Goal: Transaction & Acquisition: Purchase product/service

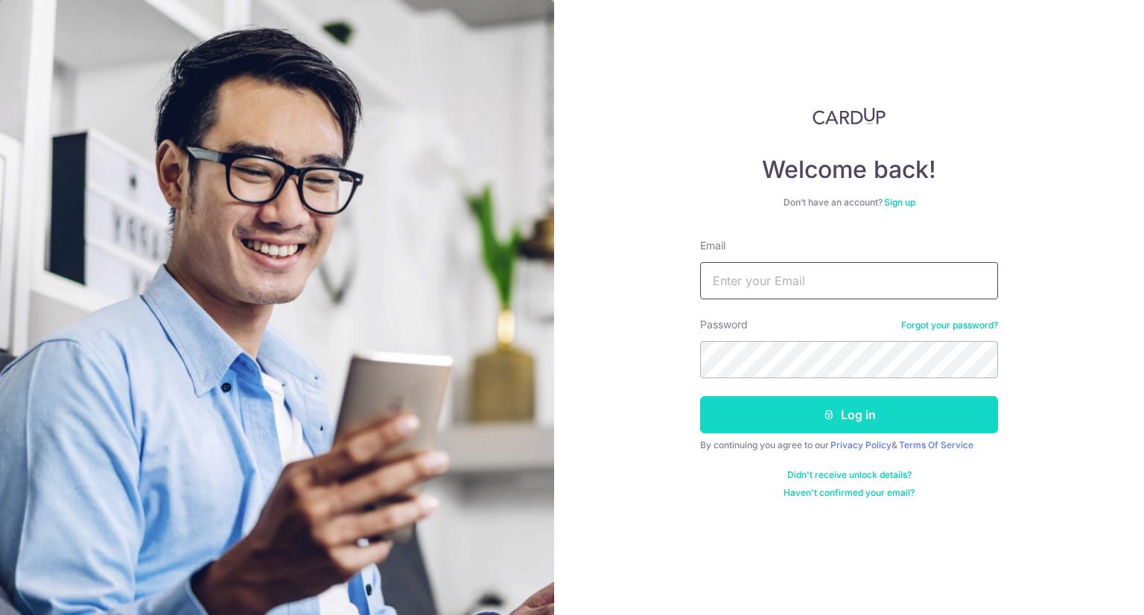
type input "lhl.logan@gmail.com"
click at [823, 411] on icon "submit" at bounding box center [829, 415] width 12 height 12
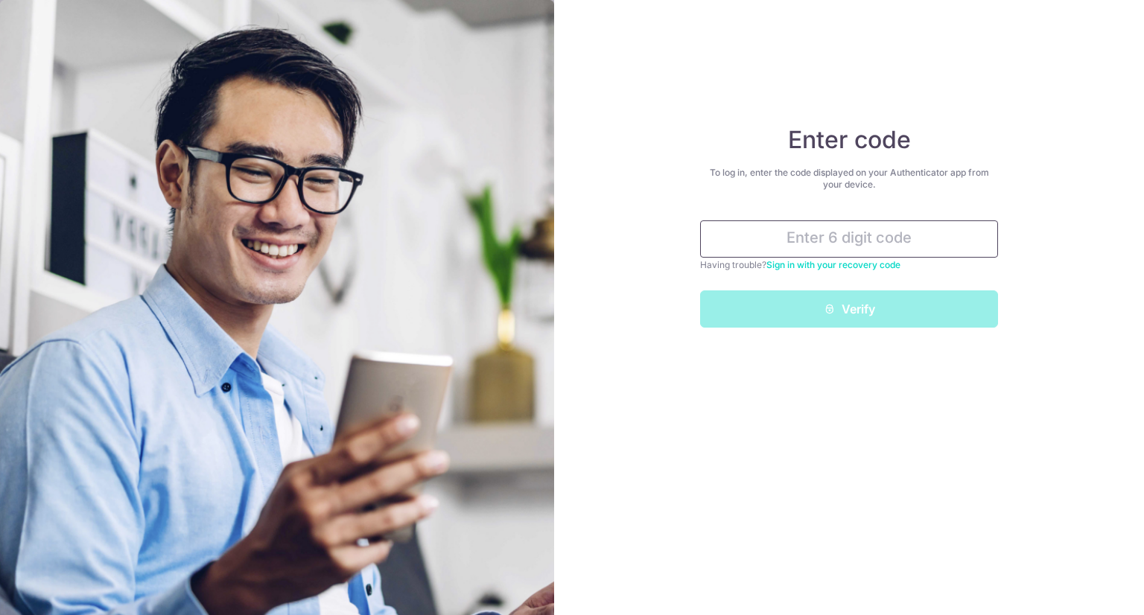
click at [819, 233] on input "text" at bounding box center [849, 239] width 298 height 37
type input "954266"
click at [700, 291] on button "Verify" at bounding box center [849, 309] width 298 height 37
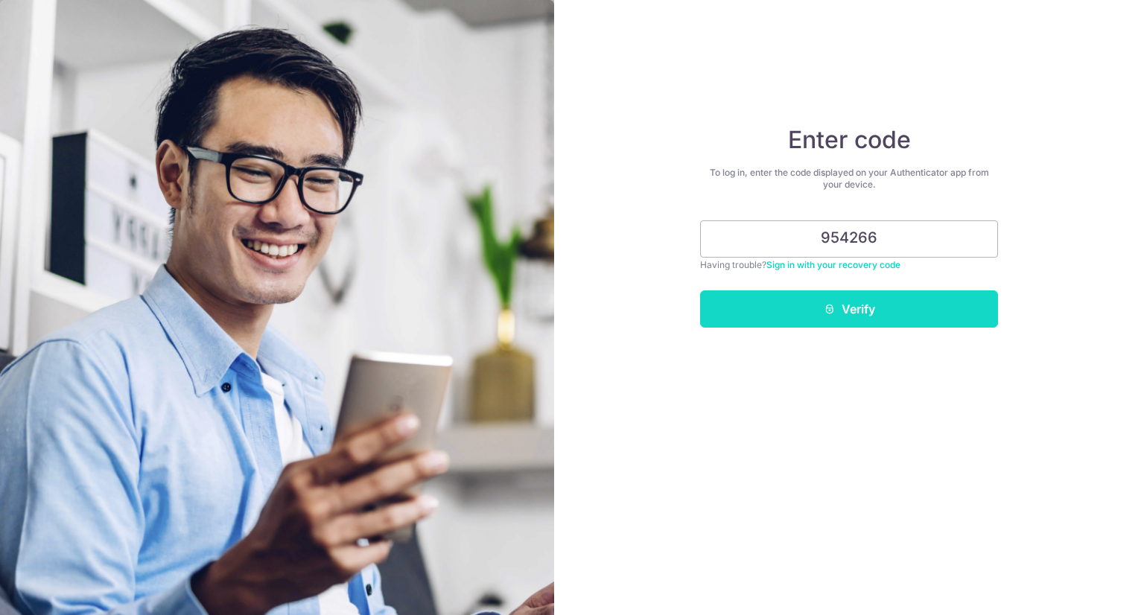
click at [960, 311] on button "Verify" at bounding box center [849, 309] width 298 height 37
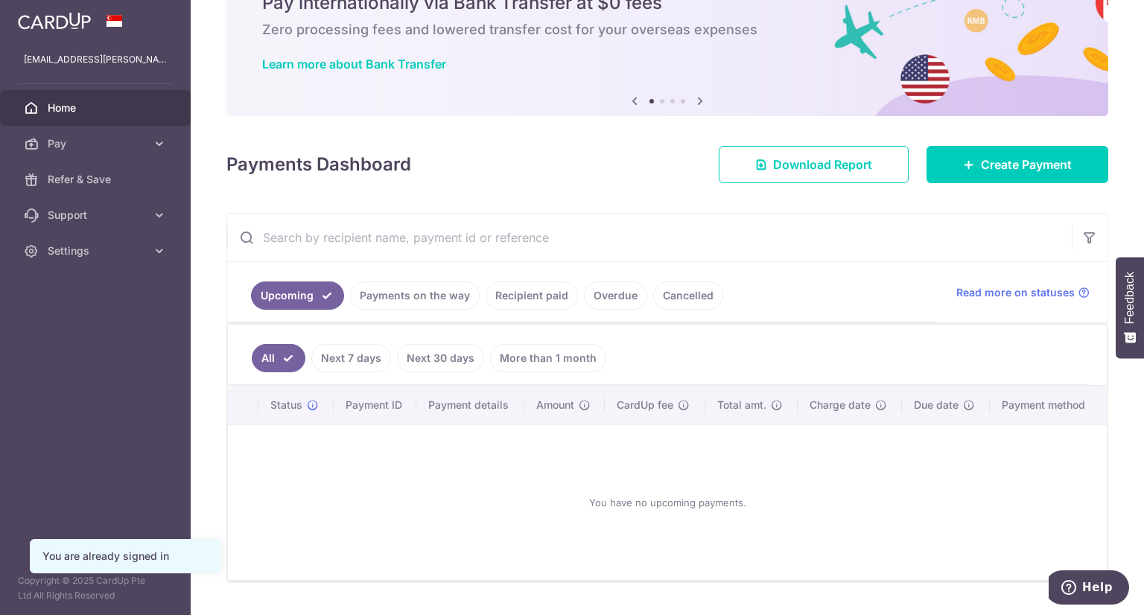
scroll to position [110, 0]
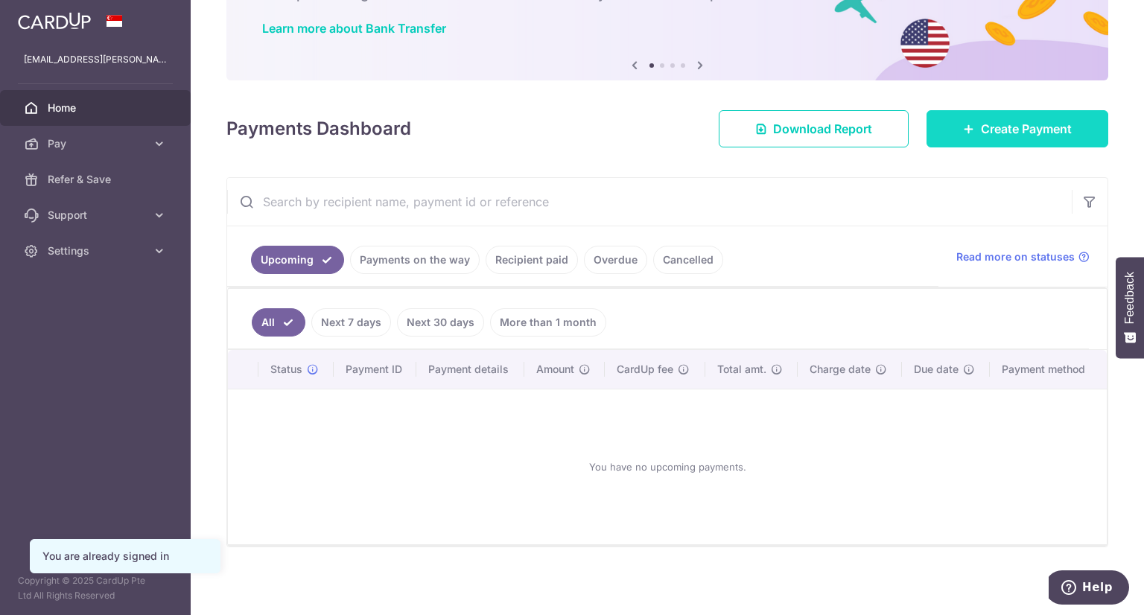
click at [996, 145] on link "Create Payment" at bounding box center [1018, 128] width 182 height 37
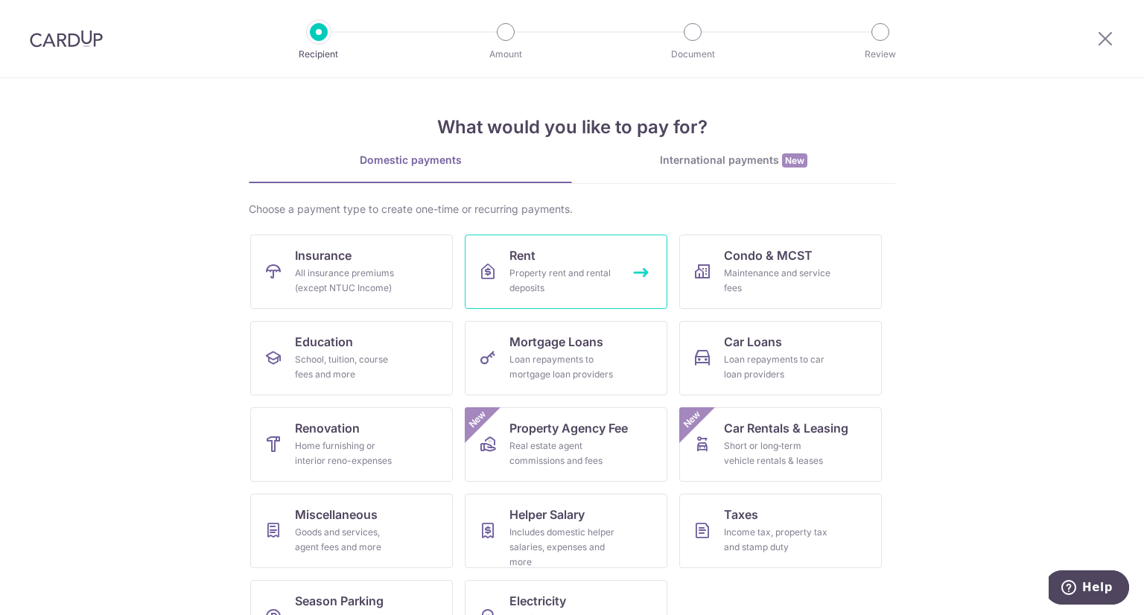
click at [510, 272] on div "Property rent and rental deposits" at bounding box center [563, 281] width 107 height 30
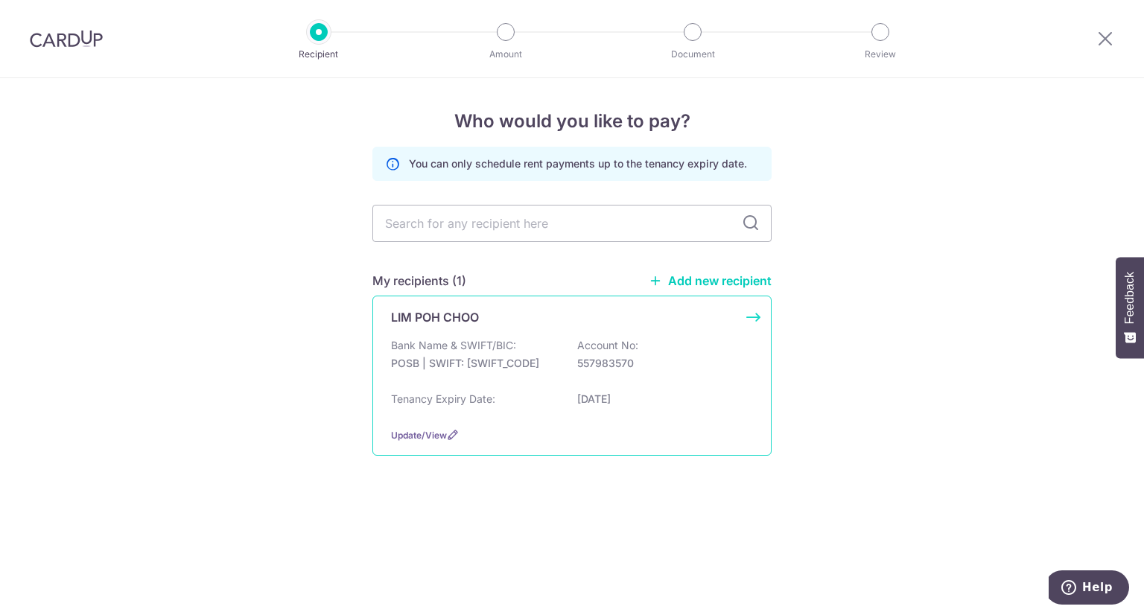
click at [659, 341] on div "Bank Name & SWIFT/BIC: POSB | SWIFT: DBSSSGSGXXX Account No: 557983570" at bounding box center [572, 362] width 362 height 48
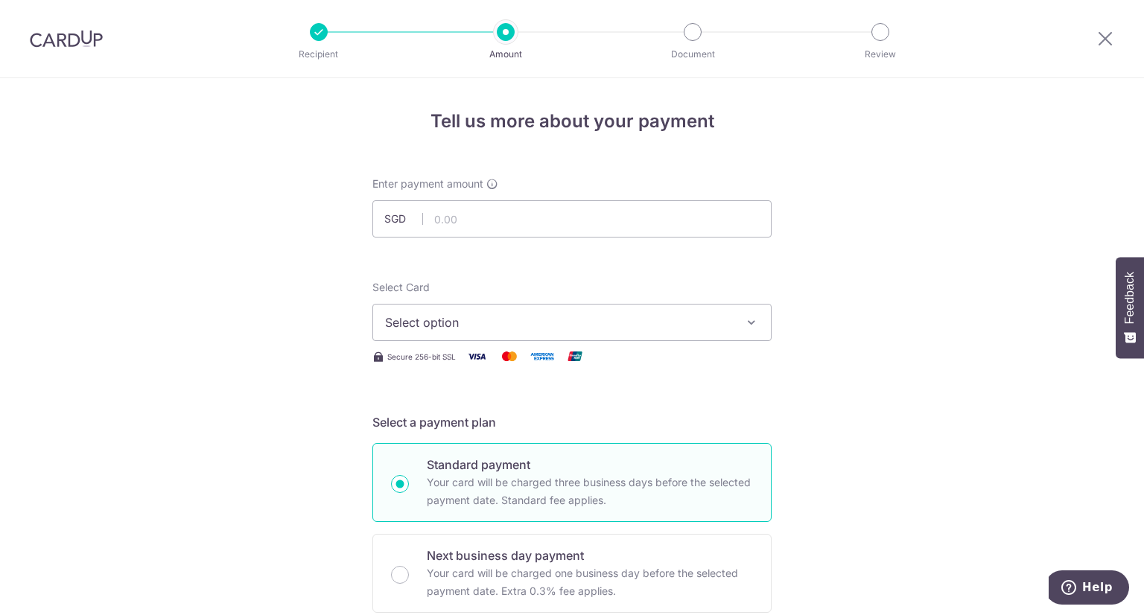
scroll to position [74, 0]
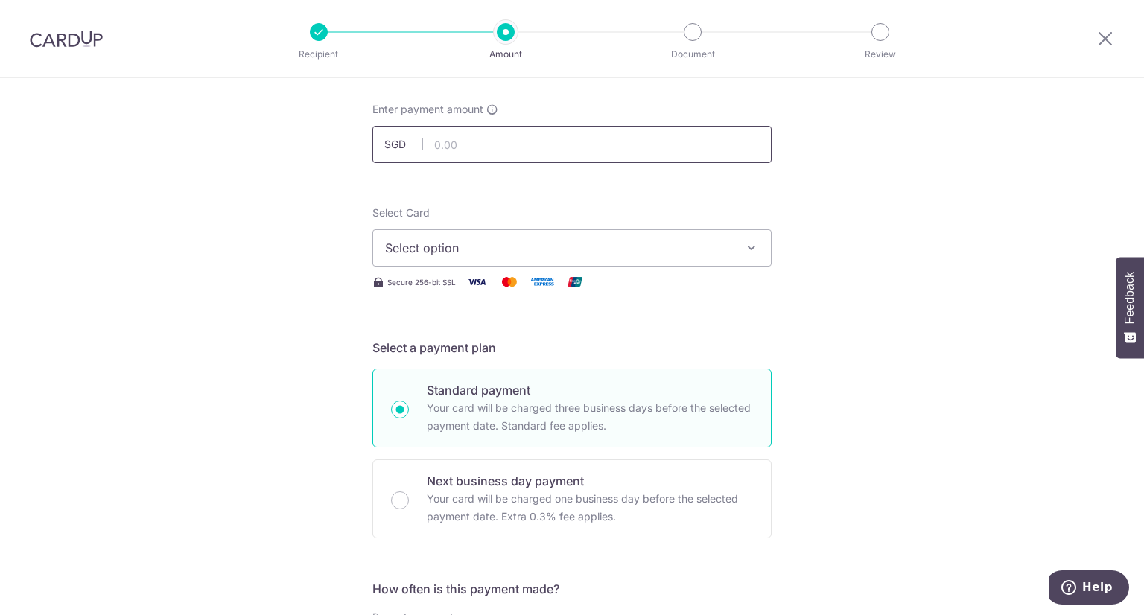
click at [488, 138] on input "text" at bounding box center [571, 144] width 399 height 37
type input "1,000.00"
click at [465, 251] on span "Select option" at bounding box center [558, 248] width 347 height 18
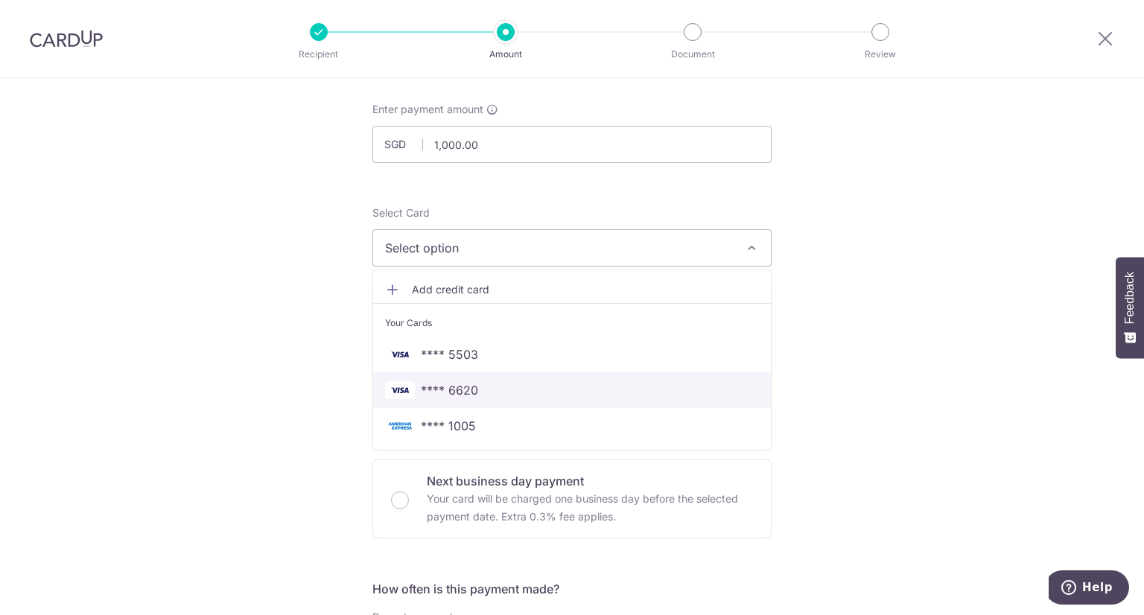
click at [463, 384] on span "**** 6620" at bounding box center [449, 390] width 57 height 18
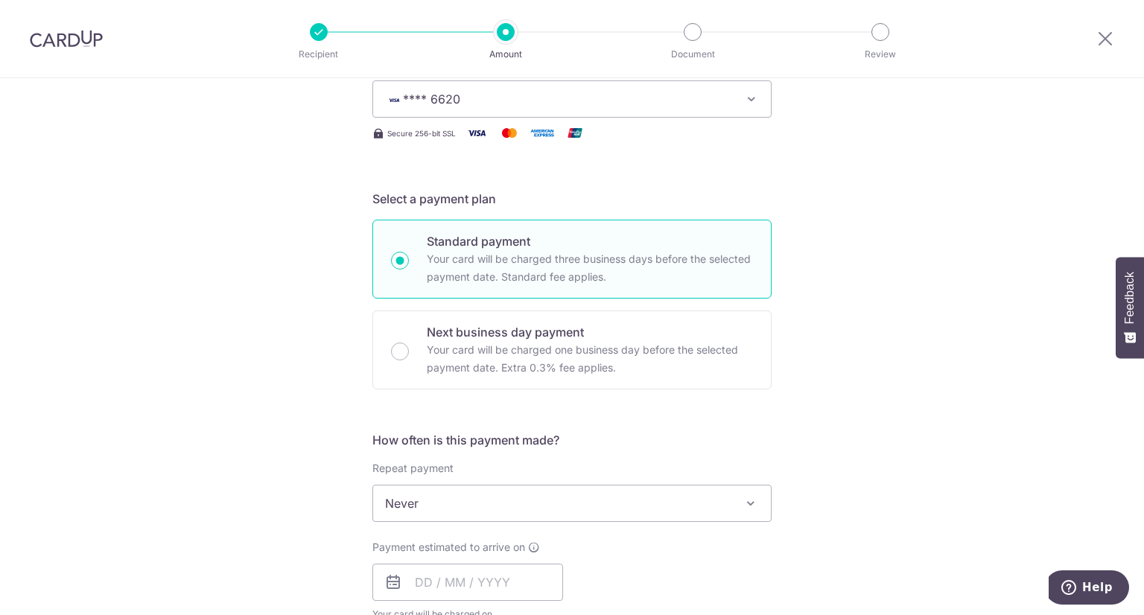
scroll to position [298, 0]
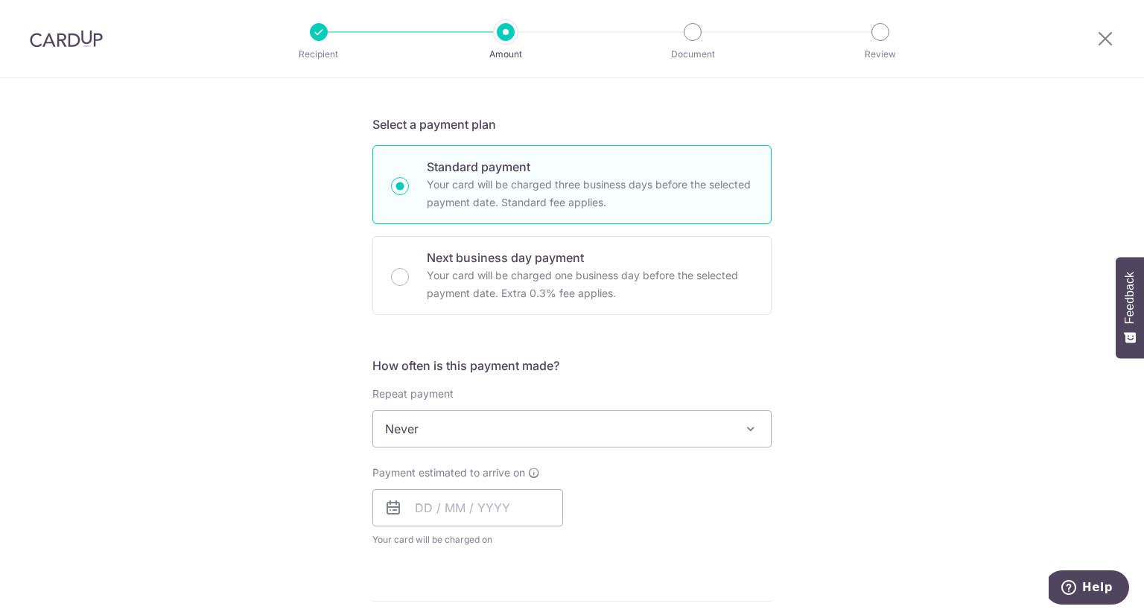
click at [493, 431] on span "Never" at bounding box center [572, 429] width 398 height 36
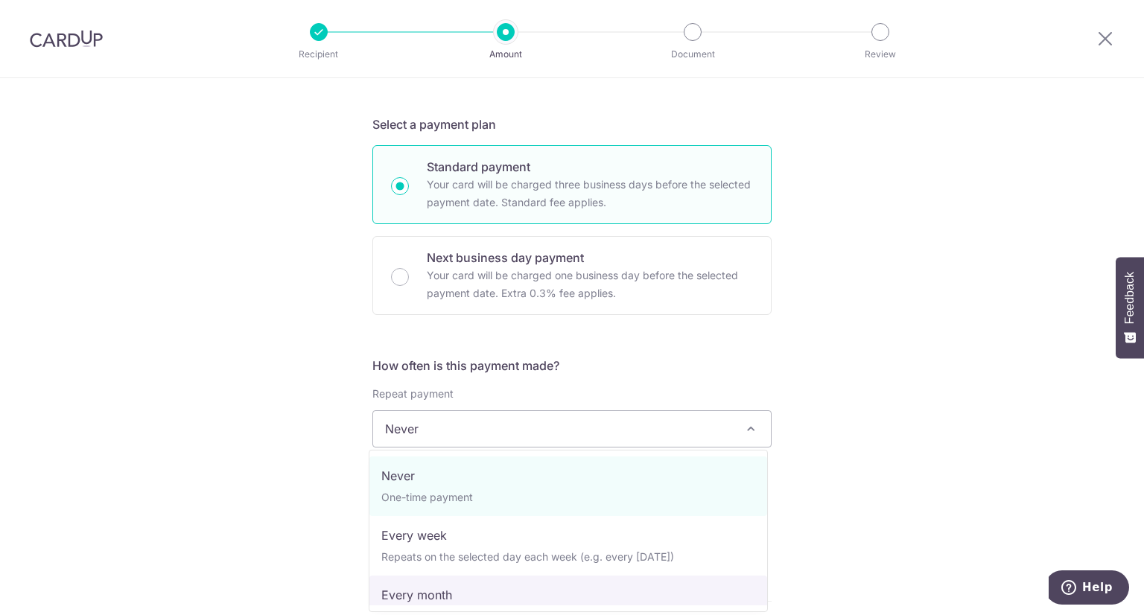
select select "3"
type input "31/12/2027"
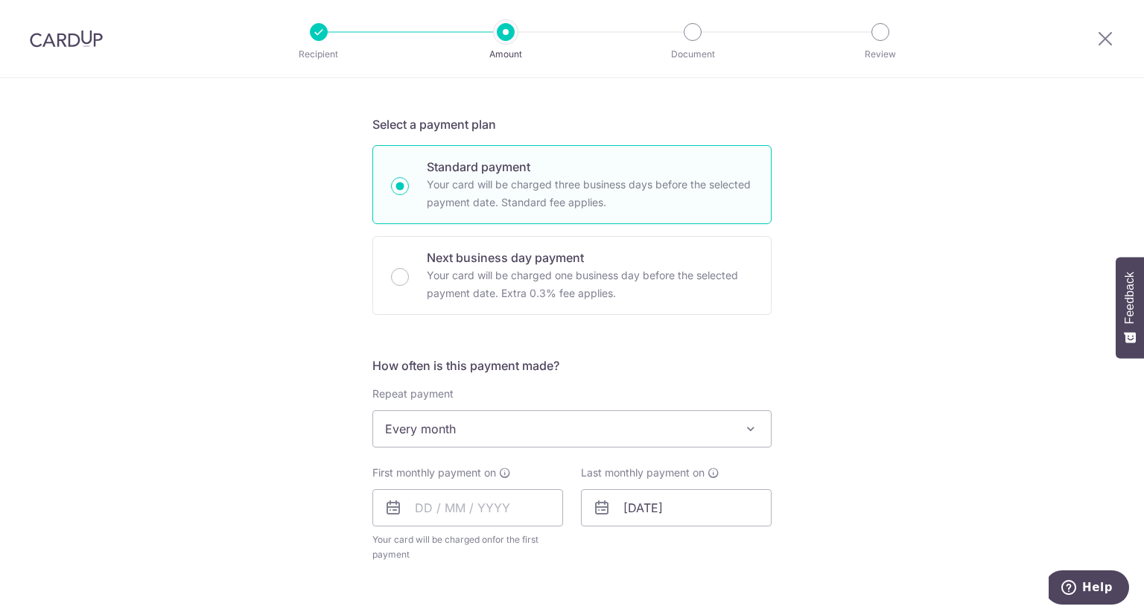
scroll to position [447, 0]
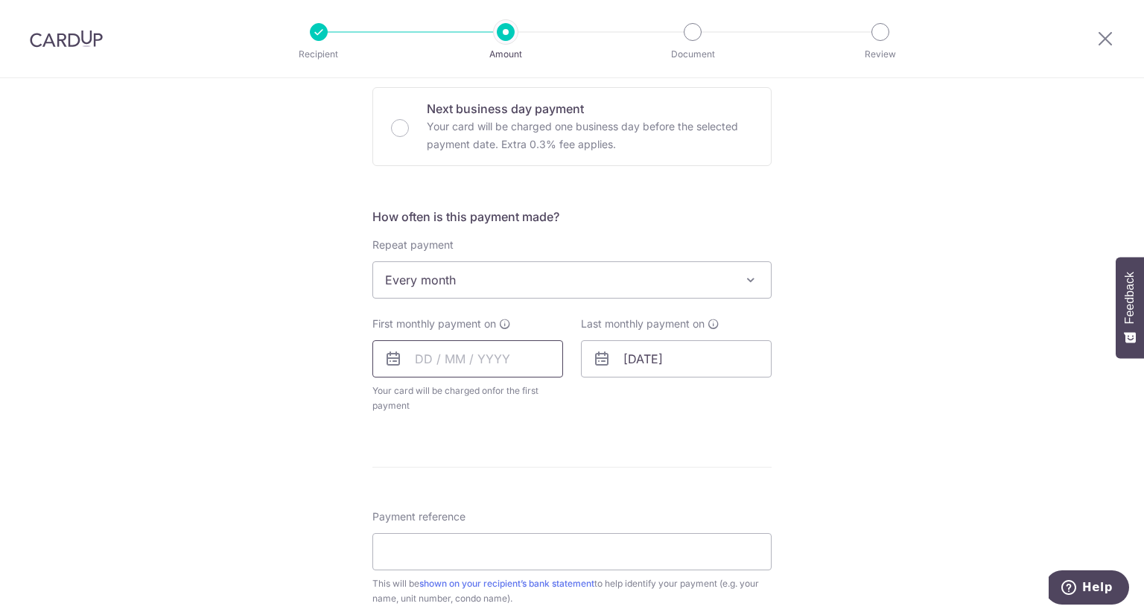
click at [501, 356] on input "text" at bounding box center [467, 358] width 191 height 37
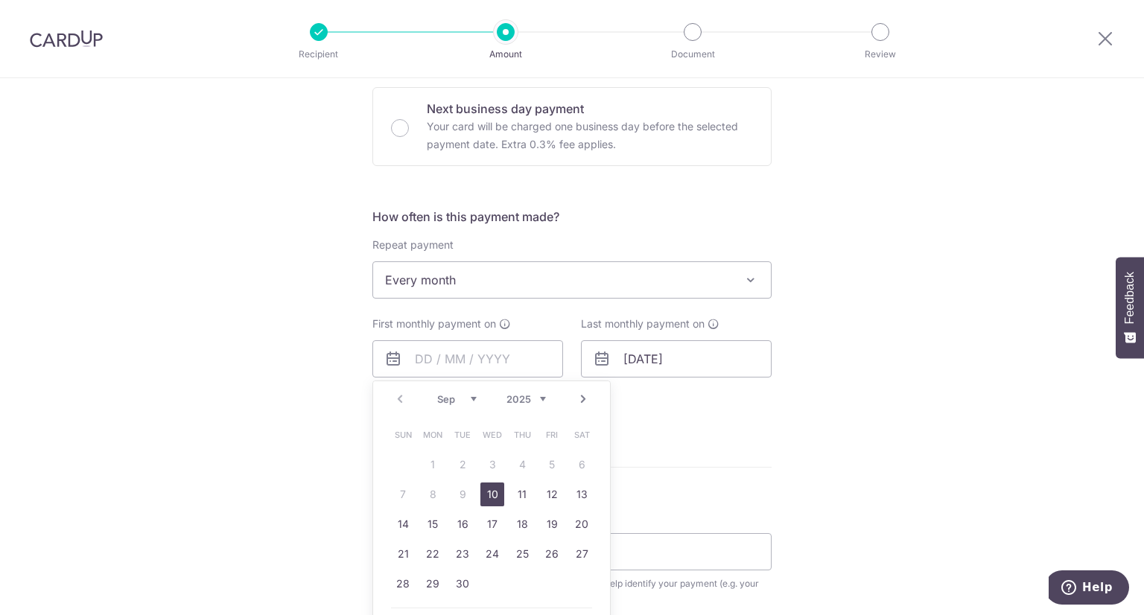
click at [781, 434] on div "Tell us more about your payment Enter payment amount SGD 1,000.00 1000.00 Selec…" at bounding box center [572, 312] width 1144 height 1363
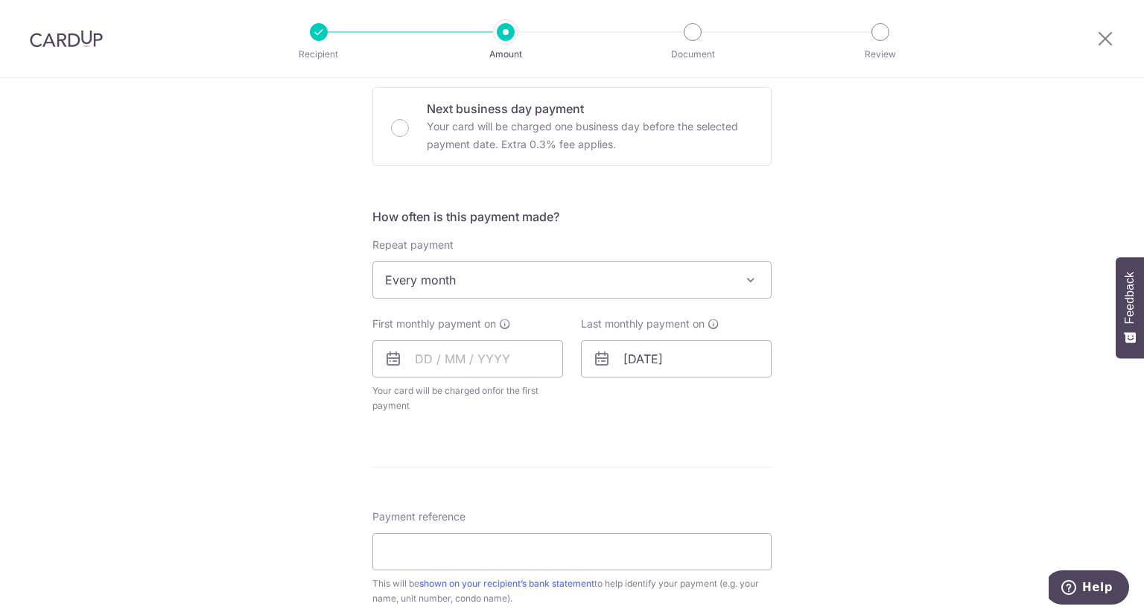
scroll to position [596, 0]
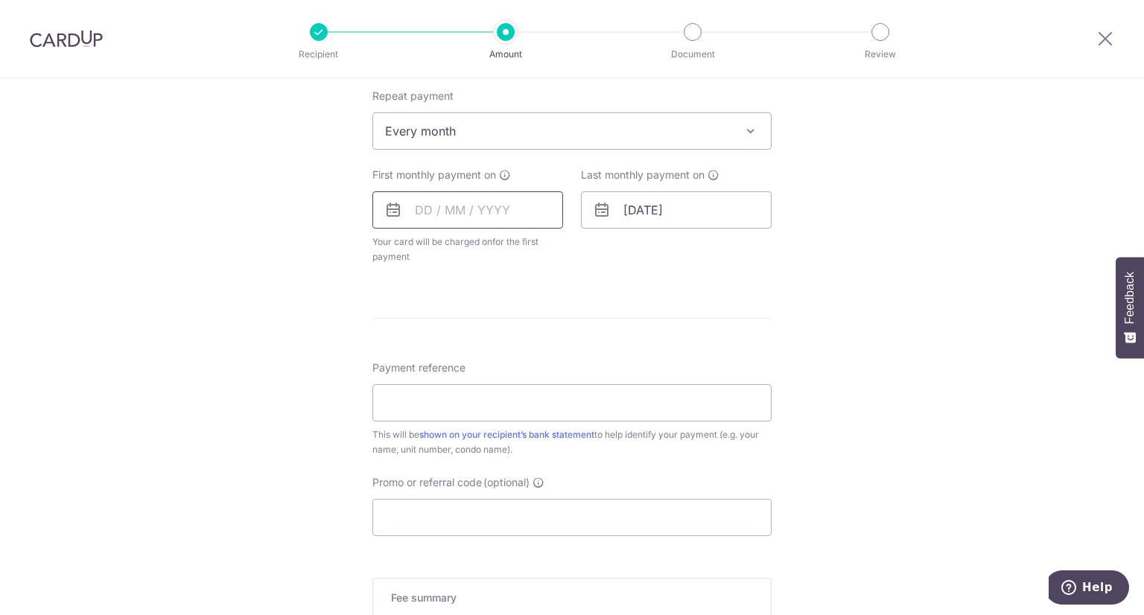
click at [478, 203] on input "text" at bounding box center [467, 209] width 191 height 37
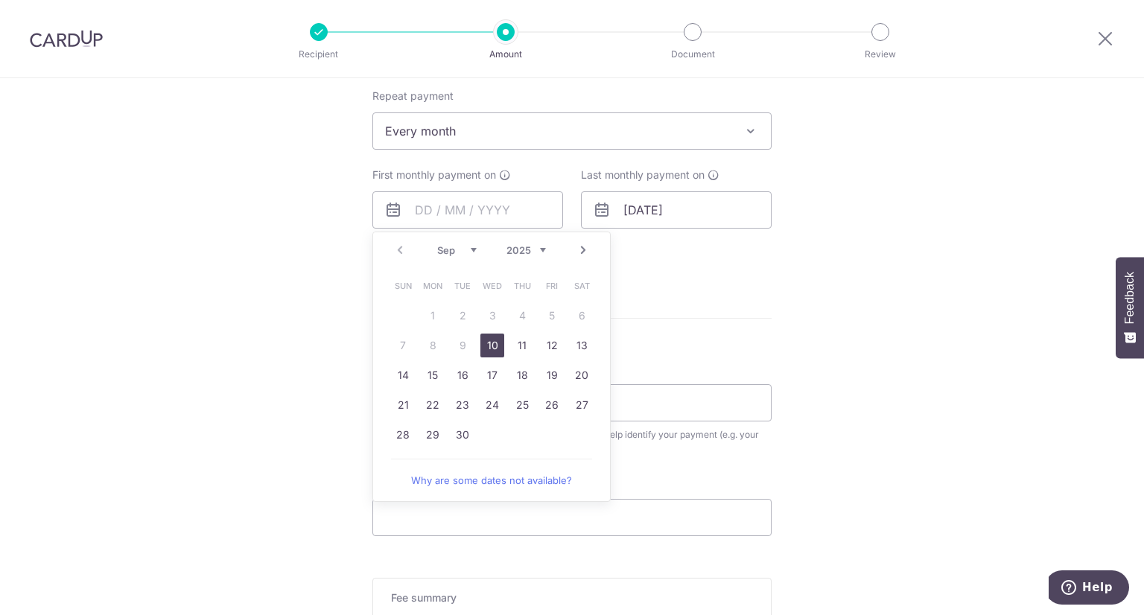
click at [493, 346] on link "10" at bounding box center [493, 346] width 24 height 24
type input "[DATE]"
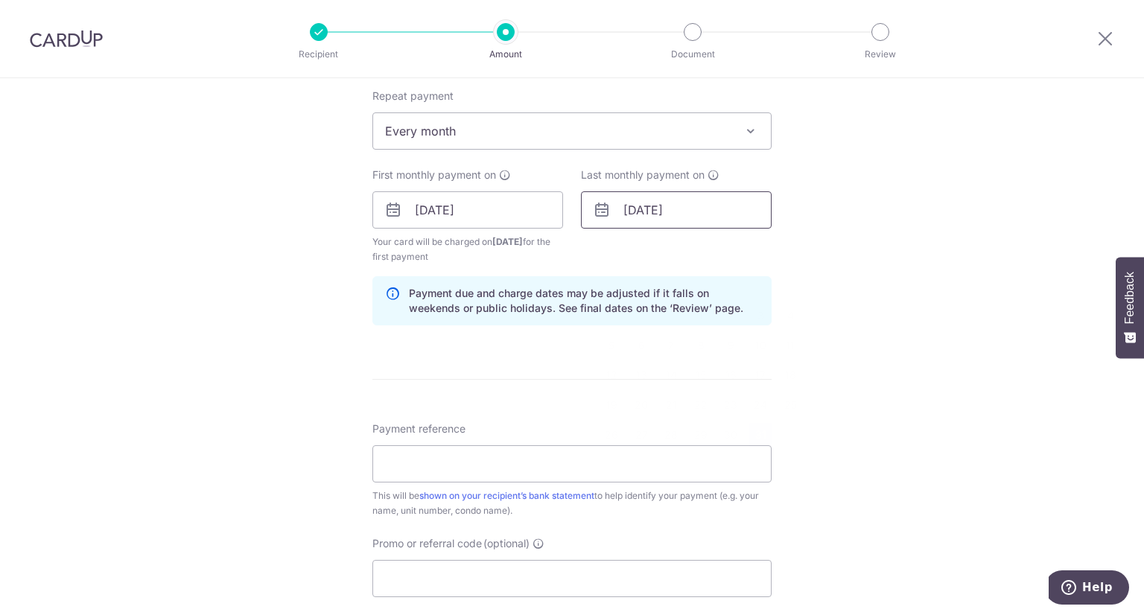
click at [653, 215] on input "31/12/2027" at bounding box center [676, 209] width 191 height 37
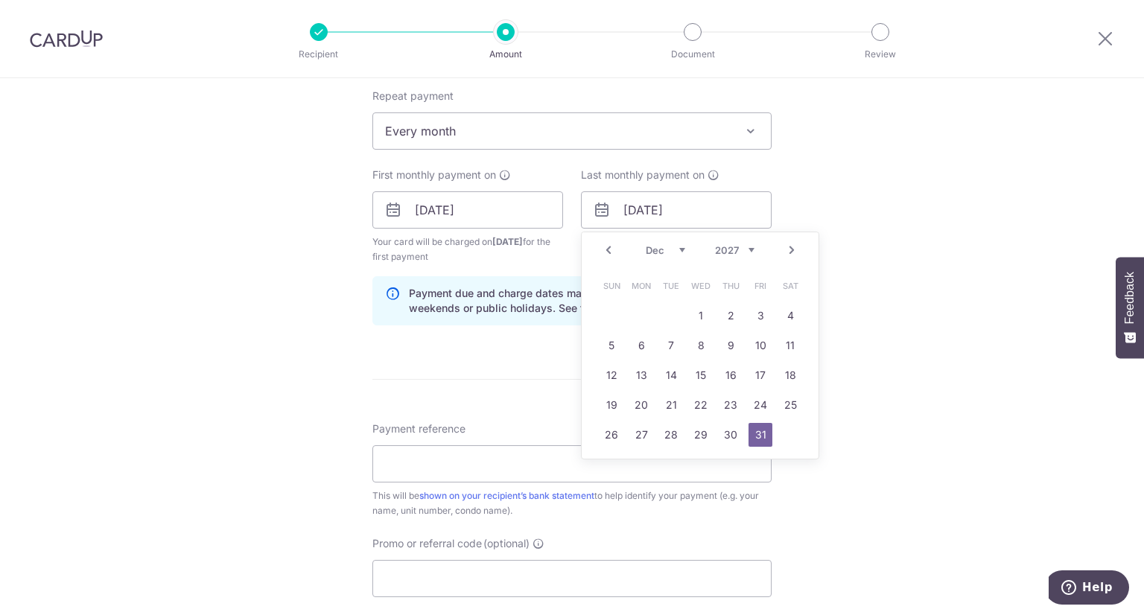
click at [786, 250] on link "Next" at bounding box center [792, 250] width 18 height 18
click at [604, 246] on link "Prev" at bounding box center [609, 250] width 18 height 18
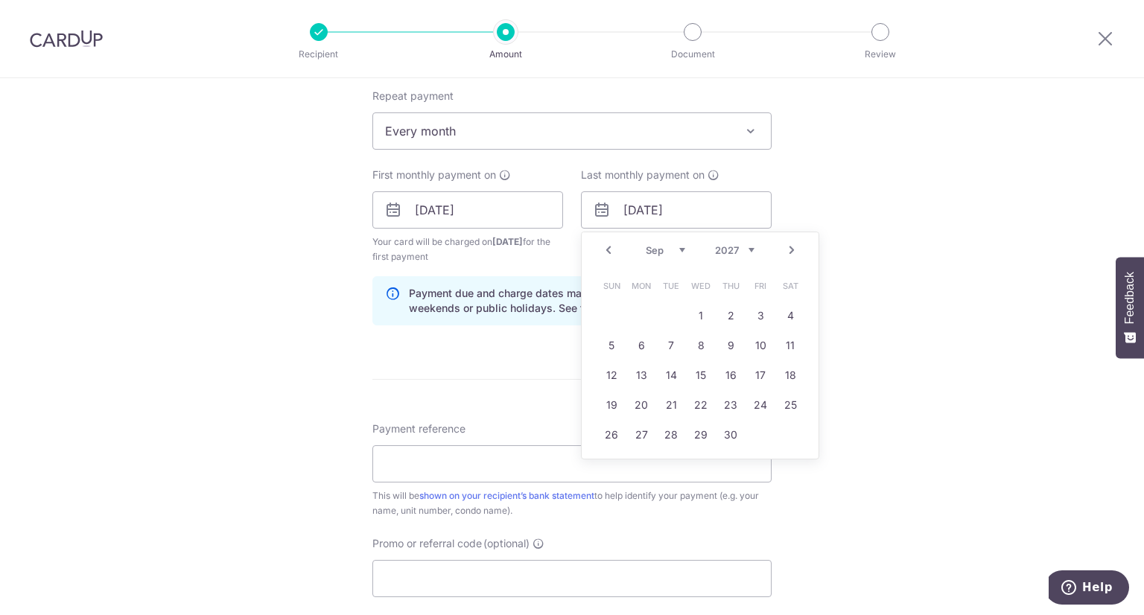
click at [604, 246] on link "Prev" at bounding box center [609, 250] width 18 height 18
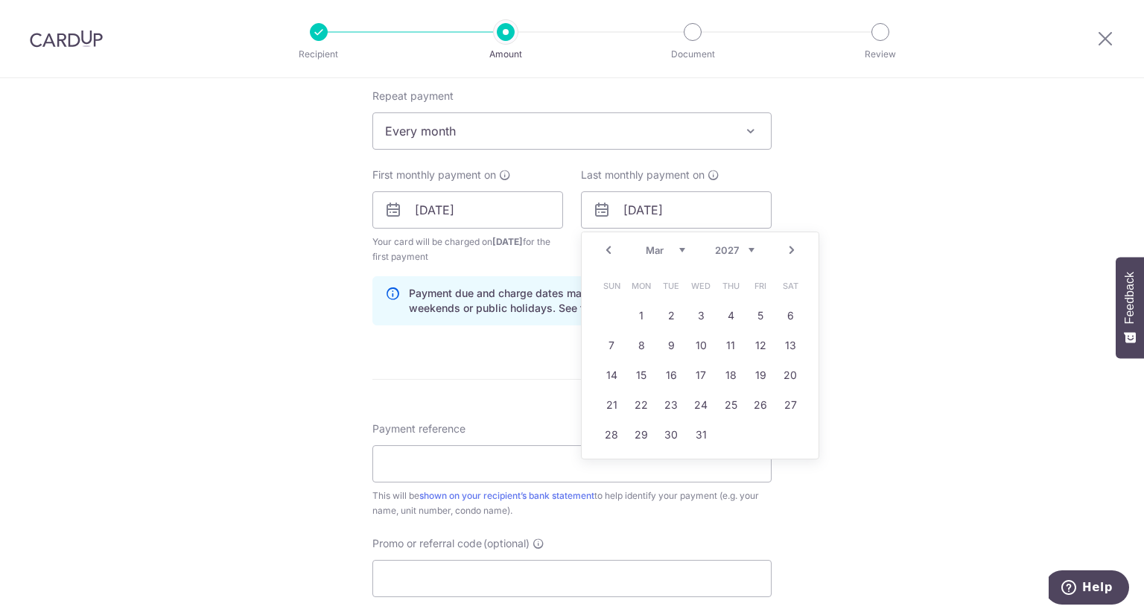
click at [604, 246] on link "Prev" at bounding box center [609, 250] width 18 height 18
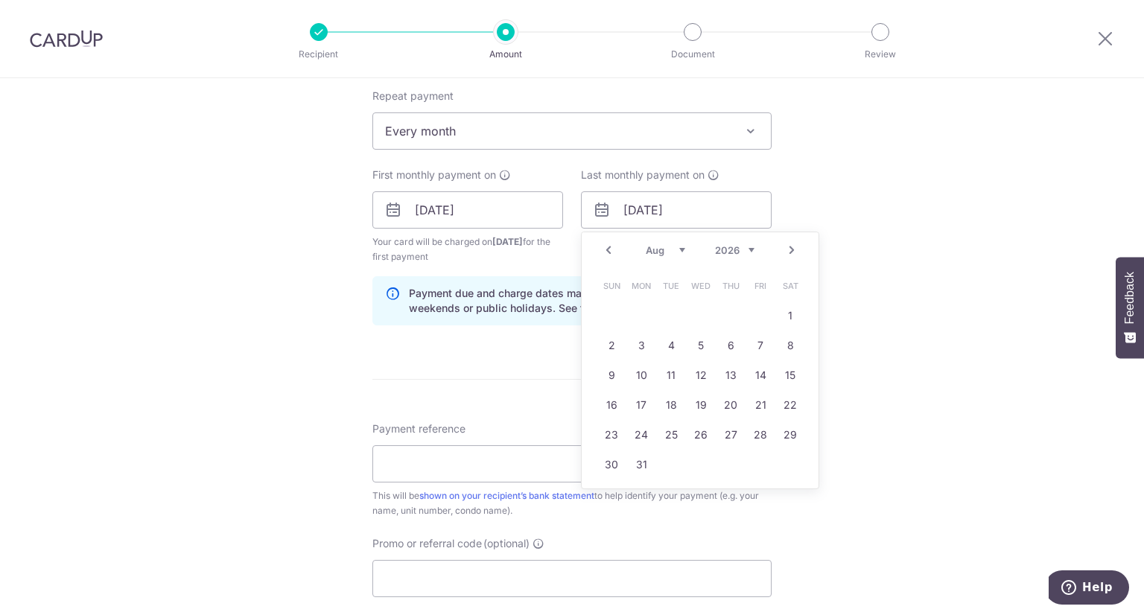
click at [604, 246] on link "Prev" at bounding box center [609, 250] width 18 height 18
click at [604, 247] on link "Prev" at bounding box center [609, 250] width 18 height 18
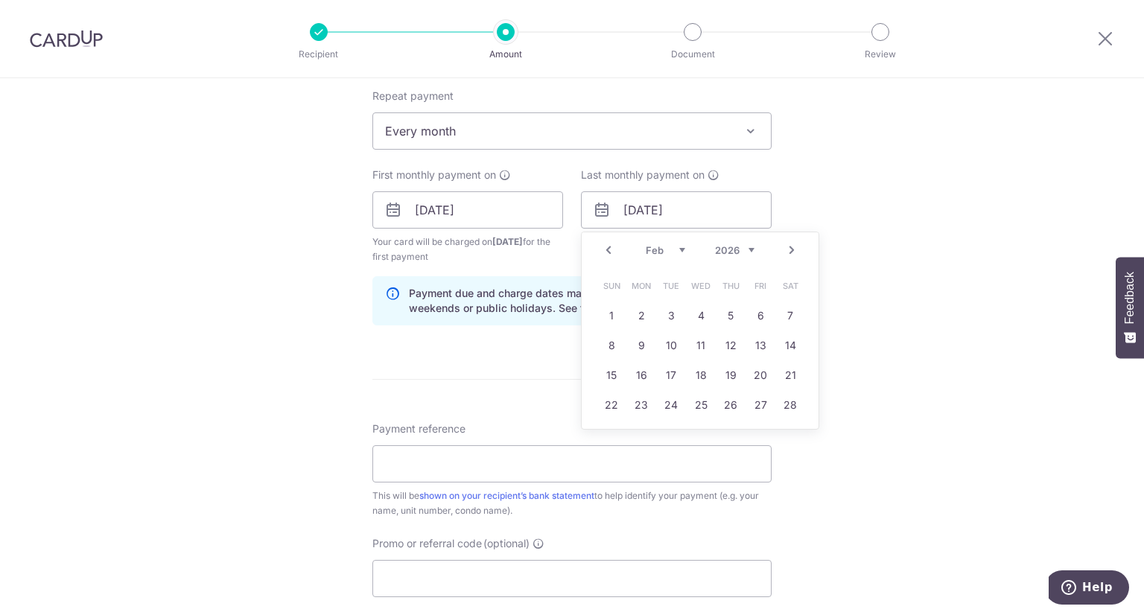
click at [604, 247] on link "Prev" at bounding box center [609, 250] width 18 height 18
click at [784, 346] on link "10" at bounding box center [790, 346] width 24 height 24
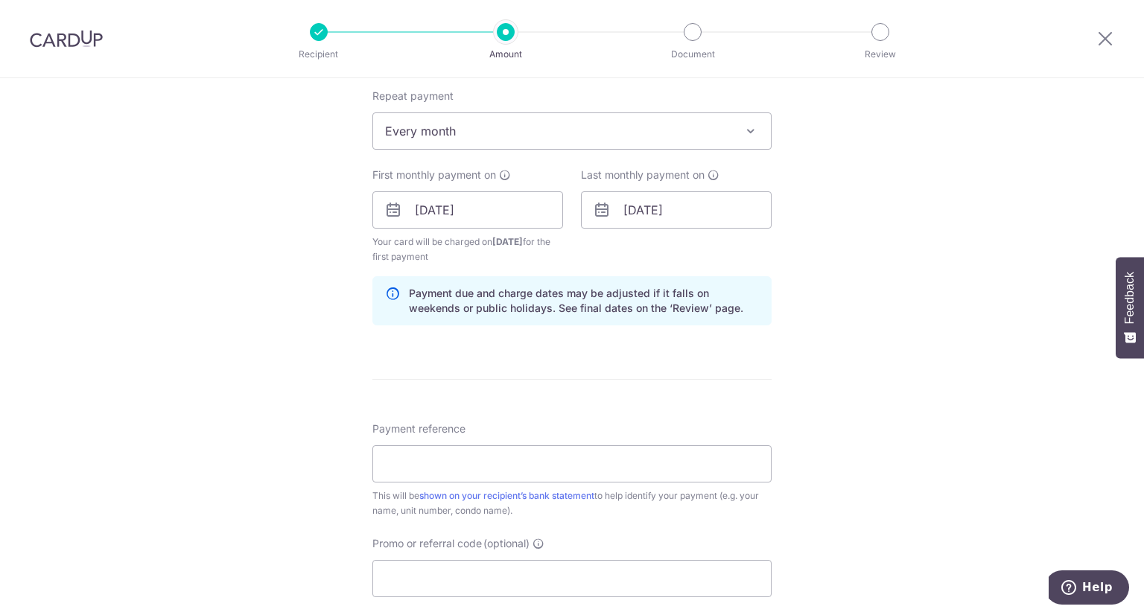
click at [860, 241] on div "Tell us more about your payment Enter payment amount SGD 1,000.00 1000.00 Selec…" at bounding box center [572, 194] width 1144 height 1424
click at [682, 206] on input "10/01/2026" at bounding box center [676, 209] width 191 height 37
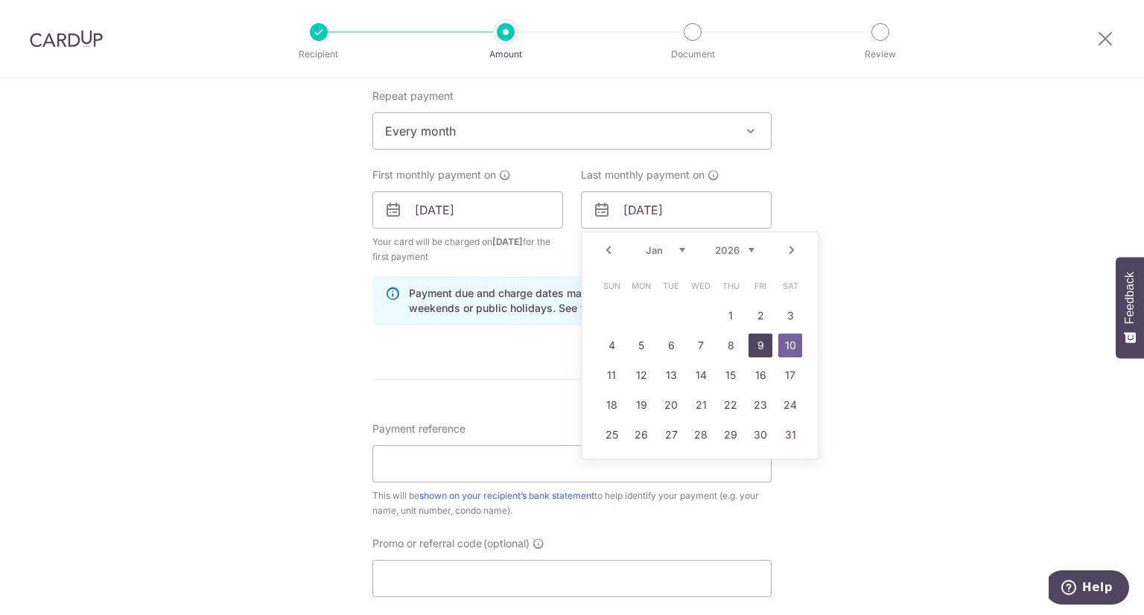
click at [752, 349] on link "9" at bounding box center [761, 346] width 24 height 24
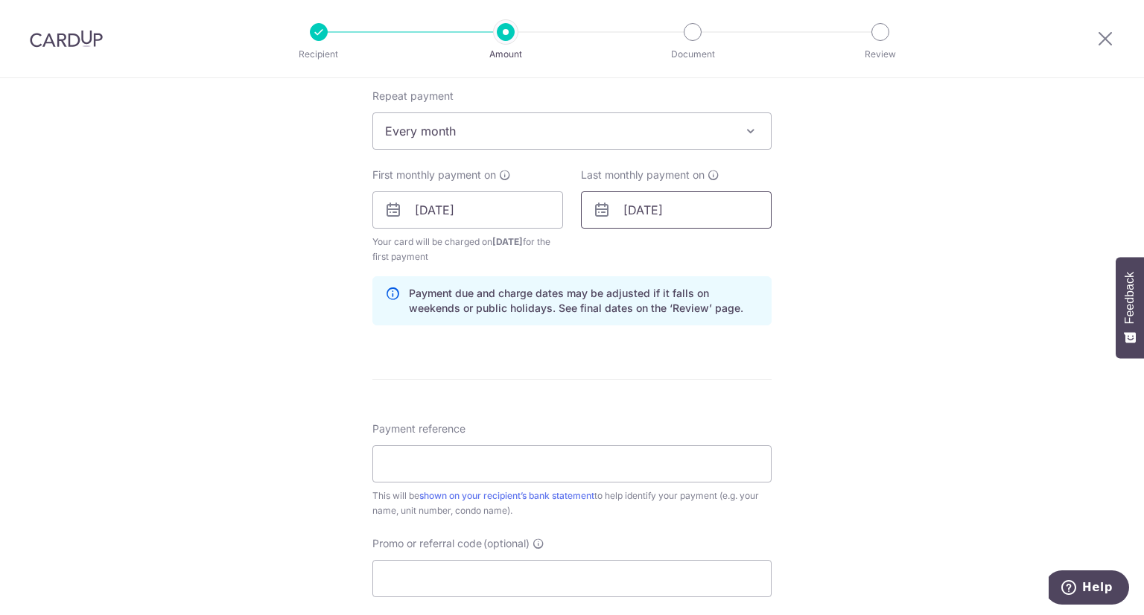
click at [667, 218] on input "09/01/2026" at bounding box center [676, 209] width 191 height 37
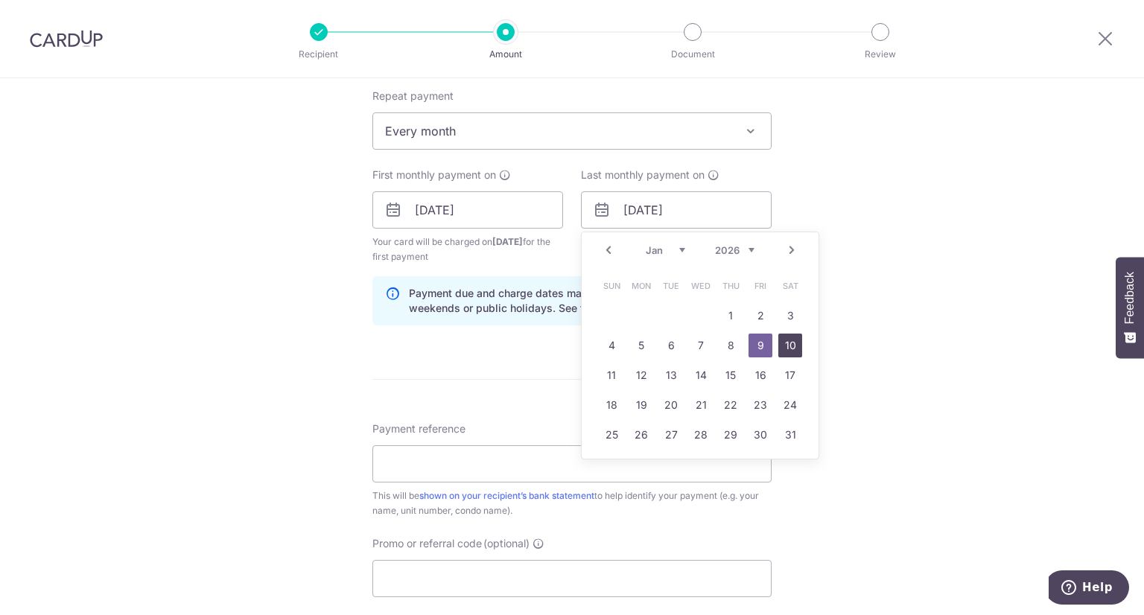
click at [781, 340] on link "10" at bounding box center [790, 346] width 24 height 24
type input "10/01/2026"
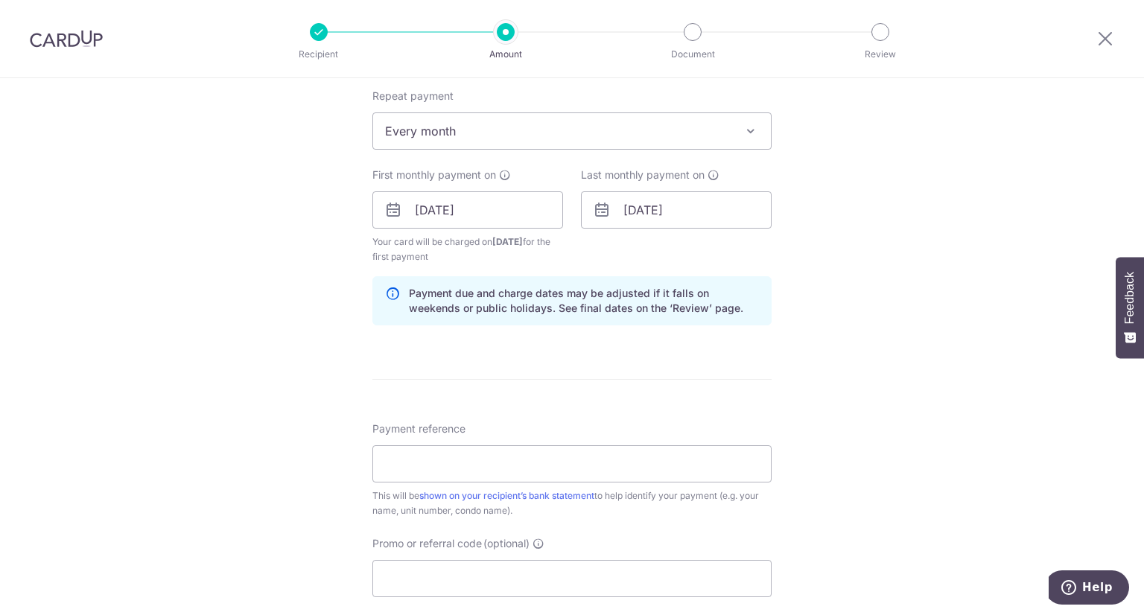
click at [840, 247] on div "Tell us more about your payment Enter payment amount SGD 1,000.00 1000.00 Selec…" at bounding box center [572, 194] width 1144 height 1424
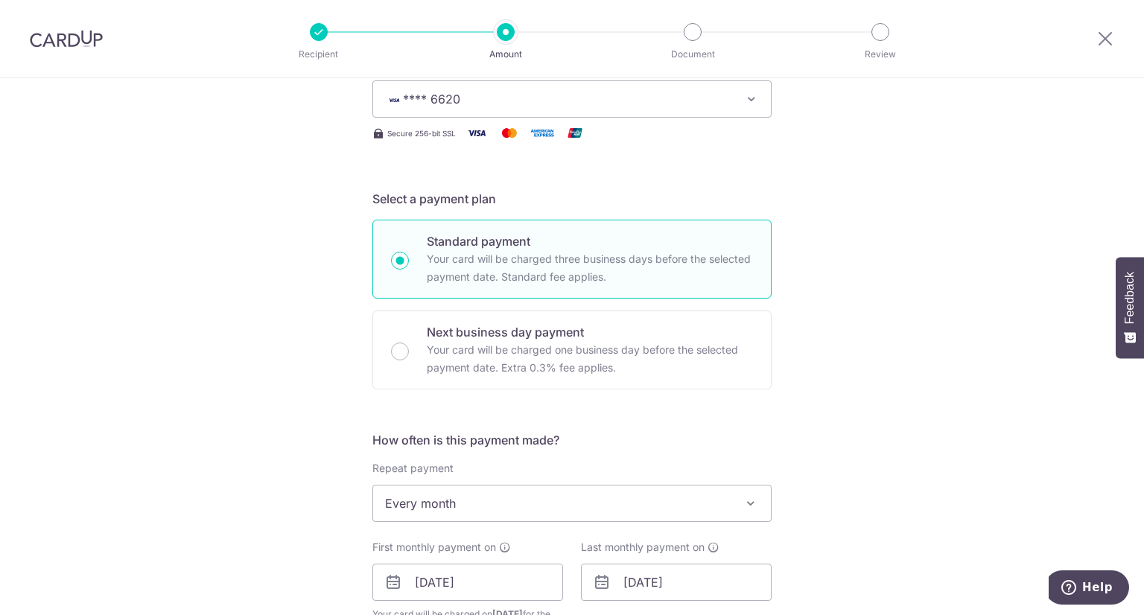
scroll to position [372, 0]
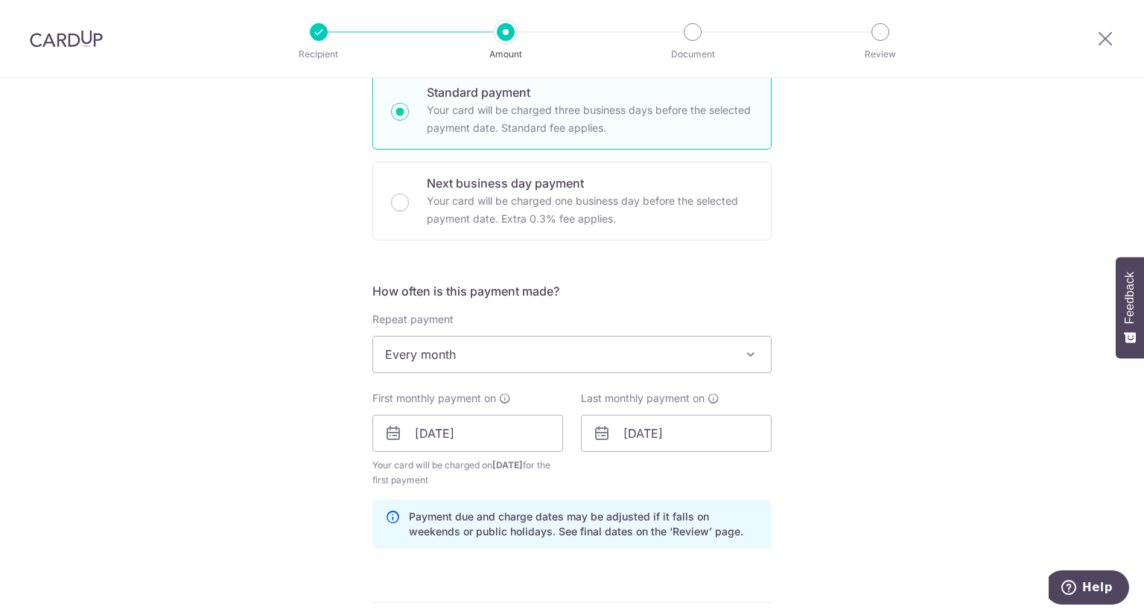
click at [511, 357] on span "Every month" at bounding box center [572, 355] width 398 height 36
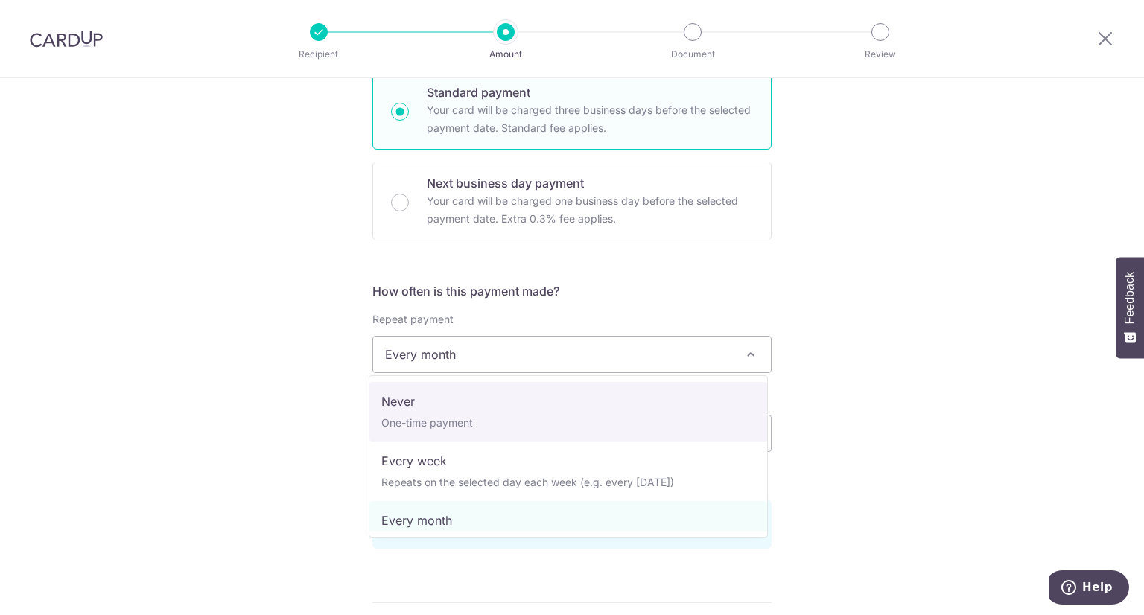
select select "1"
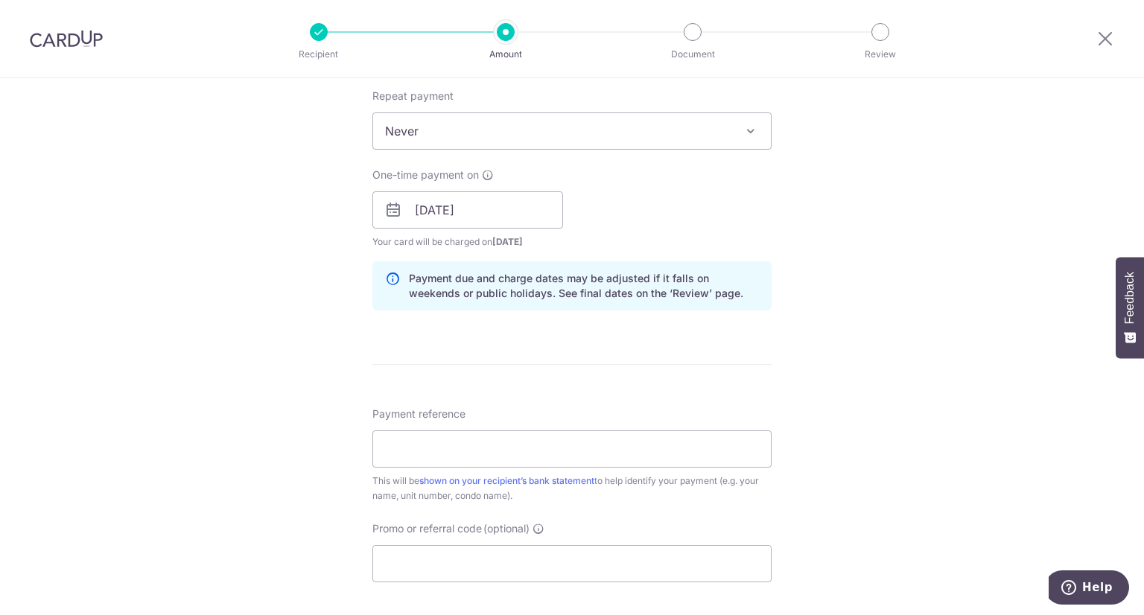
scroll to position [745, 0]
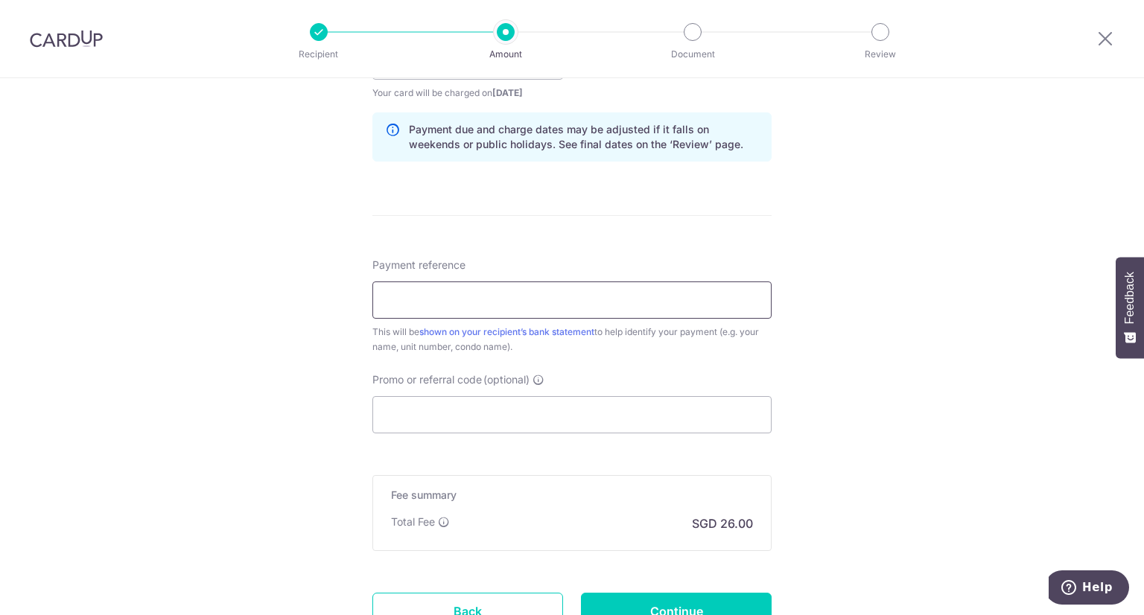
click at [477, 282] on input "Payment reference" at bounding box center [571, 300] width 399 height 37
type input "Rent 100925-091025"
click at [447, 421] on input "Promo or referral code (optional)" at bounding box center [571, 414] width 399 height 37
paste input "SAVERENT179"
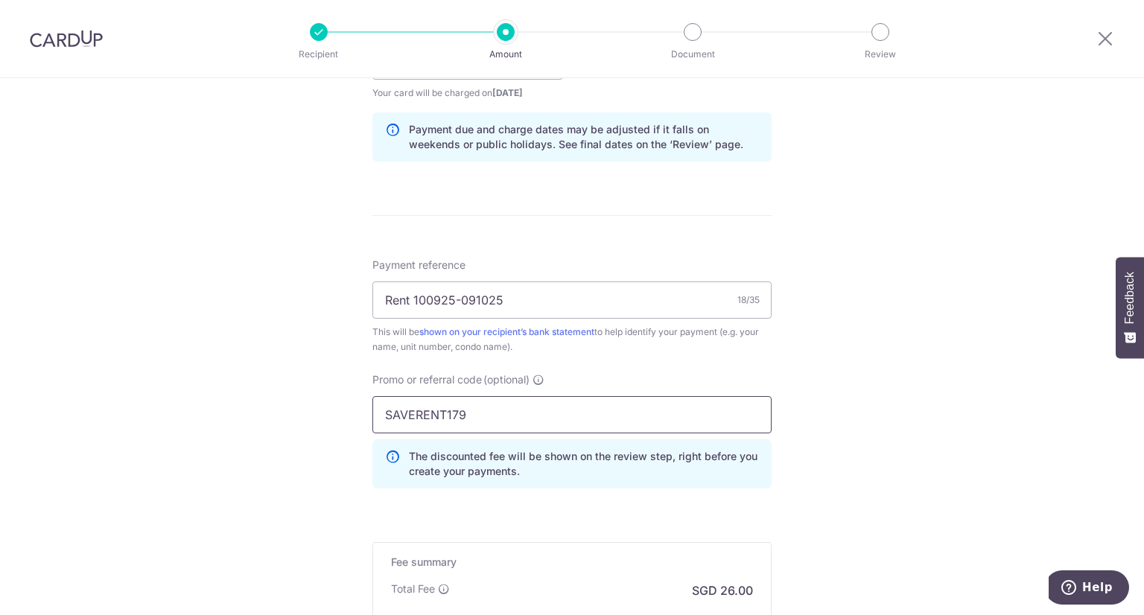
type input "SAVERENT179"
click at [985, 361] on div "Tell us more about your payment Enter payment amount SGD 1,000.00 1000.00 Selec…" at bounding box center [572, 71] width 1144 height 1476
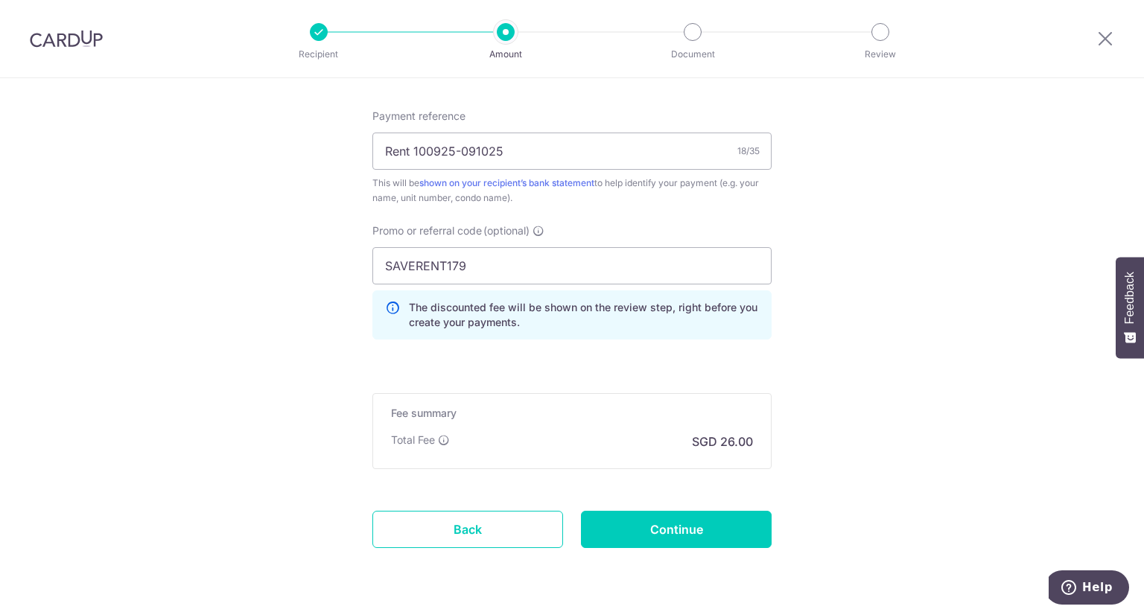
scroll to position [936, 0]
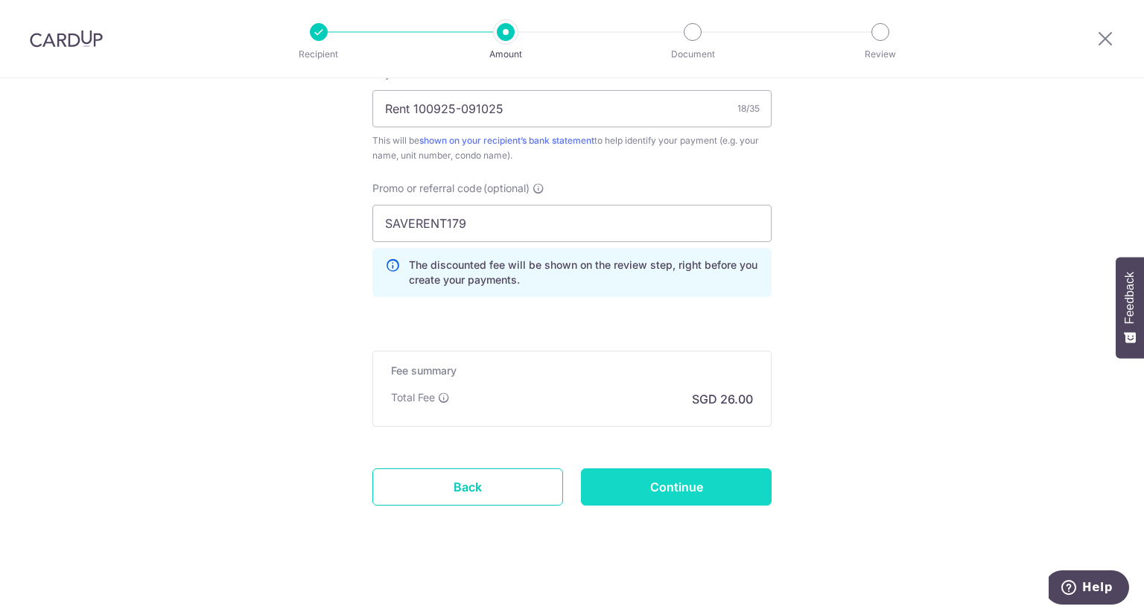
click at [695, 493] on input "Continue" at bounding box center [676, 487] width 191 height 37
type input "Create Schedule"
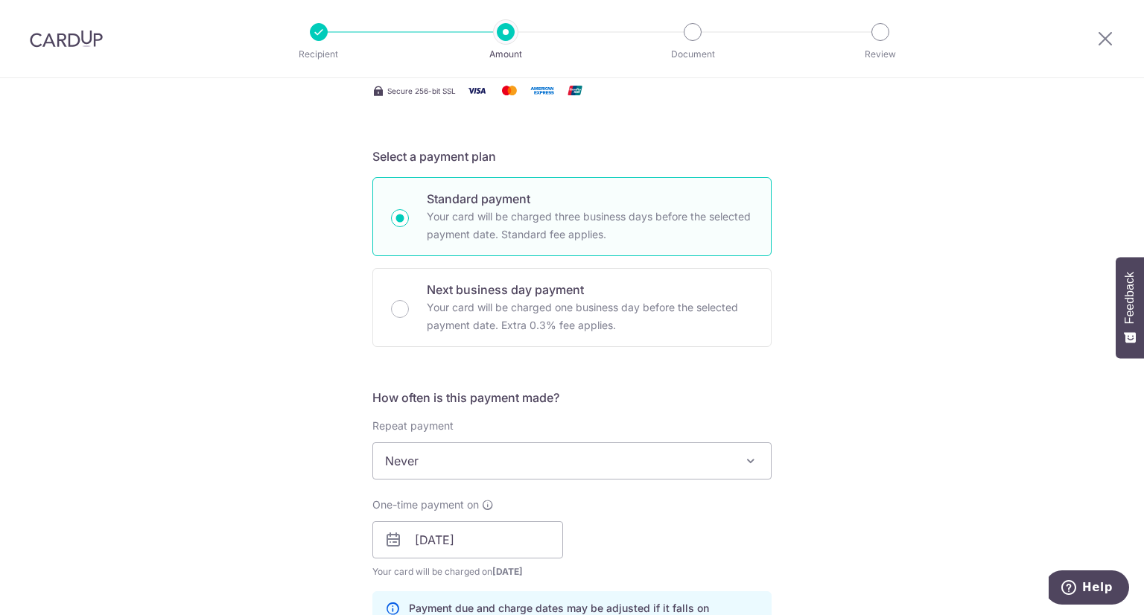
scroll to position [191, 0]
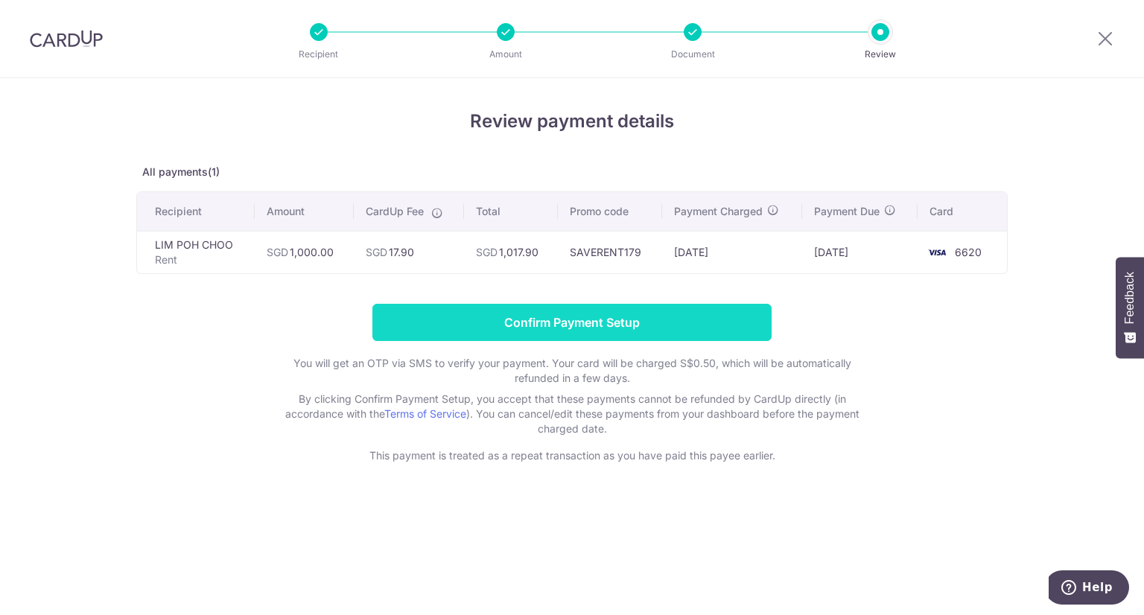
click at [533, 326] on input "Confirm Payment Setup" at bounding box center [571, 322] width 399 height 37
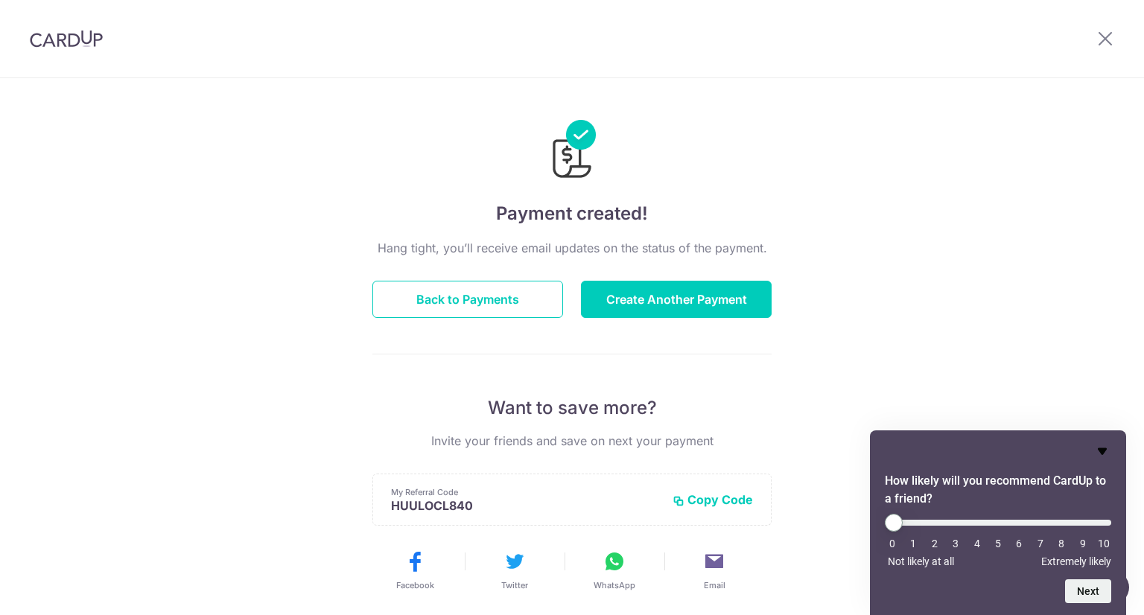
click at [1108, 454] on icon "Hide survey" at bounding box center [1103, 452] width 18 height 18
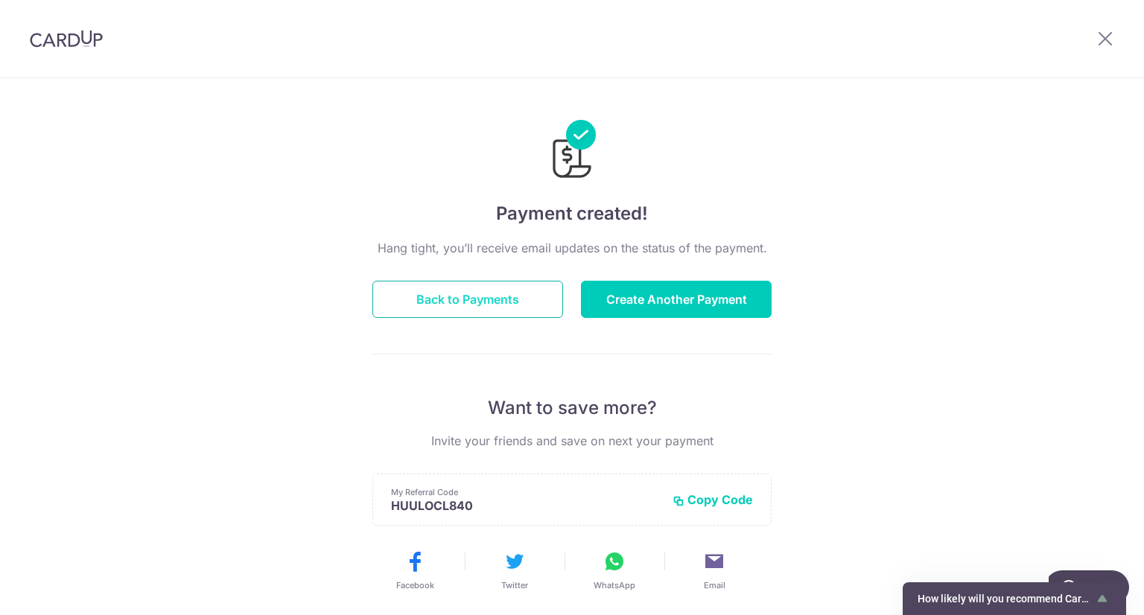
click at [444, 308] on button "Back to Payments" at bounding box center [467, 299] width 191 height 37
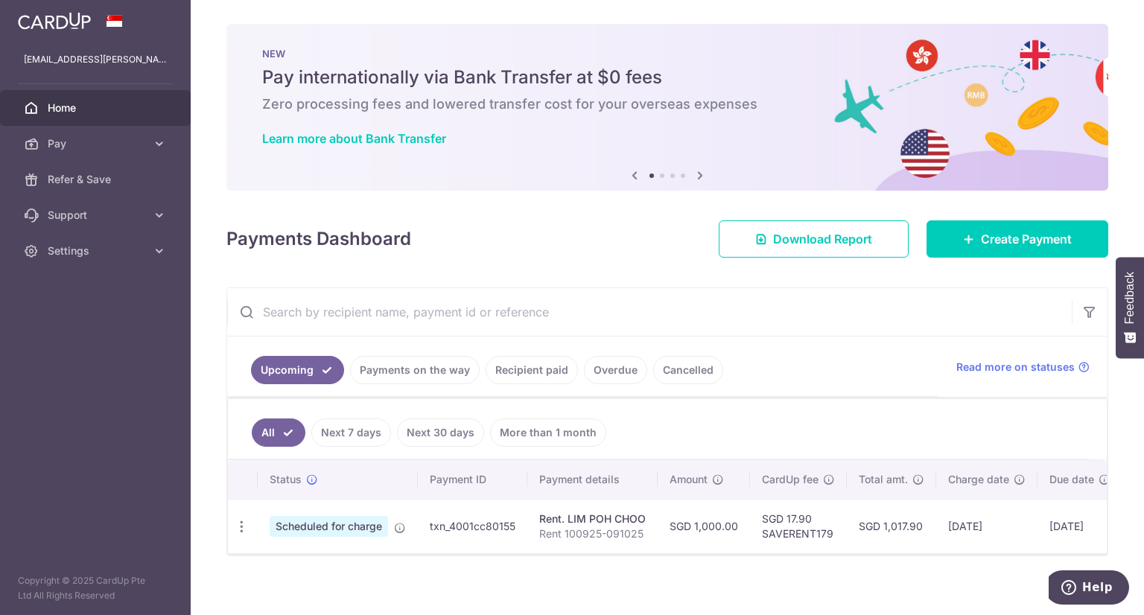
scroll to position [16, 0]
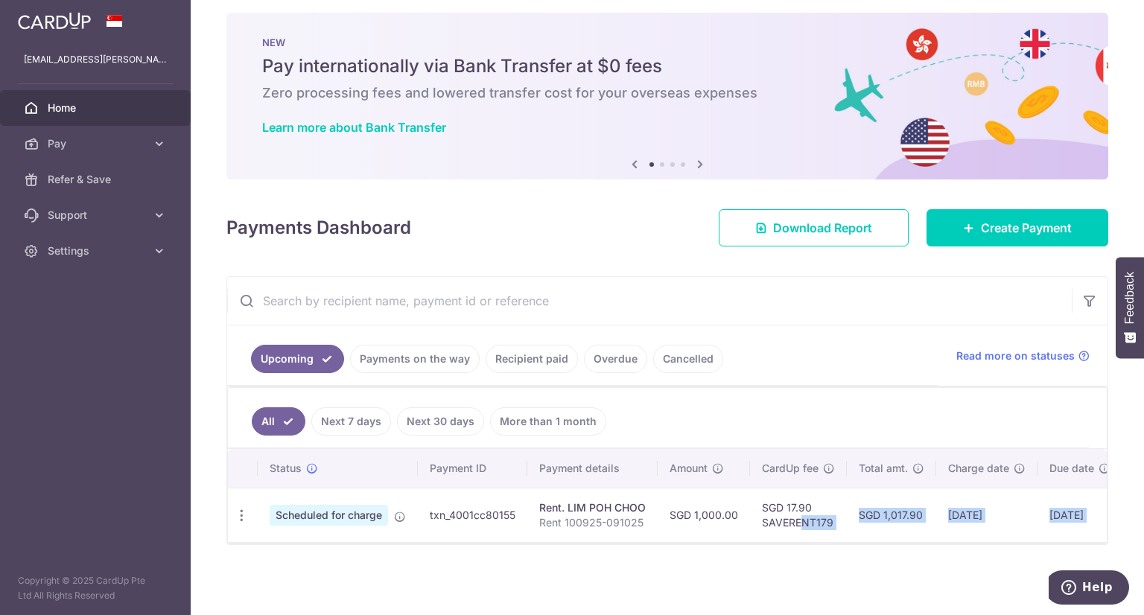
drag, startPoint x: 800, startPoint y: 533, endPoint x: 989, endPoint y: 545, distance: 188.9
click at [989, 545] on div "× Pause Schedule Pause all future payments in this series Pause just this one p…" at bounding box center [668, 307] width 954 height 615
click at [948, 527] on td "05/09/2025" at bounding box center [986, 515] width 101 height 54
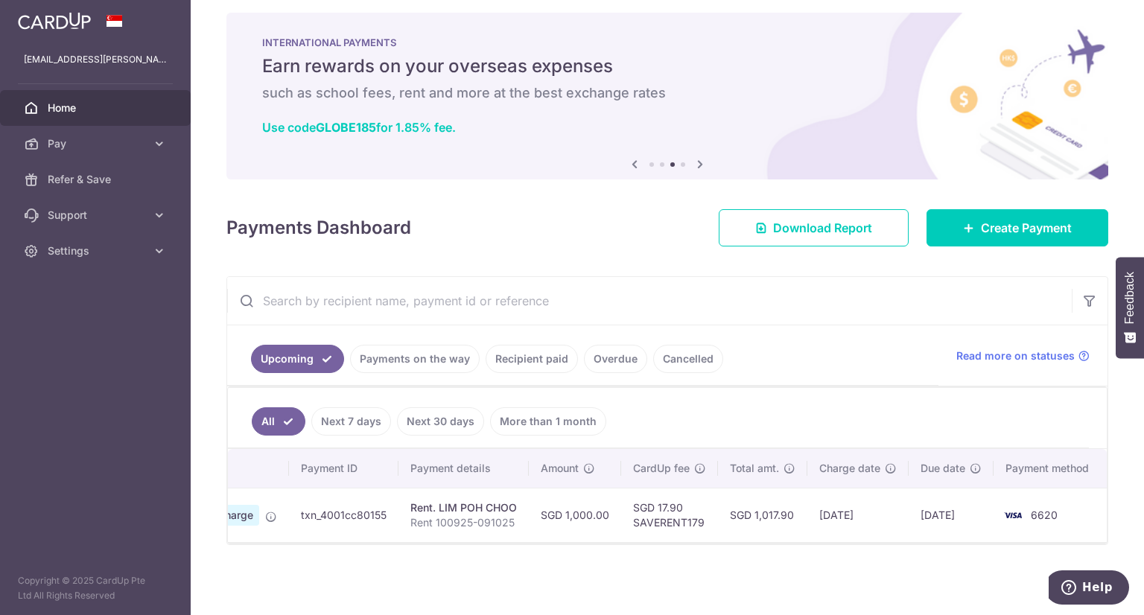
scroll to position [0, 0]
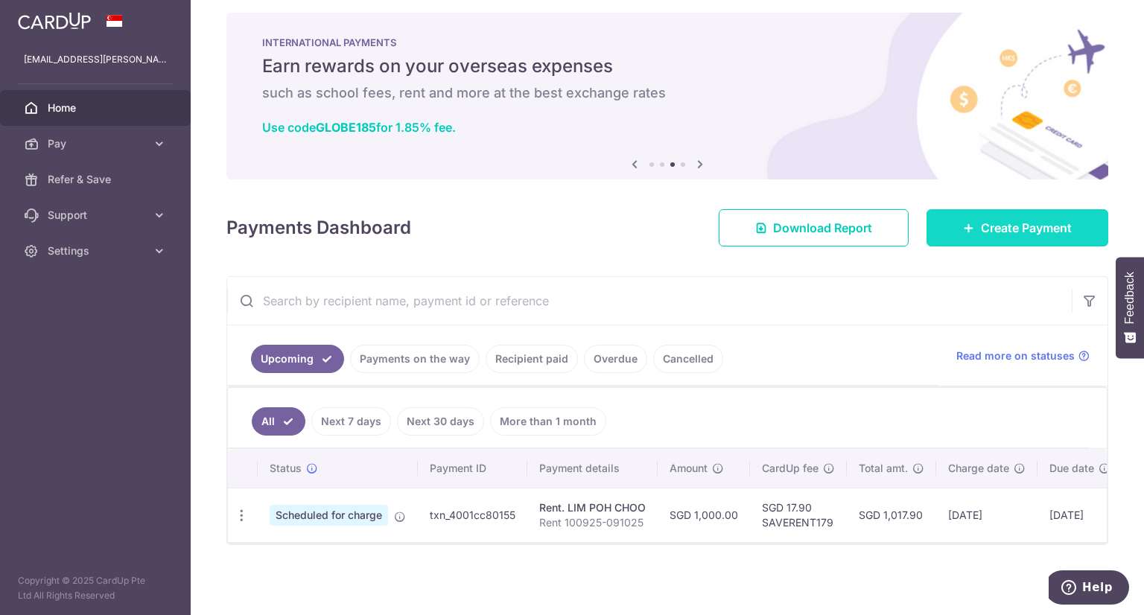
click at [1022, 229] on span "Create Payment" at bounding box center [1026, 228] width 91 height 18
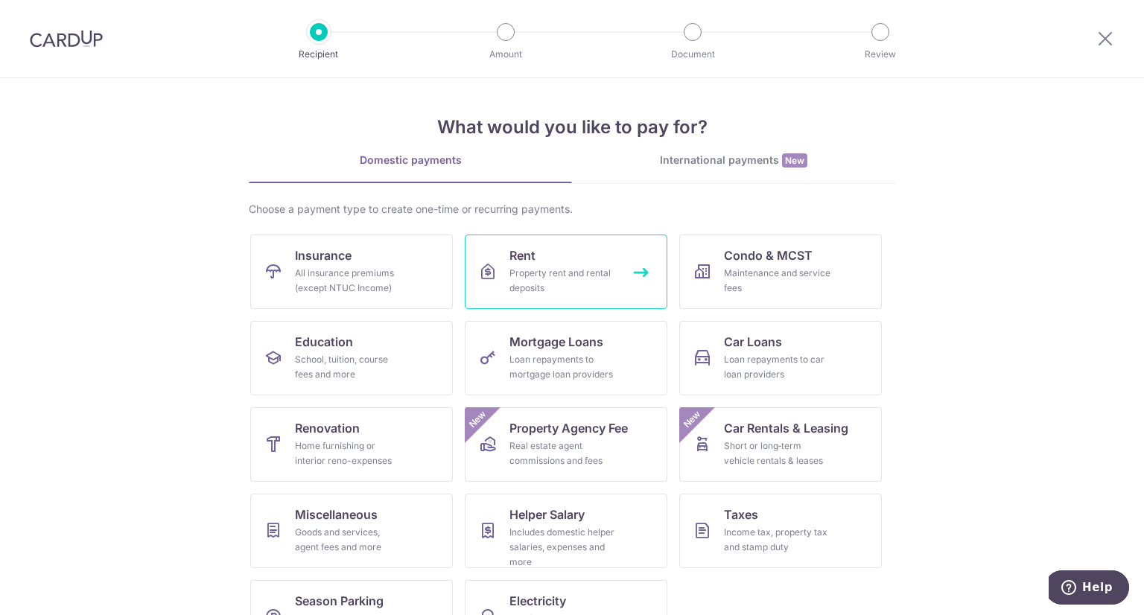
click at [557, 269] on div "Property rent and rental deposits" at bounding box center [563, 281] width 107 height 30
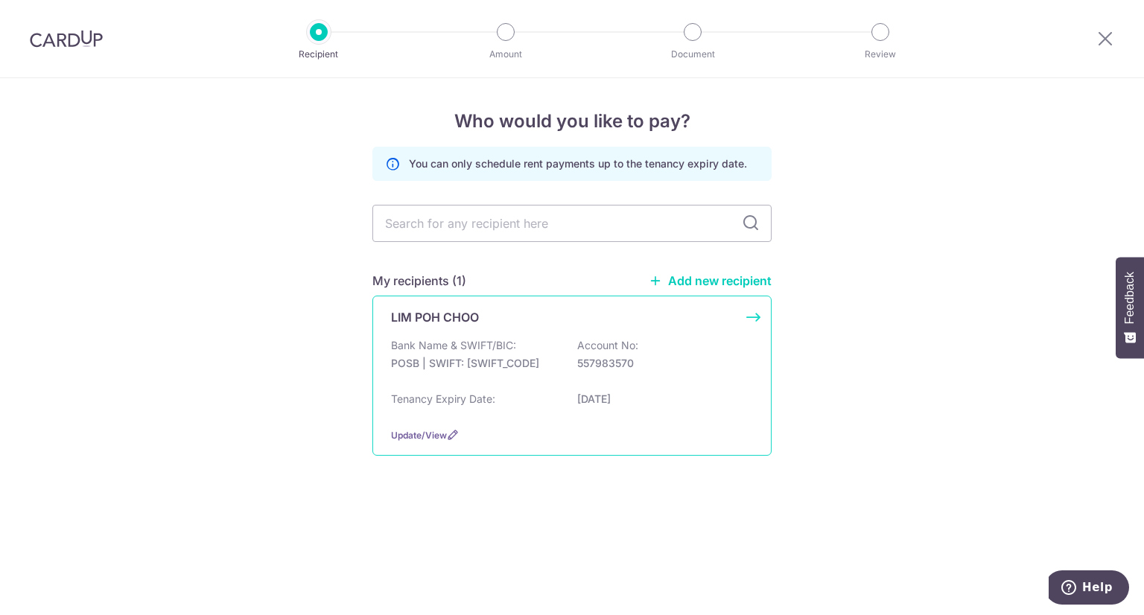
click at [605, 374] on div "Bank Name & SWIFT/BIC: POSB | SWIFT: [SWIFT_CODE] Account No: 557983570" at bounding box center [572, 362] width 362 height 48
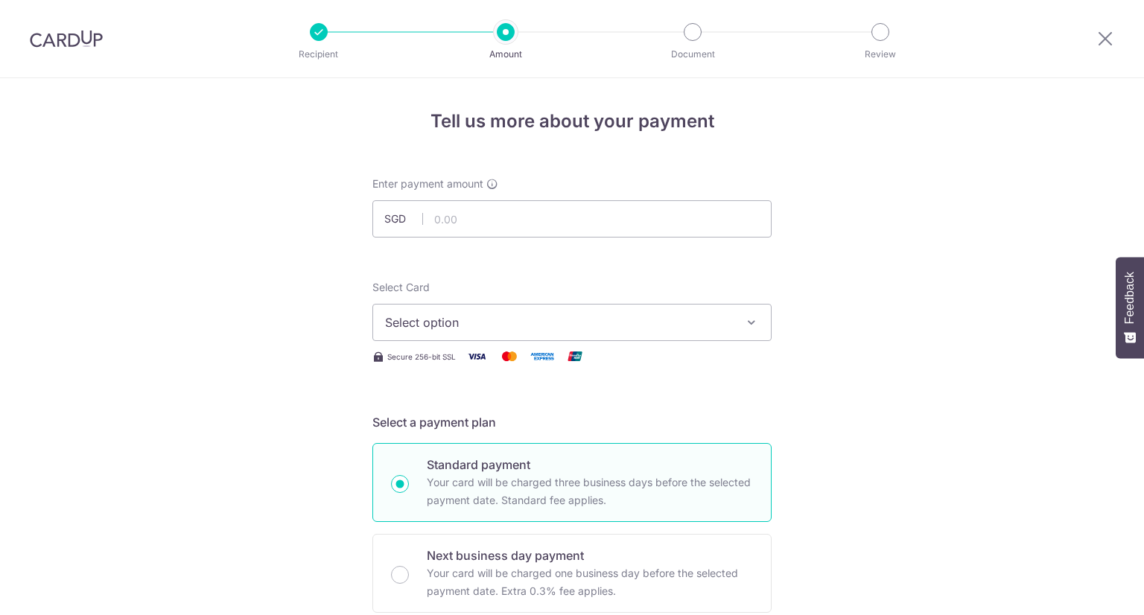
click at [531, 218] on input "text" at bounding box center [571, 218] width 399 height 37
type input "1,000.00"
click at [496, 331] on span "Select option" at bounding box center [558, 323] width 347 height 18
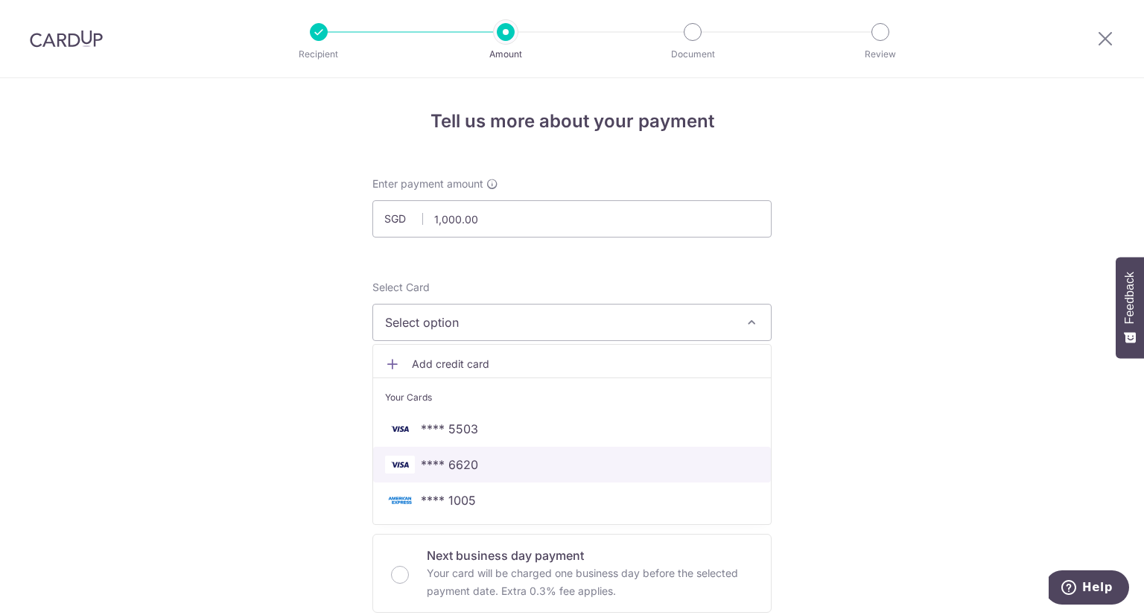
drag, startPoint x: 480, startPoint y: 461, endPoint x: 420, endPoint y: 439, distance: 63.6
click at [480, 461] on span "**** 6620" at bounding box center [572, 465] width 374 height 18
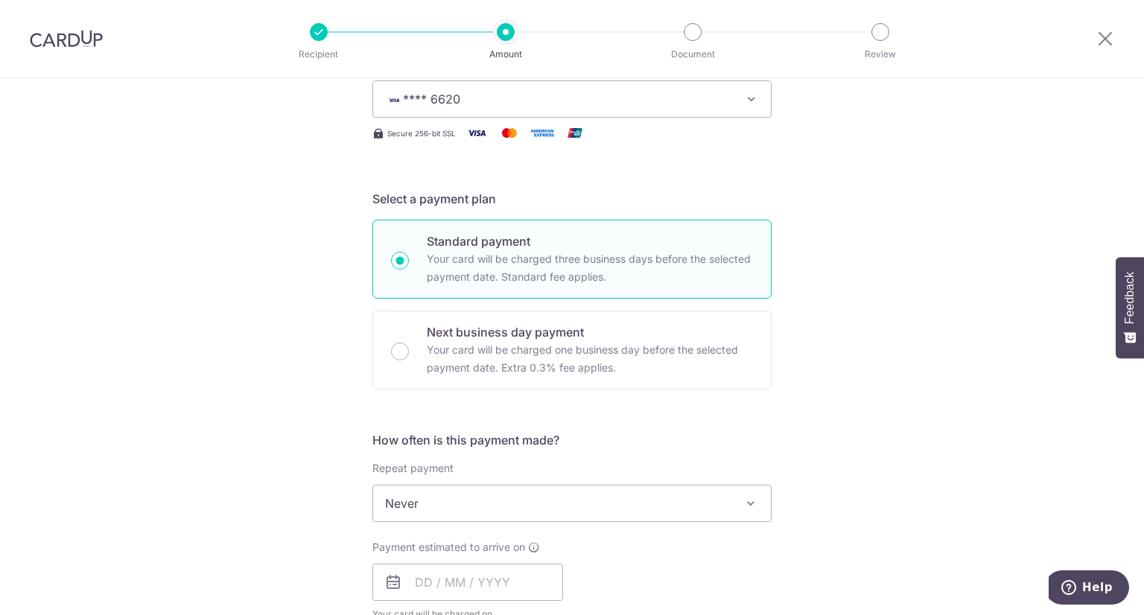
scroll to position [372, 0]
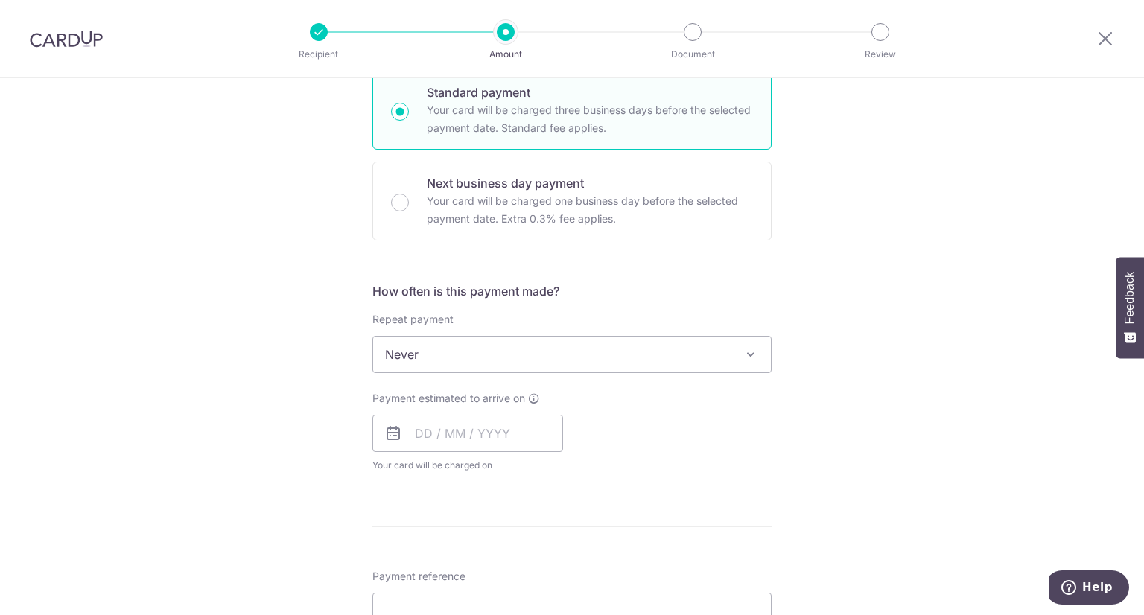
click at [456, 355] on span "Never" at bounding box center [572, 355] width 398 height 36
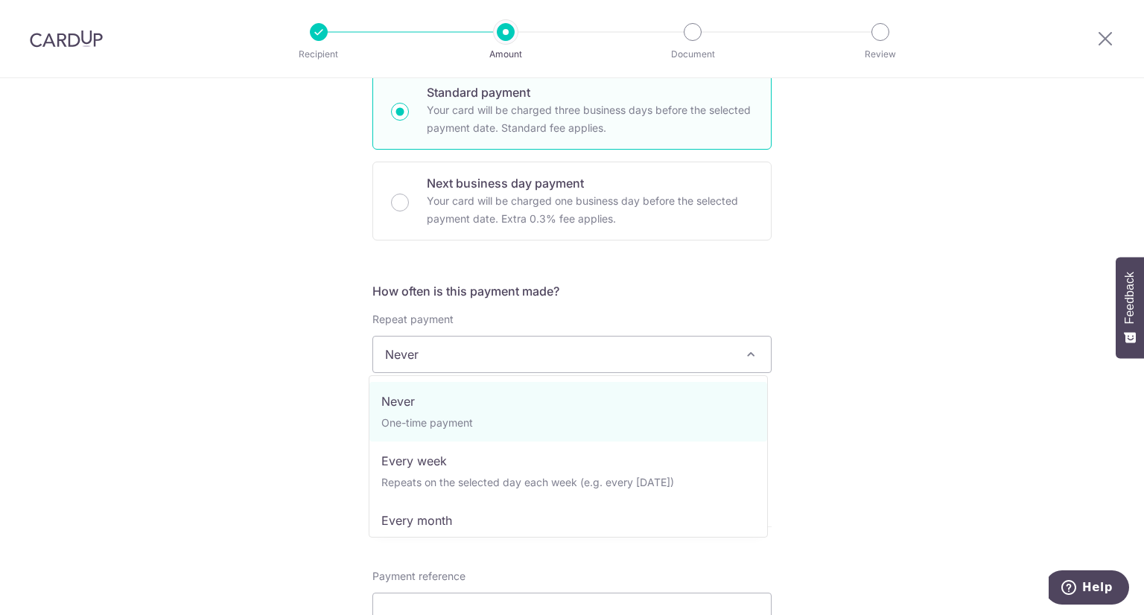
click at [298, 334] on div "Tell us more about your payment Enter payment amount SGD 1,000.00 1000.00 Selec…" at bounding box center [572, 380] width 1144 height 1348
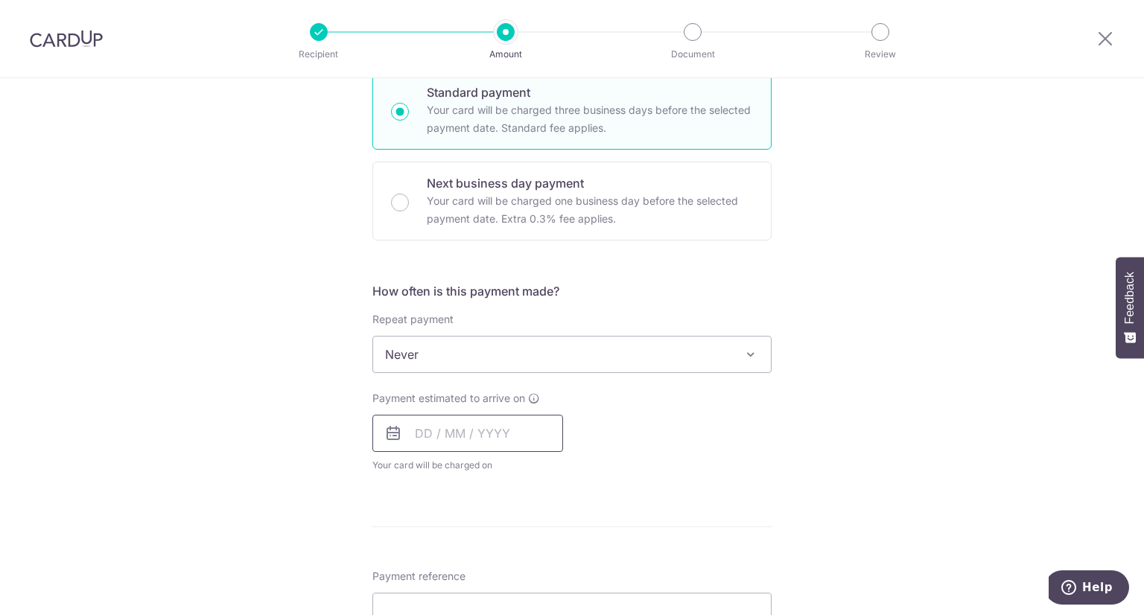
click at [444, 422] on input "text" at bounding box center [467, 433] width 191 height 37
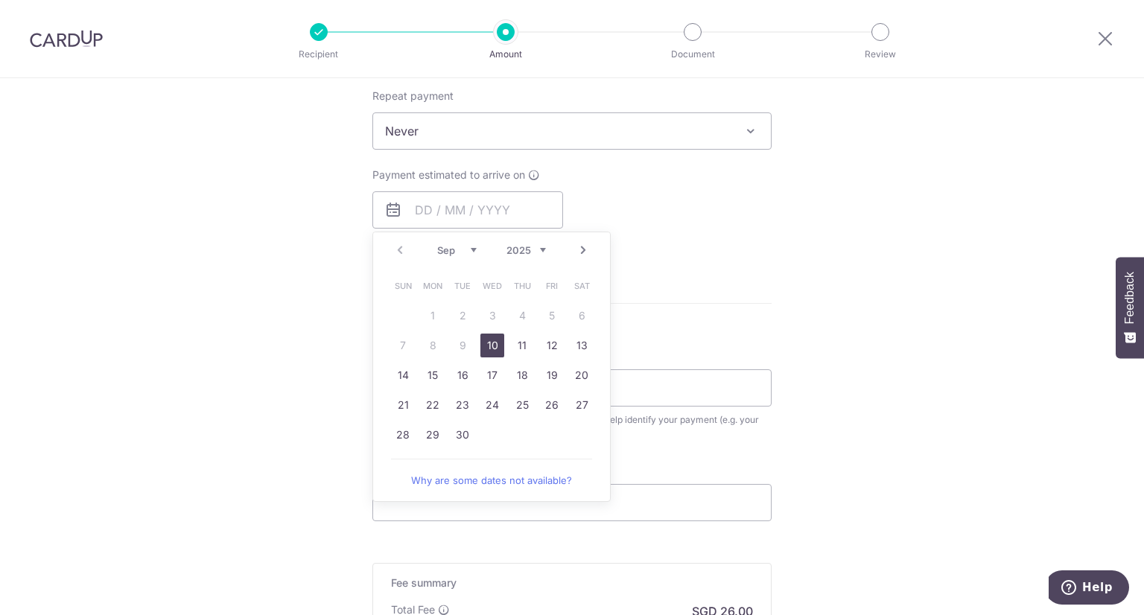
click at [578, 248] on link "Next" at bounding box center [583, 250] width 18 height 18
click at [492, 345] on link "8" at bounding box center [493, 346] width 24 height 24
type input "[DATE]"
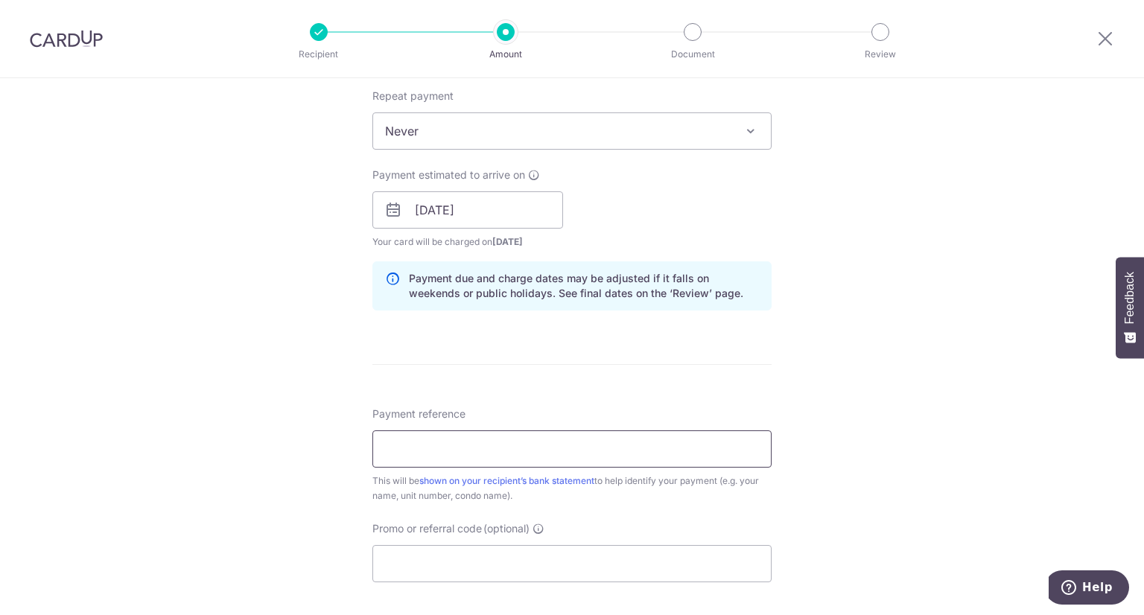
click at [434, 441] on input "Payment reference" at bounding box center [571, 449] width 399 height 37
type input "Rent 101025-091125"
click at [469, 564] on input "Promo or referral code (optional)" at bounding box center [571, 563] width 399 height 37
paste input "SAVERENT179"
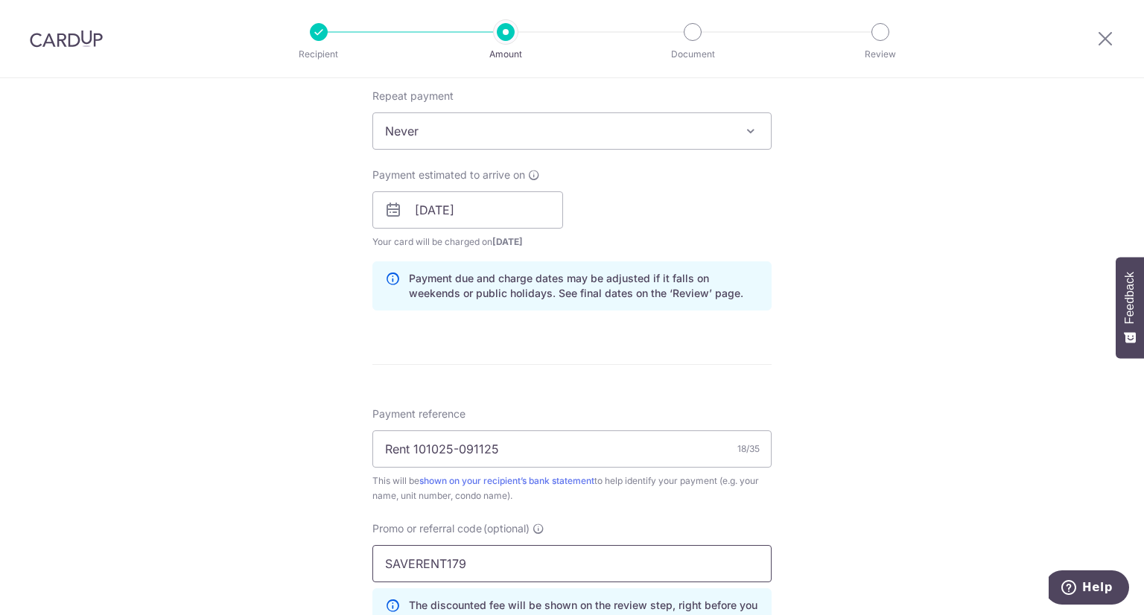
type input "SAVERENT179"
click at [915, 317] on div "Tell us more about your payment Enter payment amount SGD 1,000.00 1000.00 Selec…" at bounding box center [572, 220] width 1144 height 1476
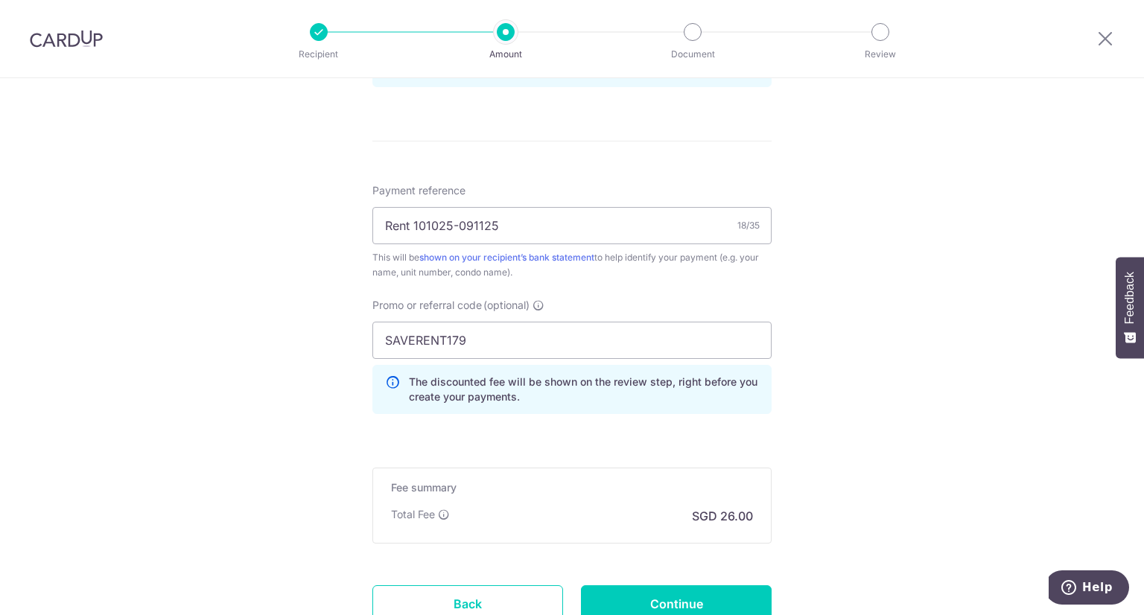
scroll to position [936, 0]
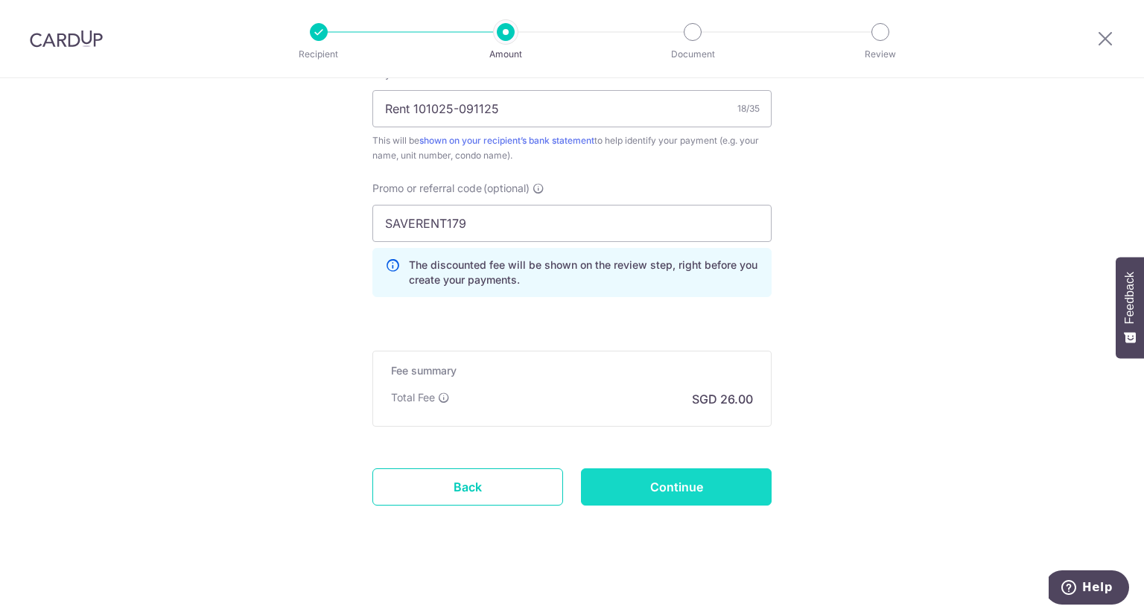
click at [721, 484] on input "Continue" at bounding box center [676, 487] width 191 height 37
type input "Create Schedule"
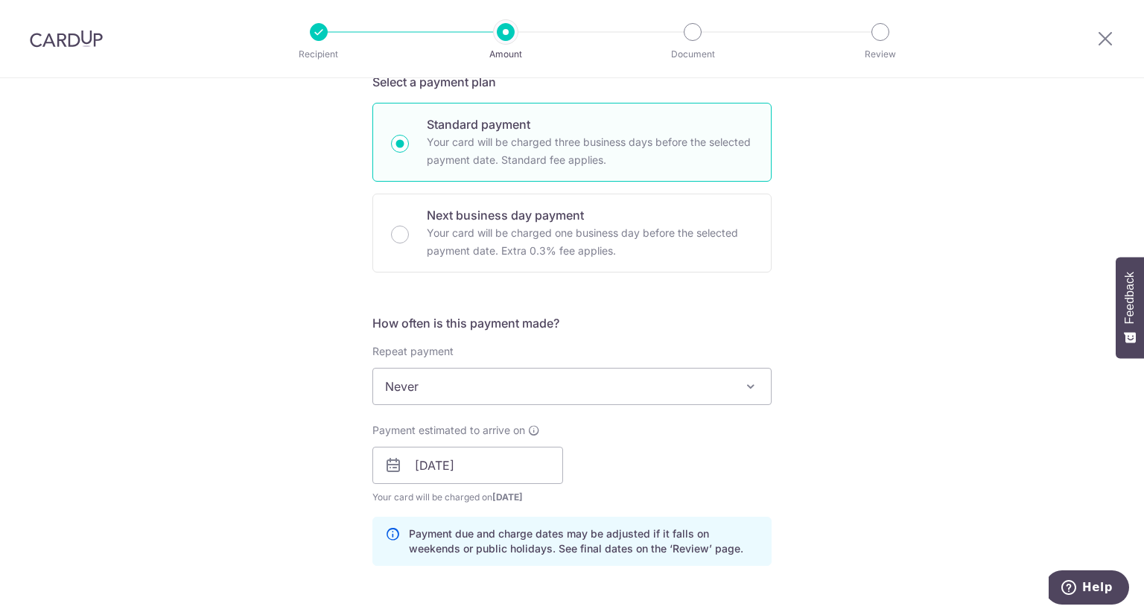
scroll to position [266, 0]
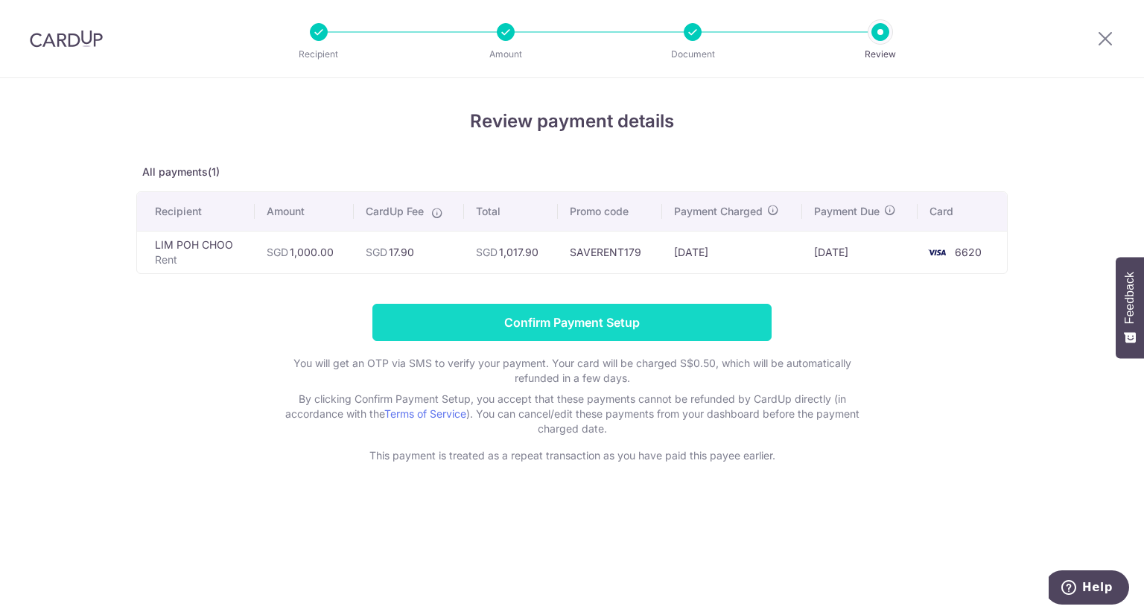
click at [605, 329] on input "Confirm Payment Setup" at bounding box center [571, 322] width 399 height 37
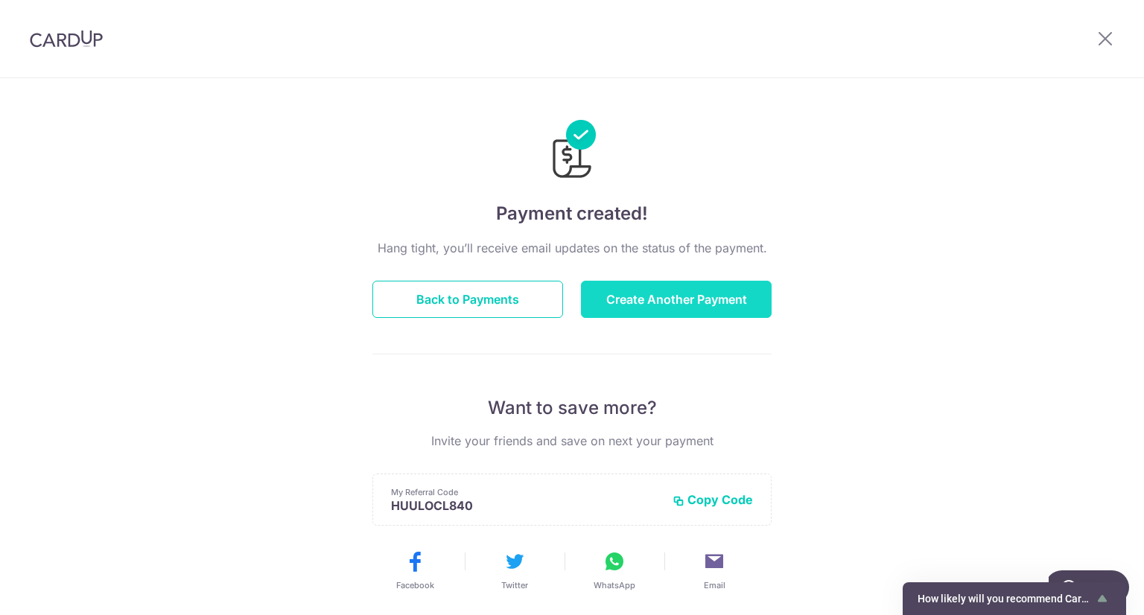
click at [659, 305] on button "Create Another Payment" at bounding box center [676, 299] width 191 height 37
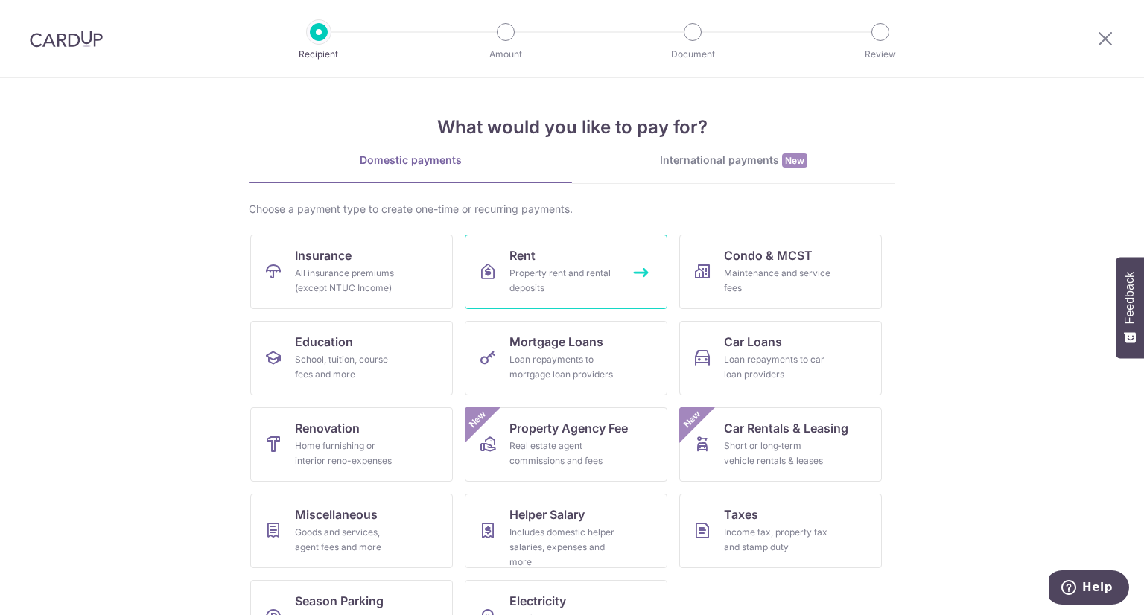
click at [592, 272] on div "Property rent and rental deposits" at bounding box center [563, 281] width 107 height 30
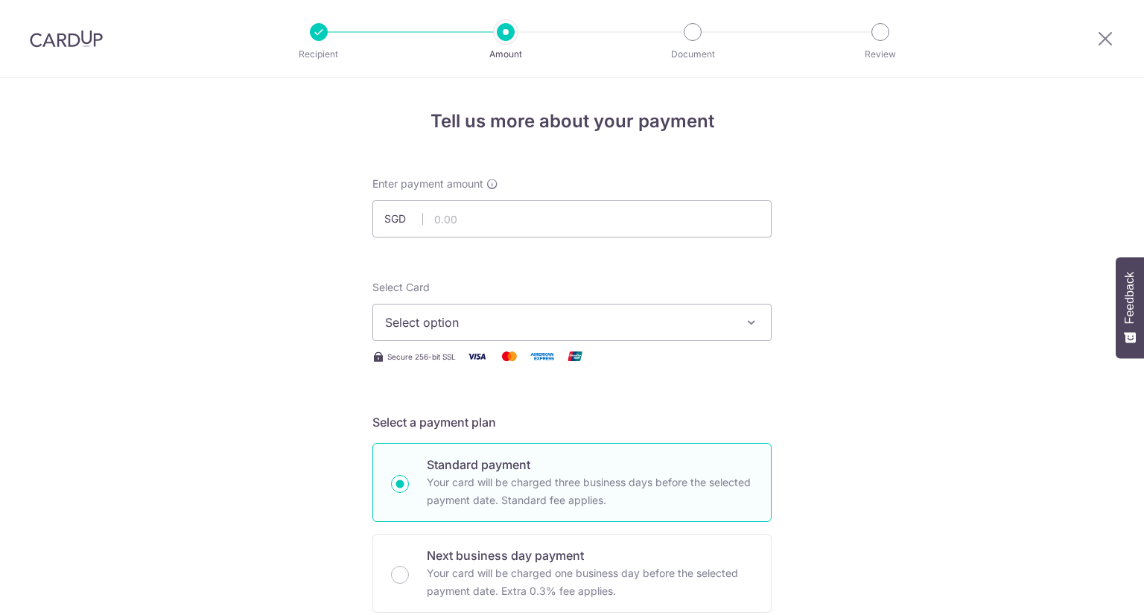
click at [519, 232] on input "text" at bounding box center [571, 218] width 399 height 37
type input "1,000.00"
click at [416, 317] on span "Select option" at bounding box center [558, 323] width 347 height 18
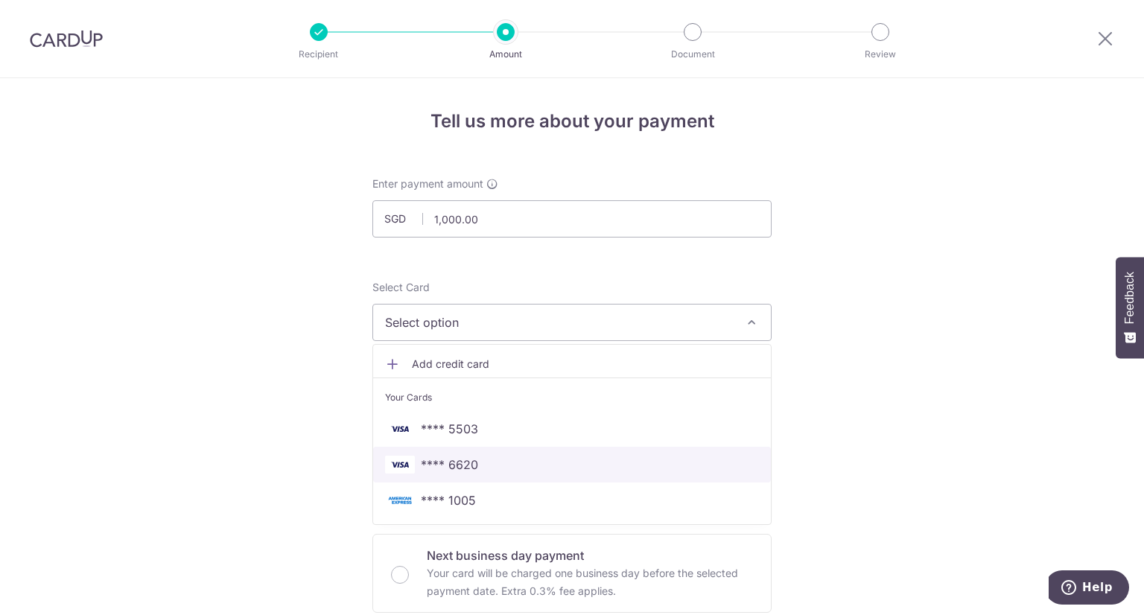
click at [450, 456] on span "**** 6620" at bounding box center [449, 465] width 57 height 18
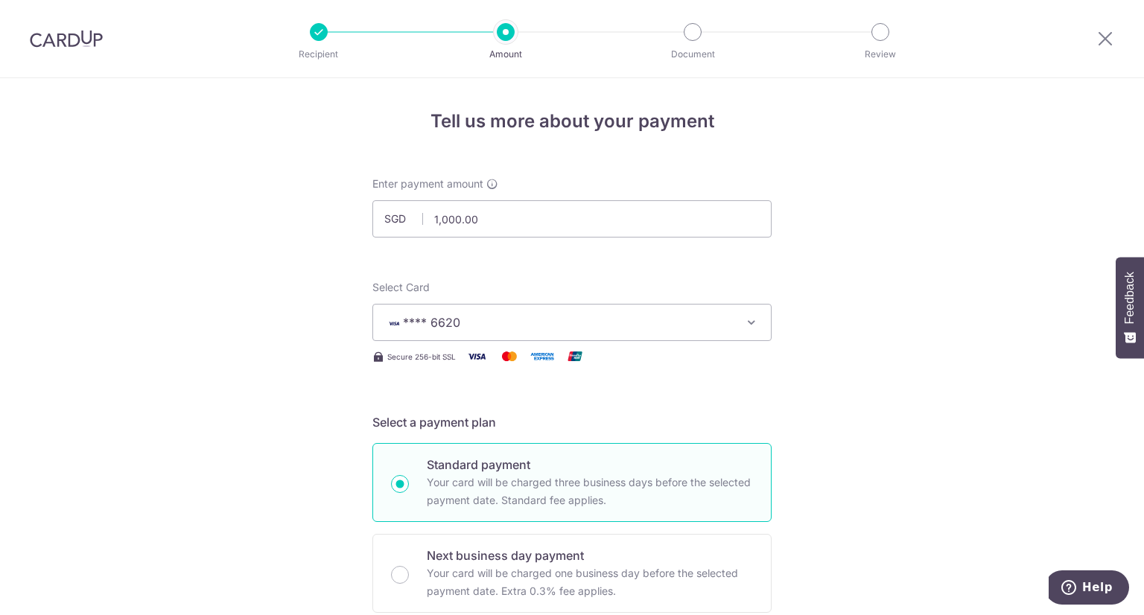
scroll to position [223, 0]
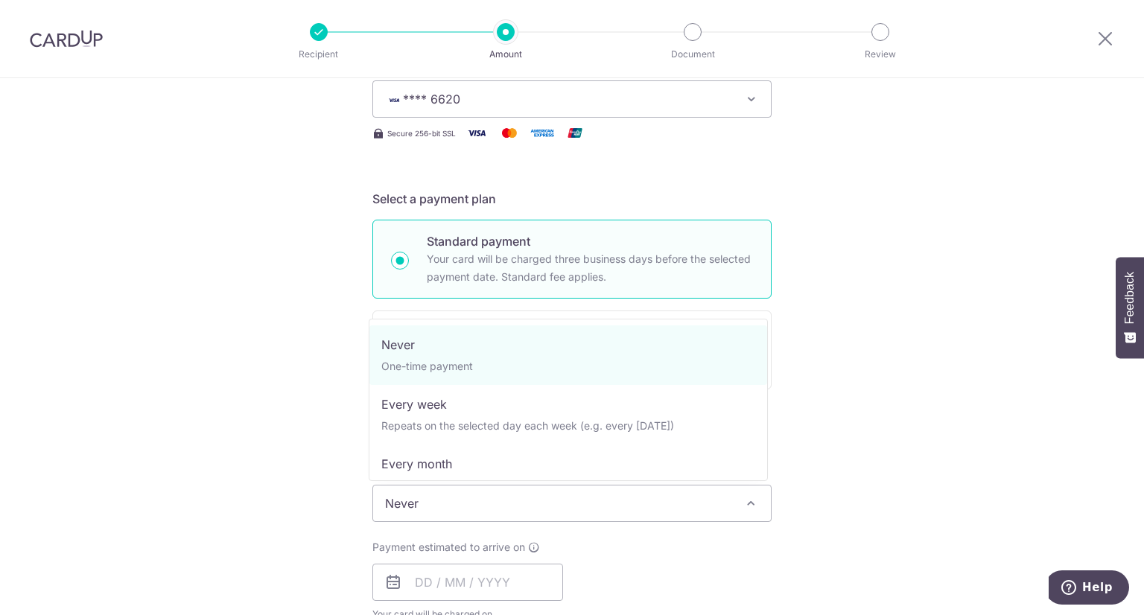
click at [435, 495] on span "Never" at bounding box center [572, 504] width 398 height 36
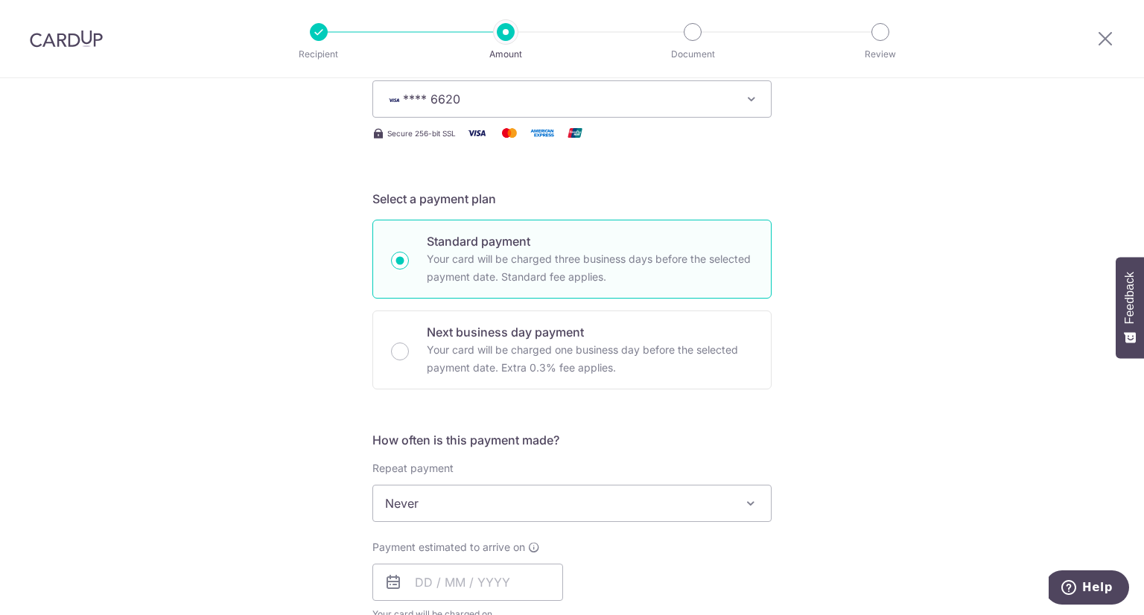
click at [254, 456] on div "Tell us more about your payment Enter payment amount SGD 1,000.00 1000.00 Selec…" at bounding box center [572, 529] width 1144 height 1348
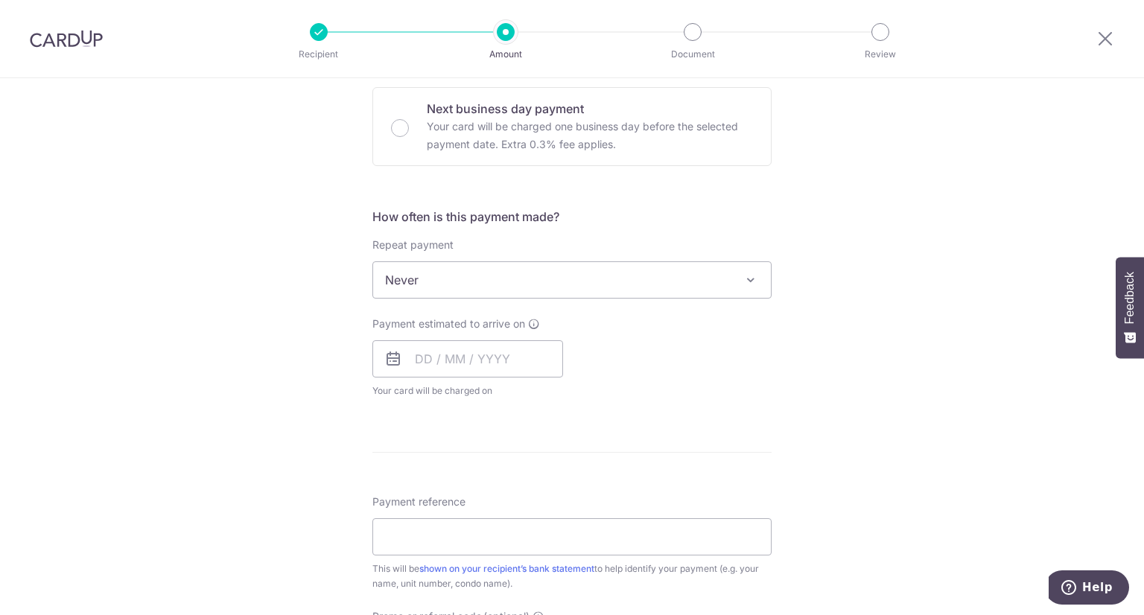
click at [457, 334] on div "Payment estimated to arrive on Your card will be charged on for the first payme…" at bounding box center [467, 358] width 191 height 82
click at [459, 361] on input "text" at bounding box center [467, 358] width 191 height 37
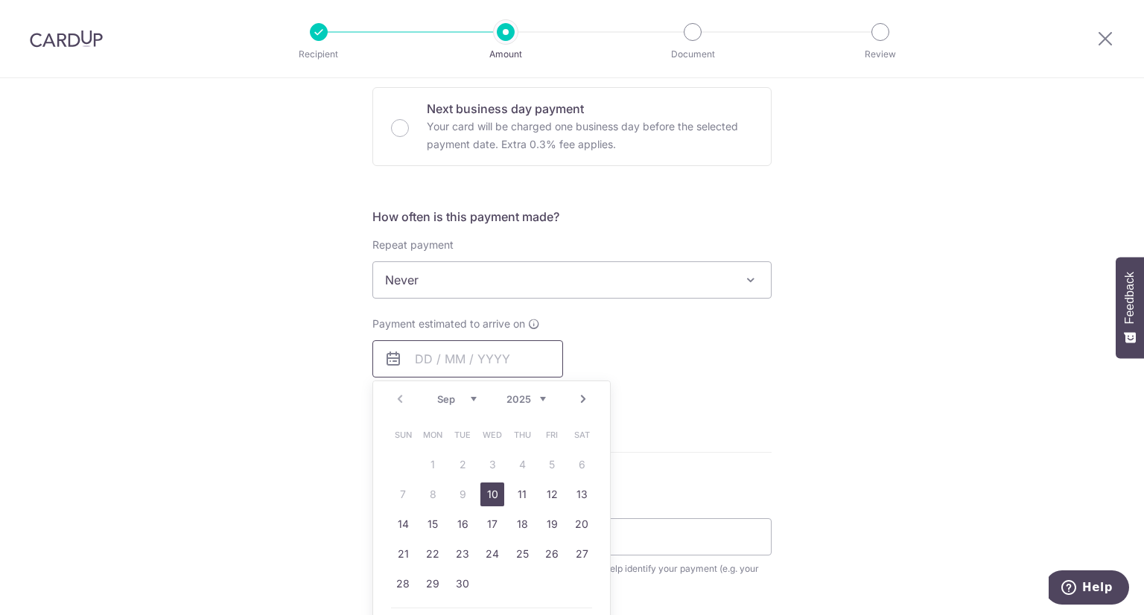
scroll to position [596, 0]
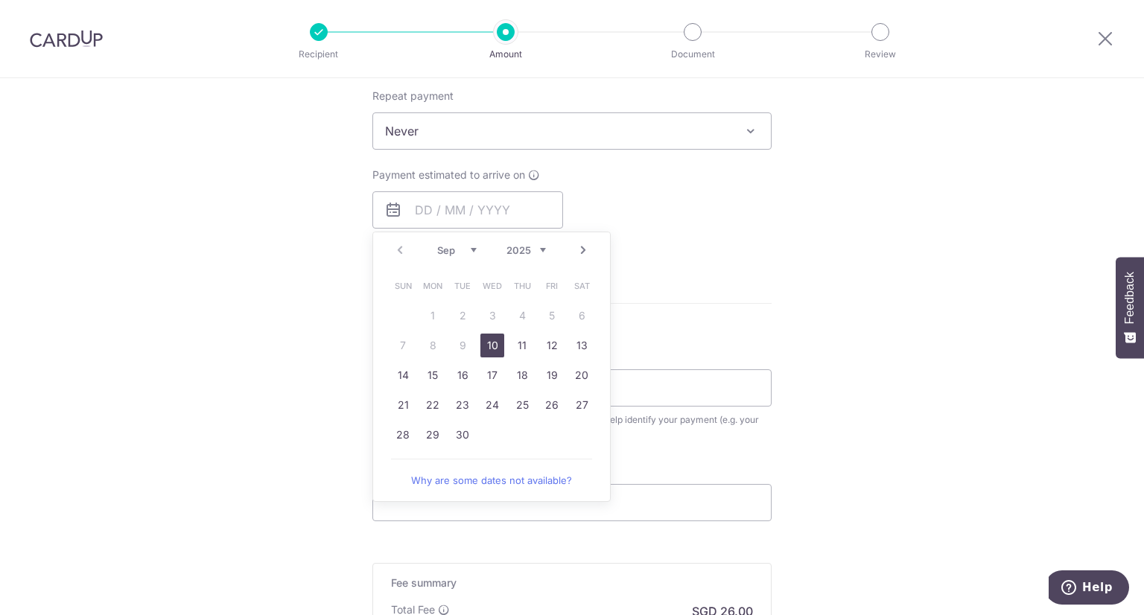
click at [581, 248] on link "Next" at bounding box center [583, 250] width 18 height 18
click at [578, 346] on link "8" at bounding box center [582, 346] width 24 height 24
type input "[DATE]"
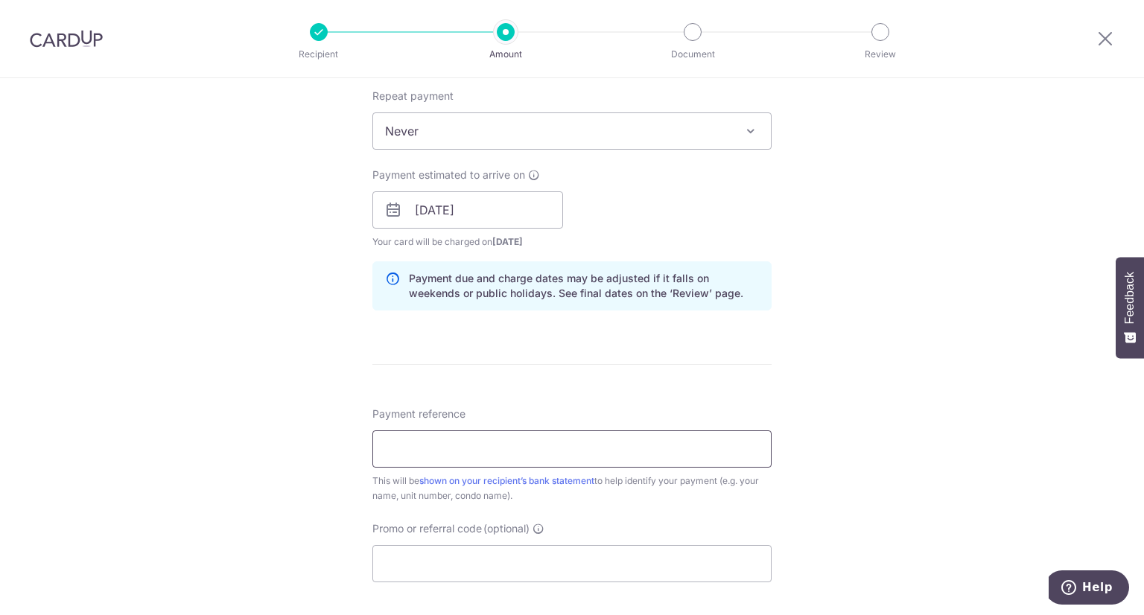
click at [496, 455] on input "Payment reference" at bounding box center [571, 449] width 399 height 37
type input "Rent 101125-091225"
click at [464, 558] on input "Promo or referral code (optional)" at bounding box center [571, 563] width 399 height 37
paste input "SAVERENT179"
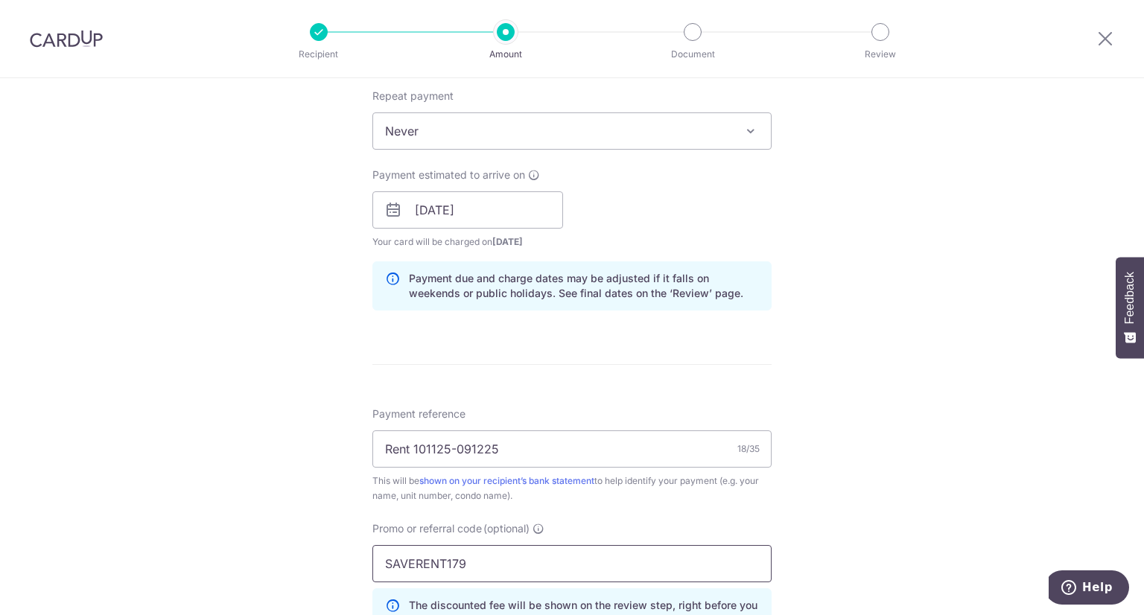
type input "SAVERENT179"
click at [910, 286] on div "Tell us more about your payment Enter payment amount SGD 1,000.00 1000.00 Selec…" at bounding box center [572, 220] width 1144 height 1476
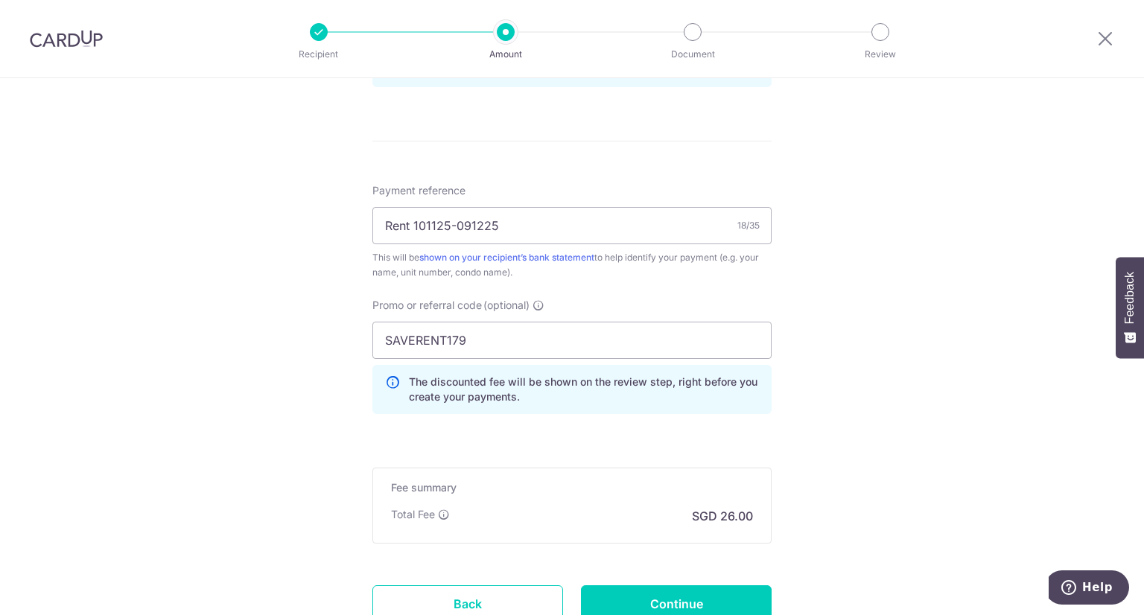
scroll to position [894, 0]
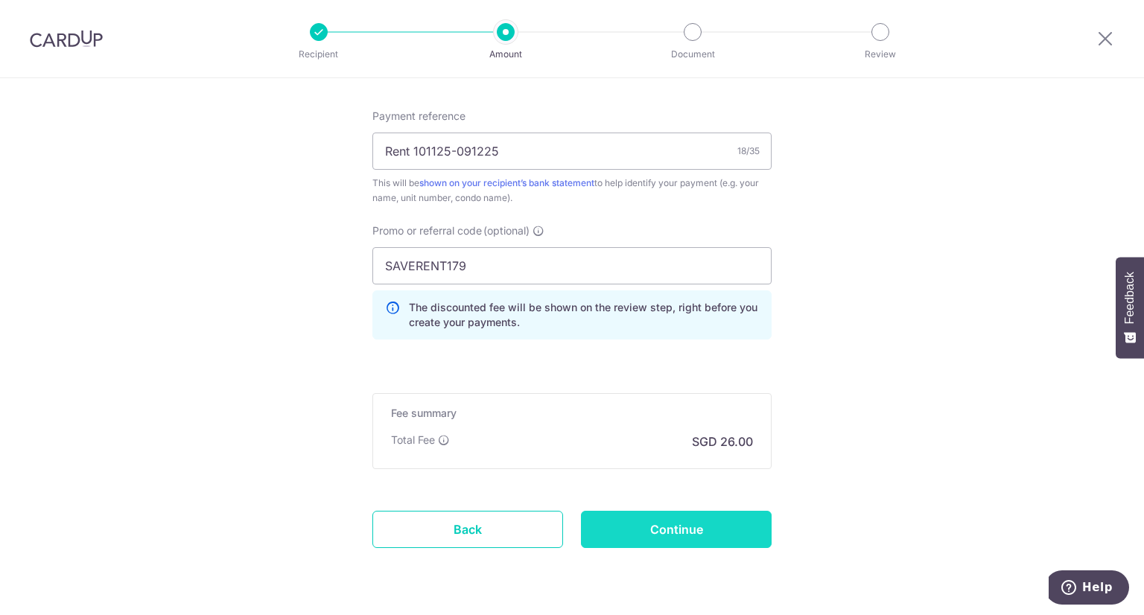
click at [732, 521] on input "Continue" at bounding box center [676, 529] width 191 height 37
type input "Create Schedule"
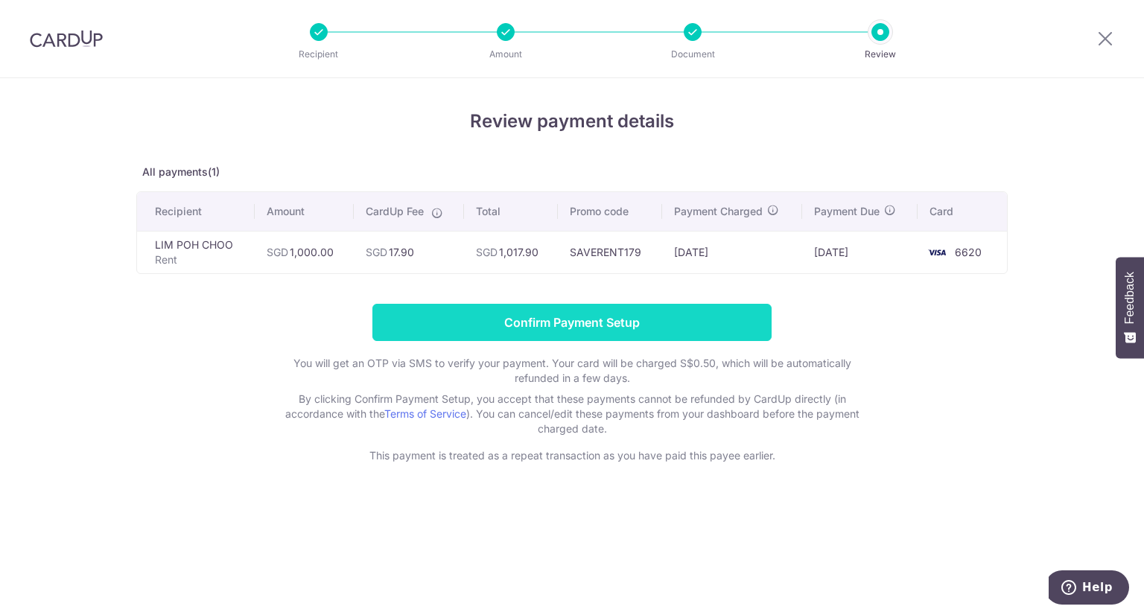
click at [632, 320] on input "Confirm Payment Setup" at bounding box center [571, 322] width 399 height 37
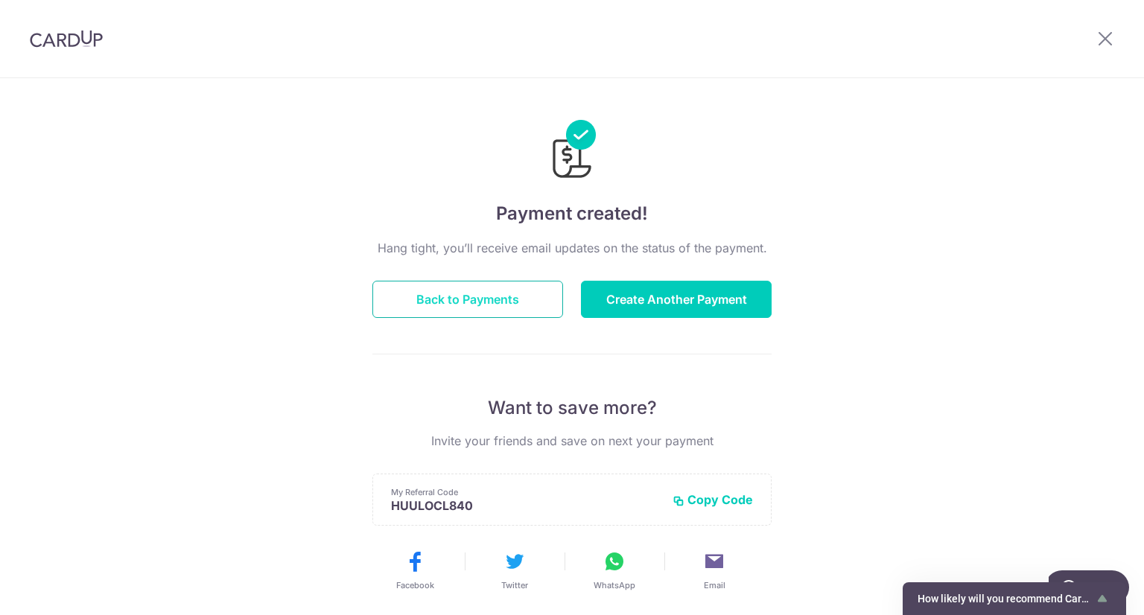
click at [522, 299] on button "Back to Payments" at bounding box center [467, 299] width 191 height 37
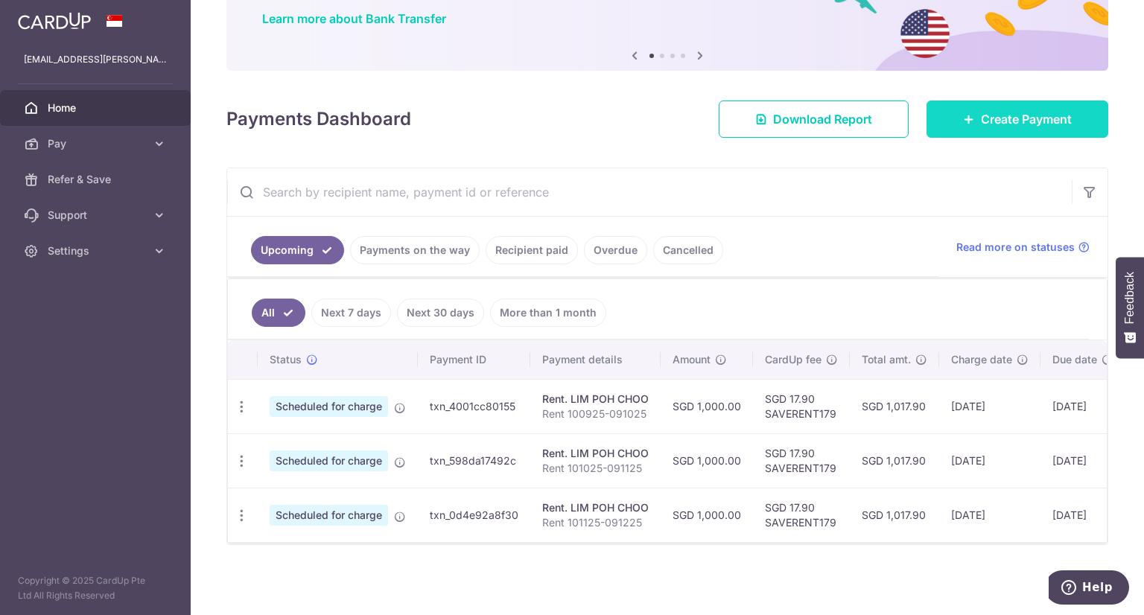
click at [1000, 101] on link "Create Payment" at bounding box center [1018, 119] width 182 height 37
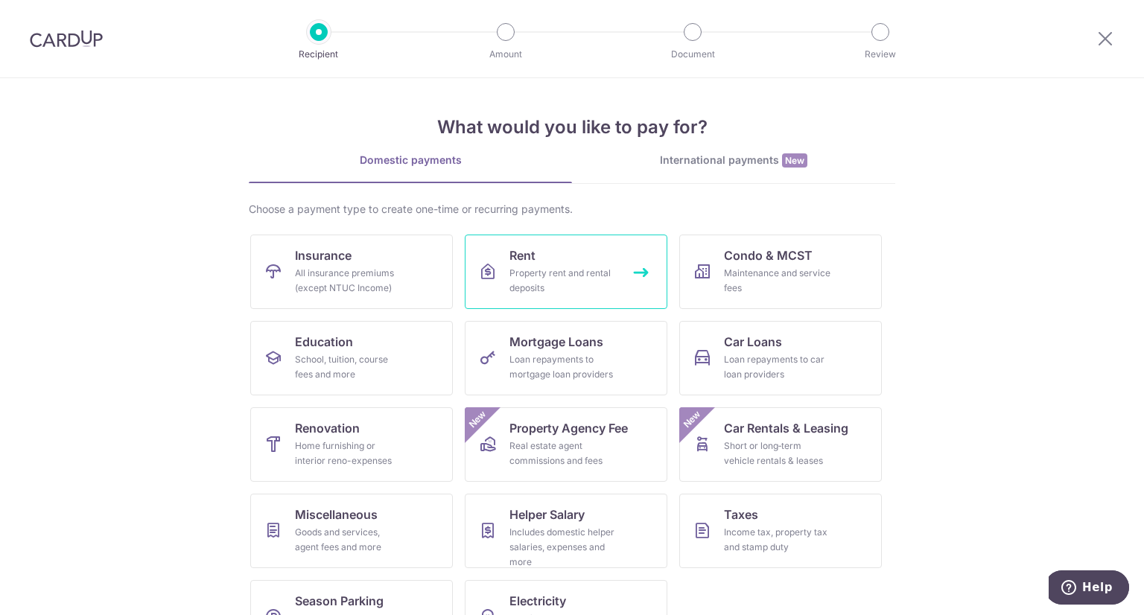
click at [498, 251] on link "Rent Property rent and rental deposits" at bounding box center [566, 272] width 203 height 74
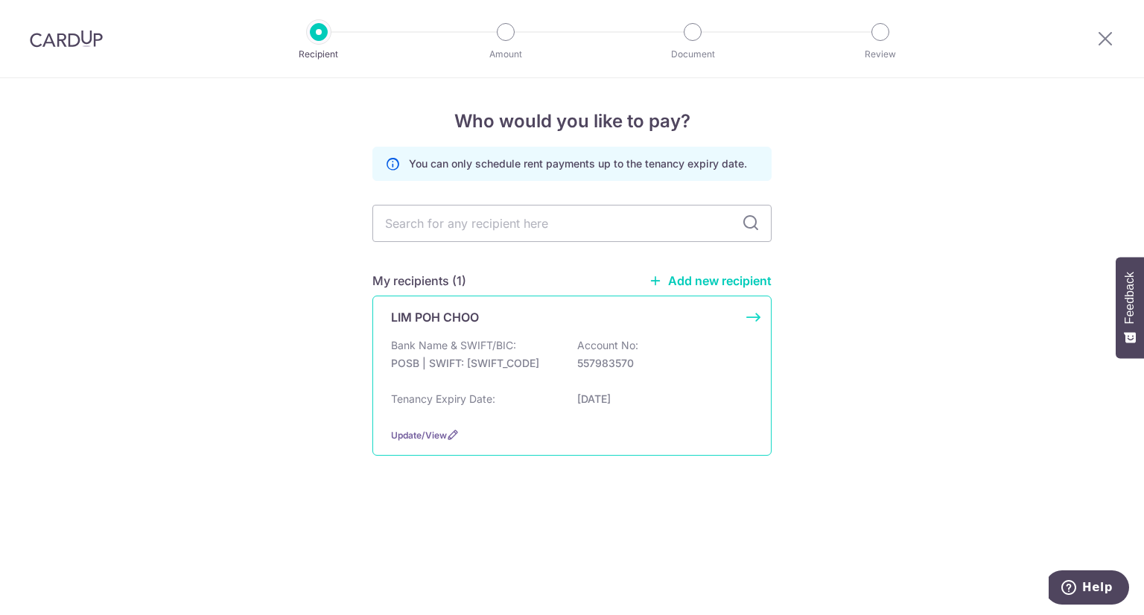
click at [673, 340] on div "Bank Name & SWIFT/BIC: POSB | SWIFT: [SWIFT_CODE] Account No: 557983570" at bounding box center [572, 362] width 362 height 48
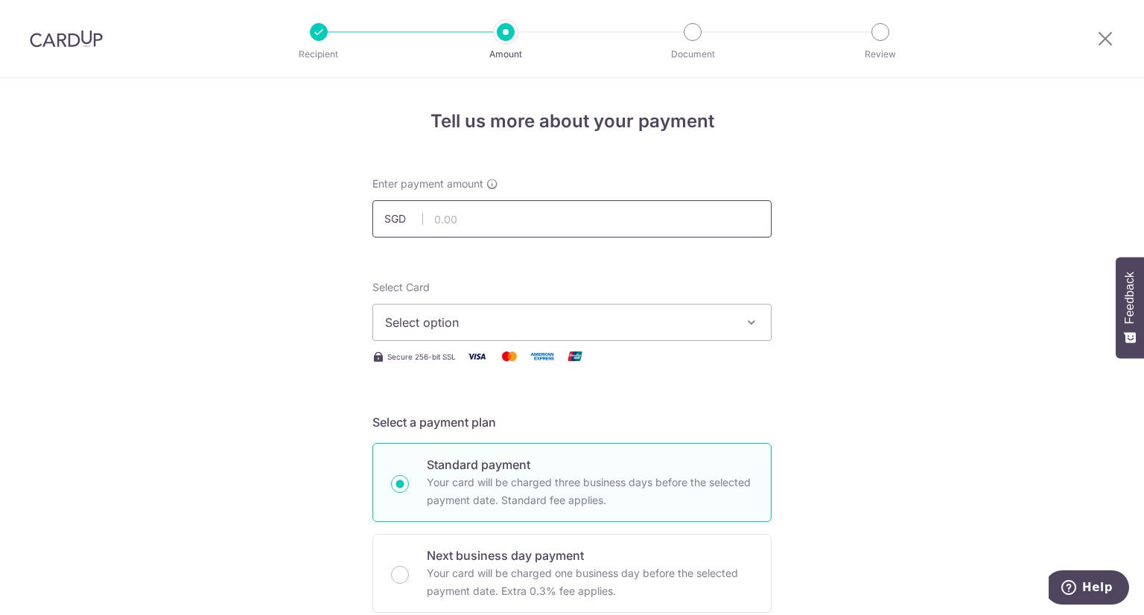
click at [507, 224] on input "text" at bounding box center [571, 218] width 399 height 37
type input "1,000.00"
click at [470, 337] on button "Select option" at bounding box center [571, 322] width 399 height 37
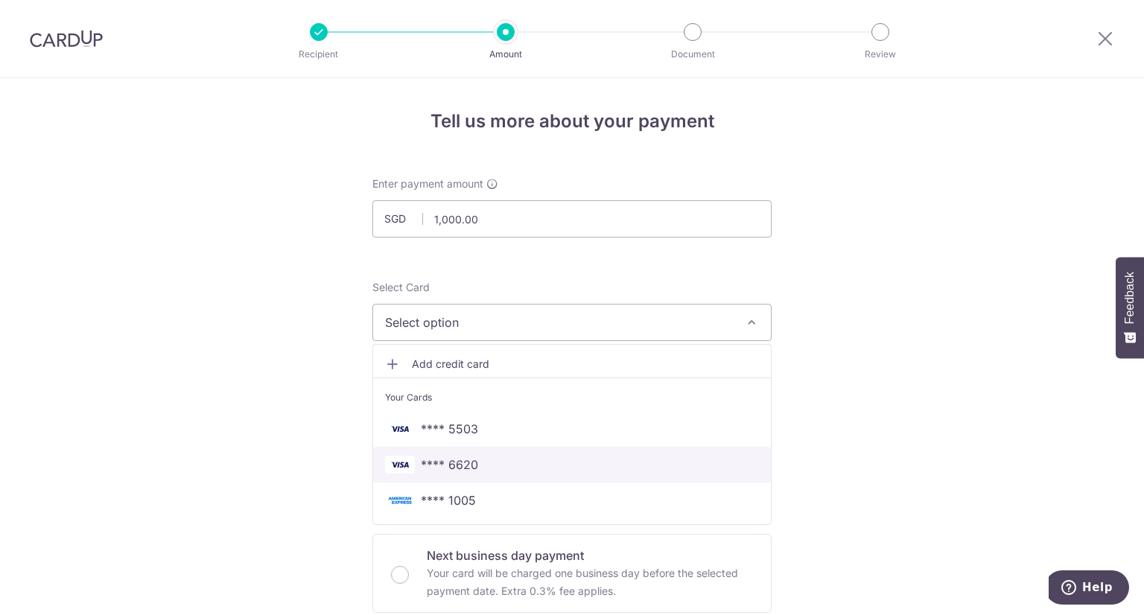
click at [463, 461] on span "**** 6620" at bounding box center [449, 465] width 57 height 18
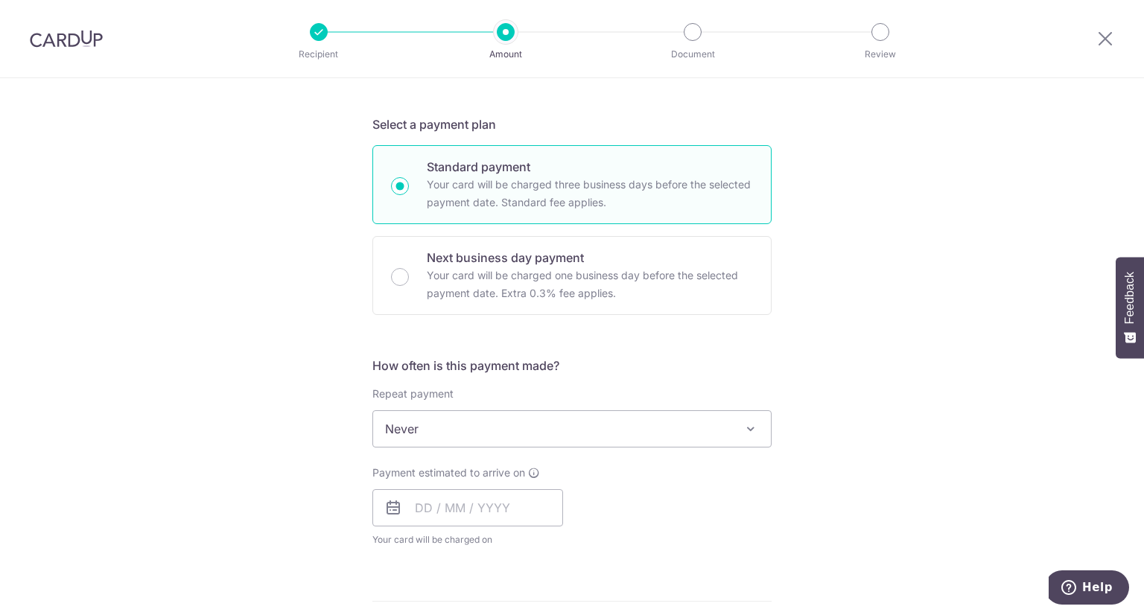
scroll to position [372, 0]
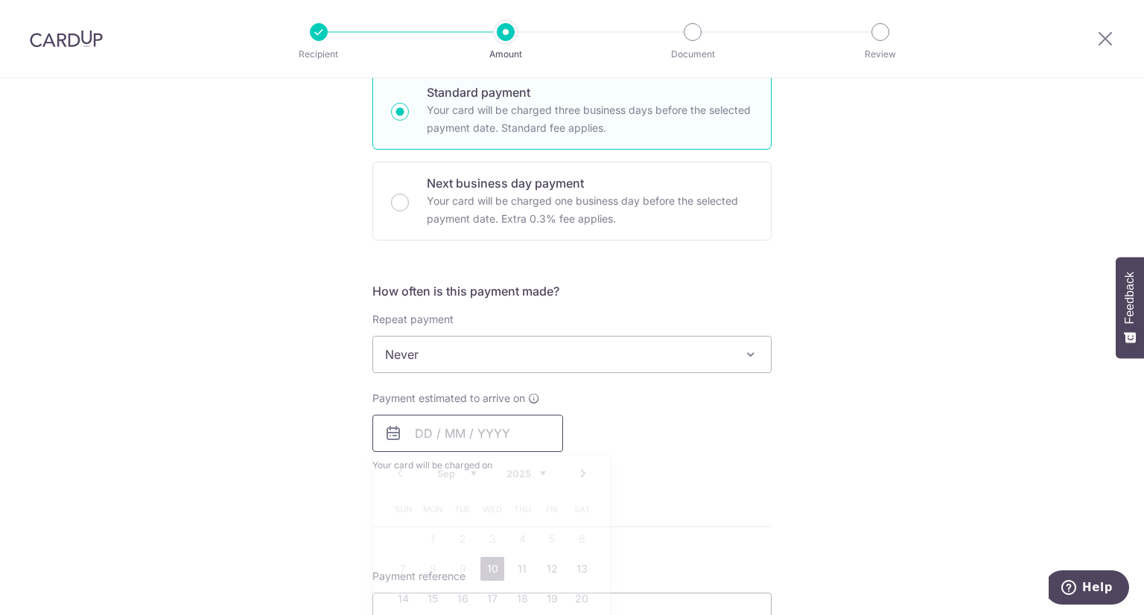
click at [458, 431] on input "text" at bounding box center [467, 433] width 191 height 37
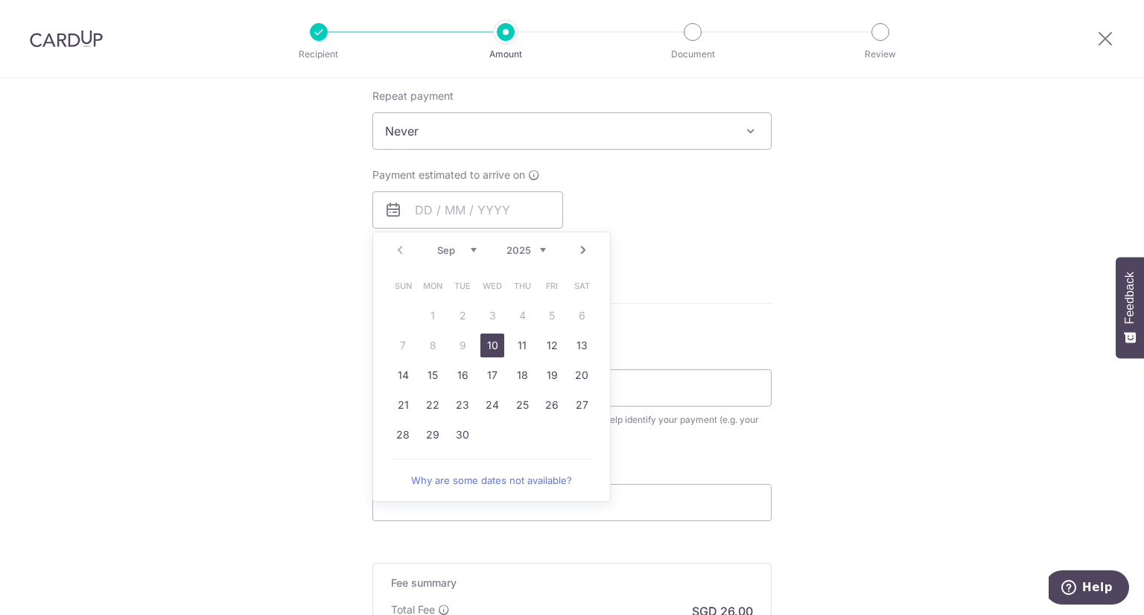
click at [578, 243] on link "Next" at bounding box center [583, 250] width 18 height 18
click at [578, 242] on link "Next" at bounding box center [583, 250] width 18 height 18
click at [395, 247] on link "Prev" at bounding box center [400, 250] width 18 height 18
click at [429, 344] on link "8" at bounding box center [433, 346] width 24 height 24
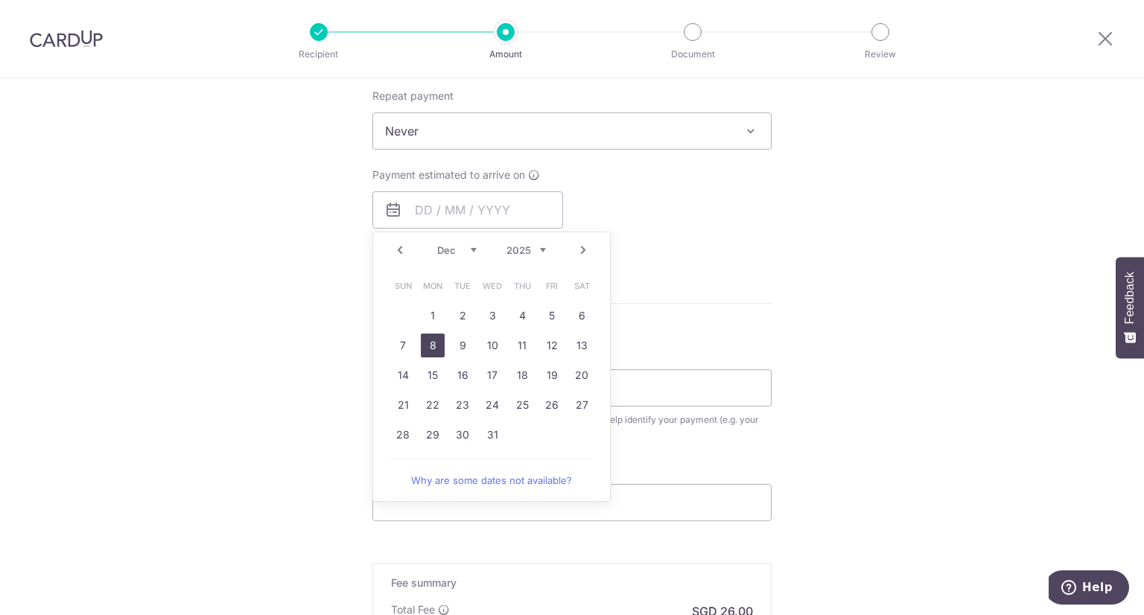
type input "08/12/2025"
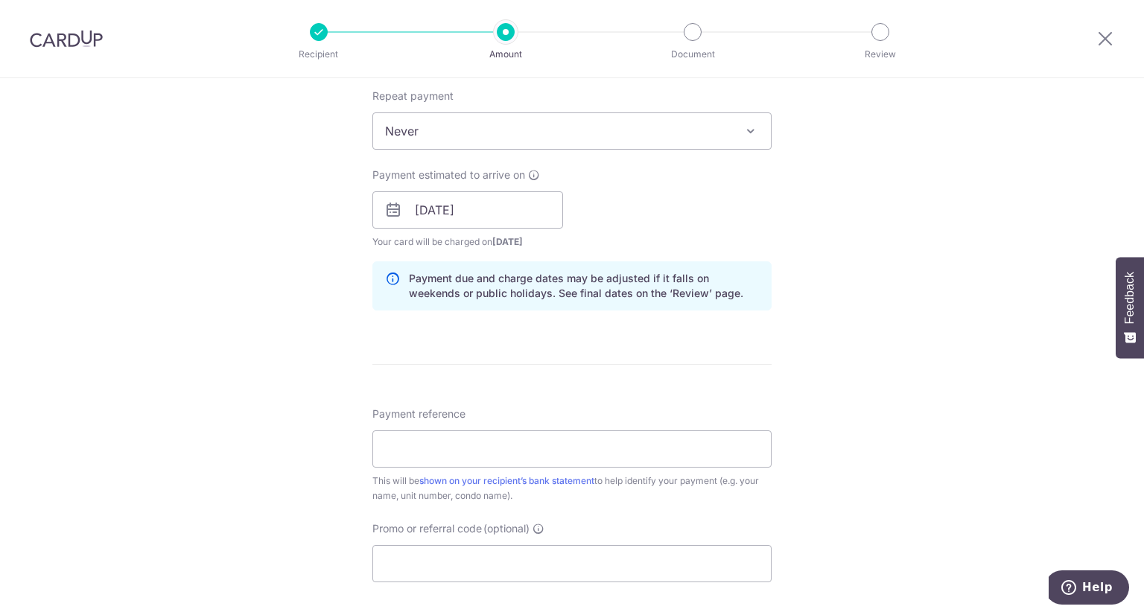
scroll to position [745, 0]
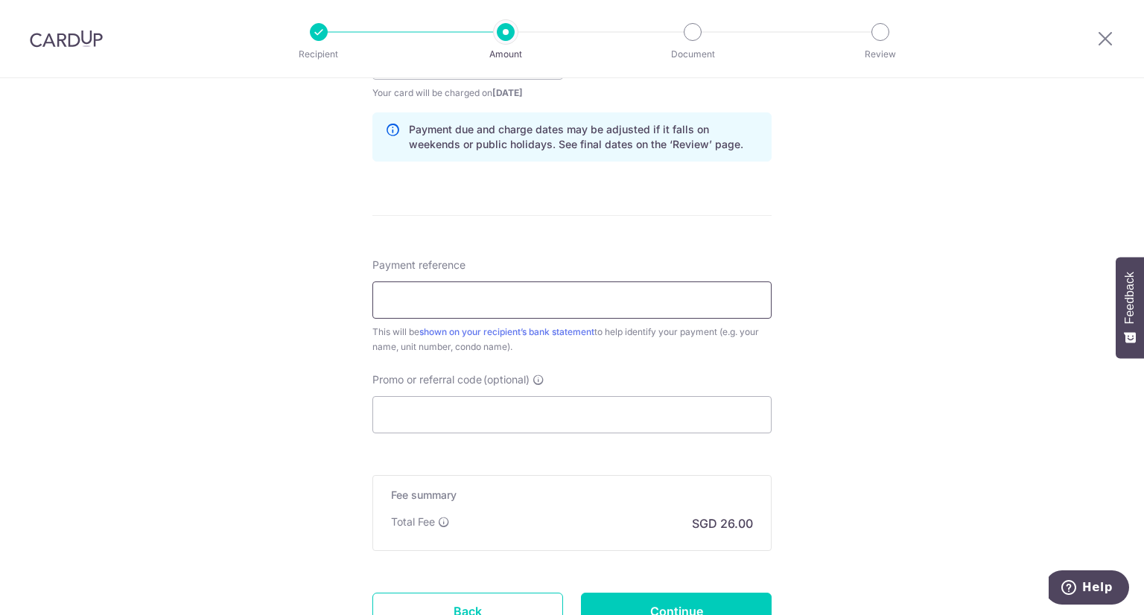
click at [481, 299] on input "Payment reference" at bounding box center [571, 300] width 399 height 37
type input "Rent 101225-090126"
click at [510, 422] on input "Promo or referral code (optional)" at bounding box center [571, 414] width 399 height 37
paste input "SAVERENT179"
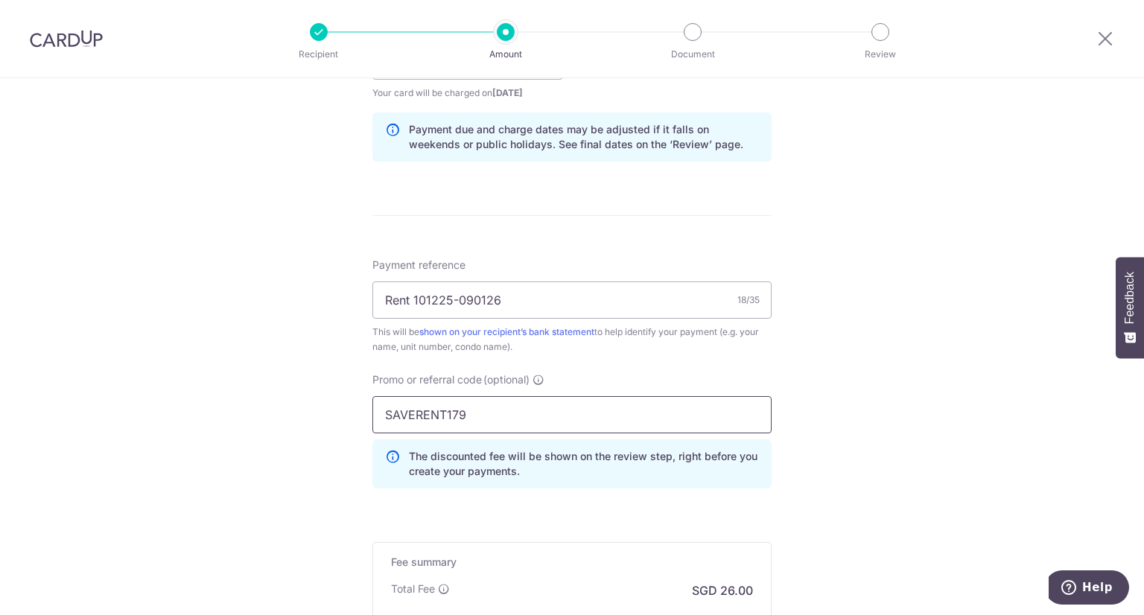
type input "SAVERENT179"
click at [950, 320] on div "Tell us more about your payment Enter payment amount SGD 1,000.00 1000.00 Selec…" at bounding box center [572, 71] width 1144 height 1476
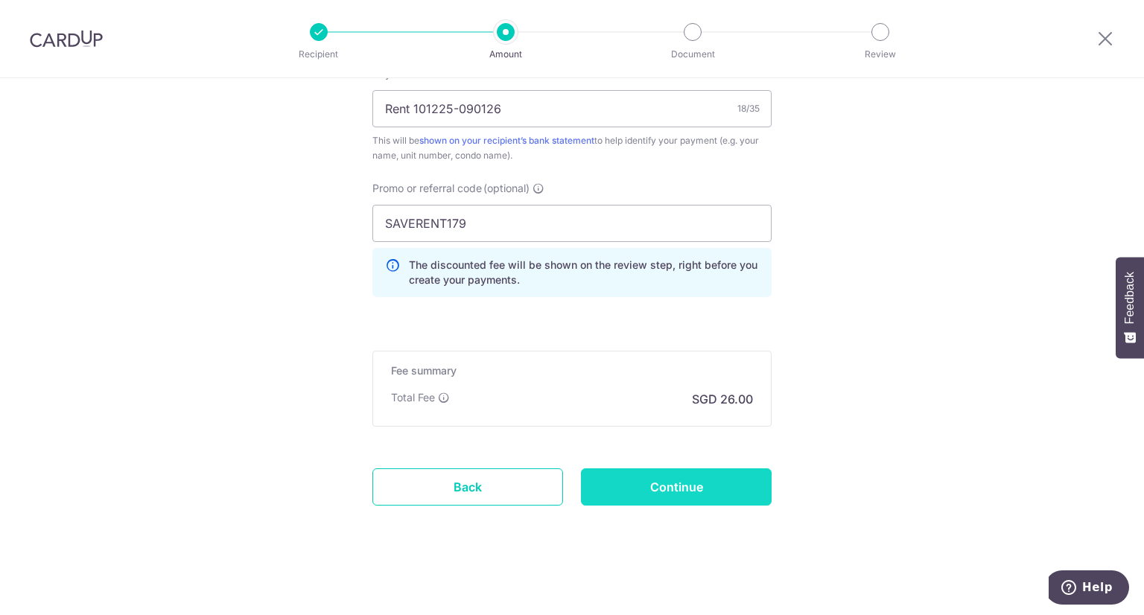
click at [687, 486] on input "Continue" at bounding box center [676, 487] width 191 height 37
type input "Create Schedule"
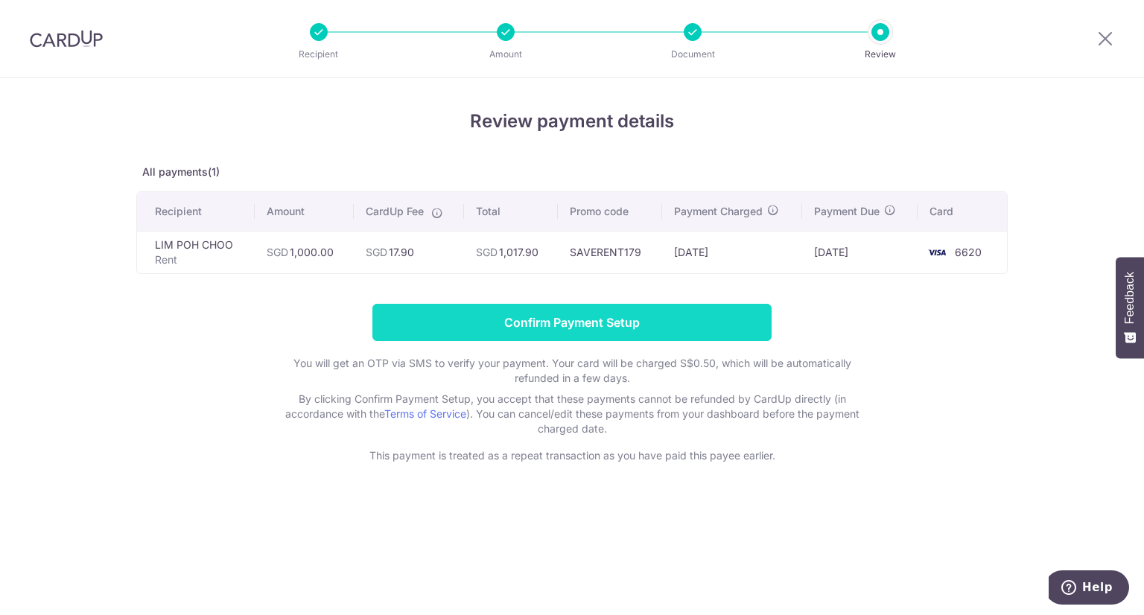
click at [635, 323] on input "Confirm Payment Setup" at bounding box center [571, 322] width 399 height 37
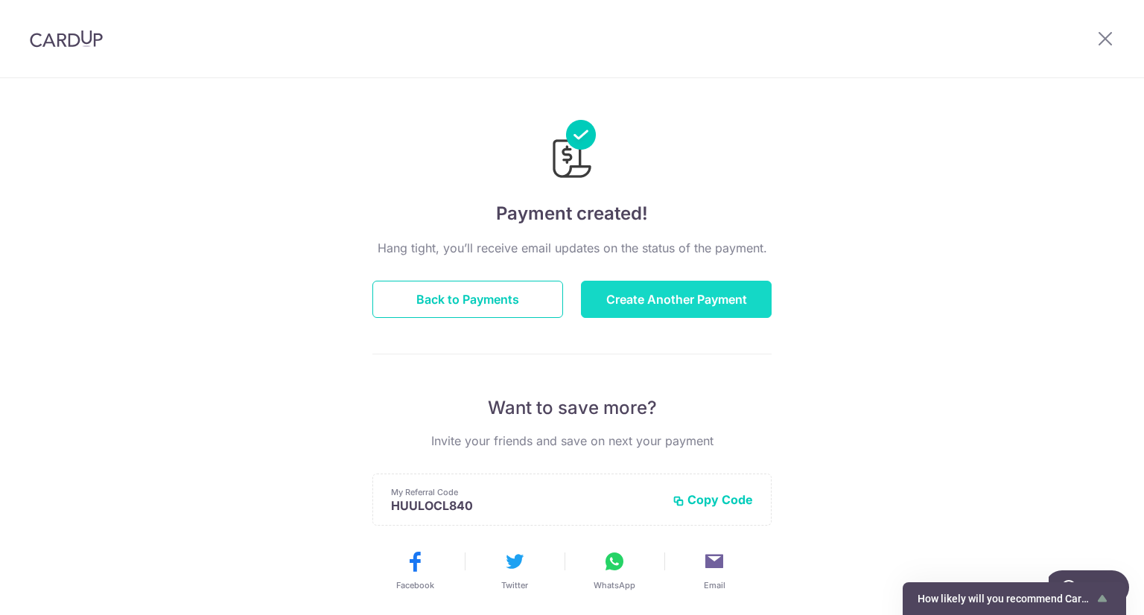
click at [724, 290] on button "Create Another Payment" at bounding box center [676, 299] width 191 height 37
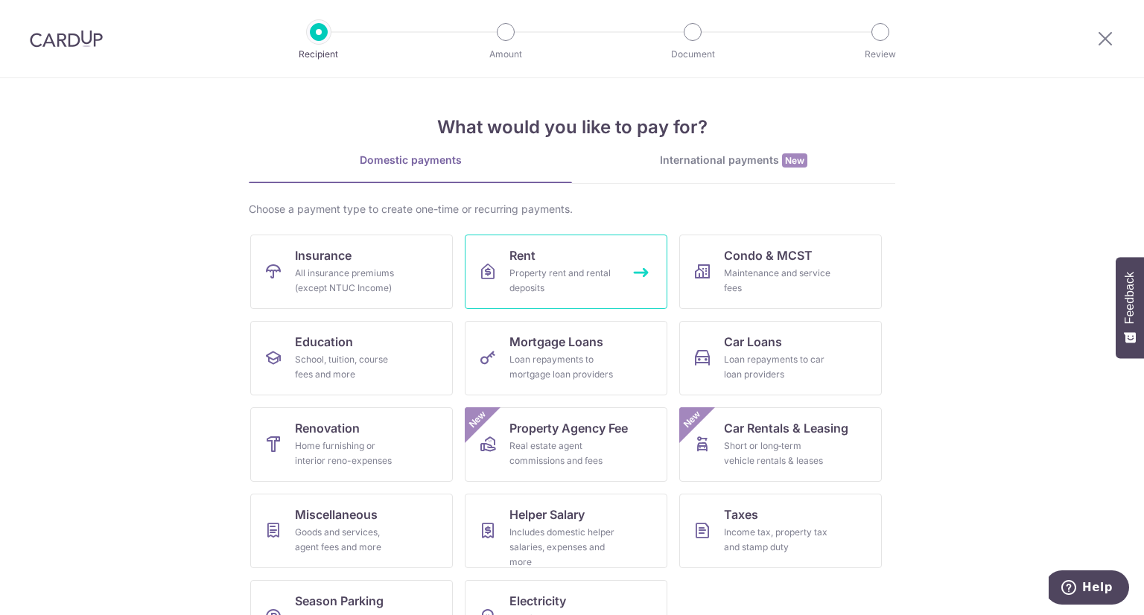
click at [560, 269] on div "Property rent and rental deposits" at bounding box center [563, 281] width 107 height 30
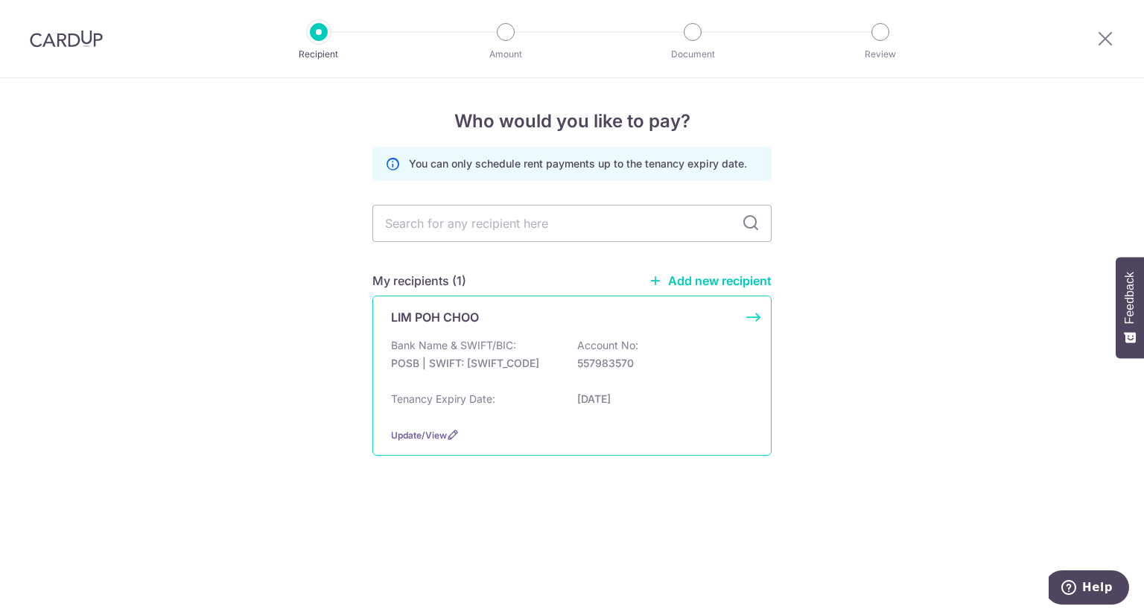
click at [530, 334] on div "LIM POH CHOO Bank Name & SWIFT/BIC: POSB | SWIFT: [SWIFT_CODE] Account No: 5579…" at bounding box center [571, 376] width 399 height 160
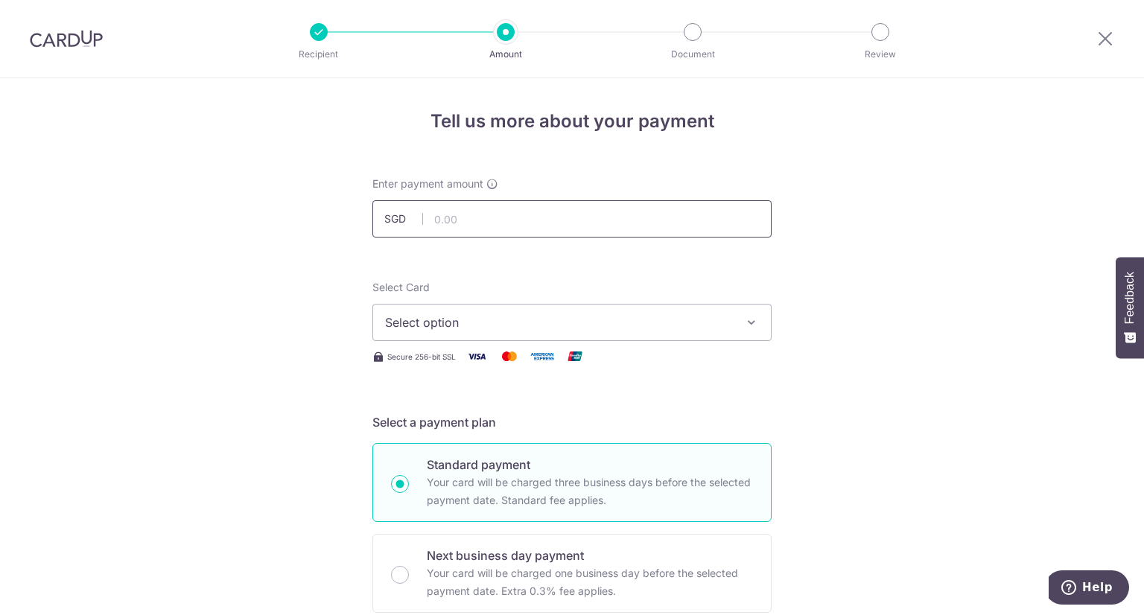
click at [557, 217] on input "text" at bounding box center [571, 218] width 399 height 37
type input "1,000.00"
click at [495, 349] on img at bounding box center [510, 356] width 30 height 19
click at [506, 334] on button "Select option" at bounding box center [571, 322] width 399 height 37
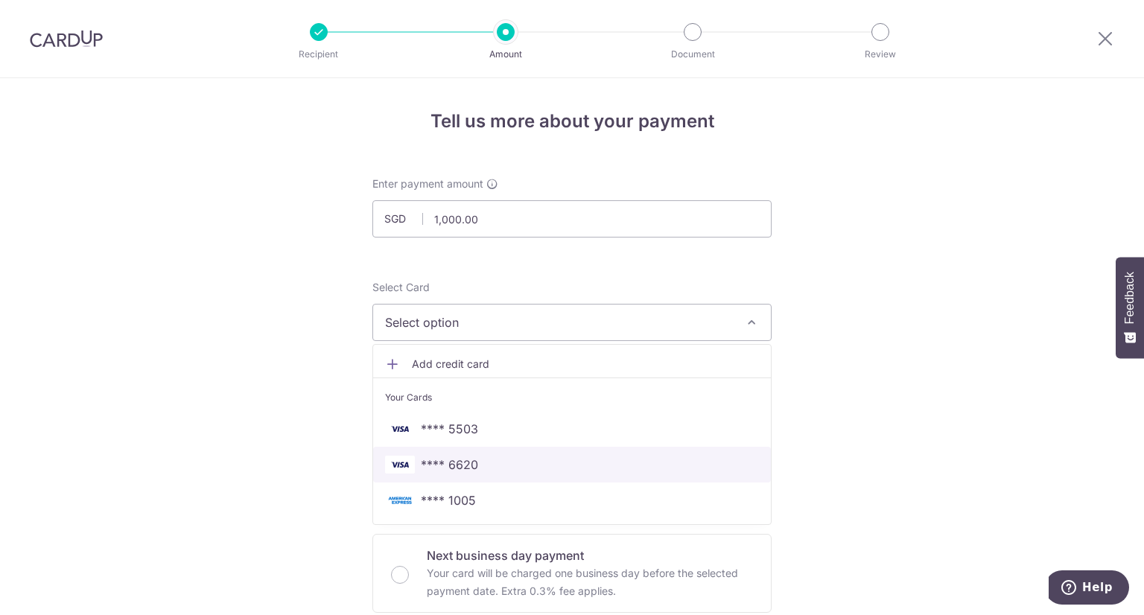
click at [480, 459] on span "**** 6620" at bounding box center [572, 465] width 374 height 18
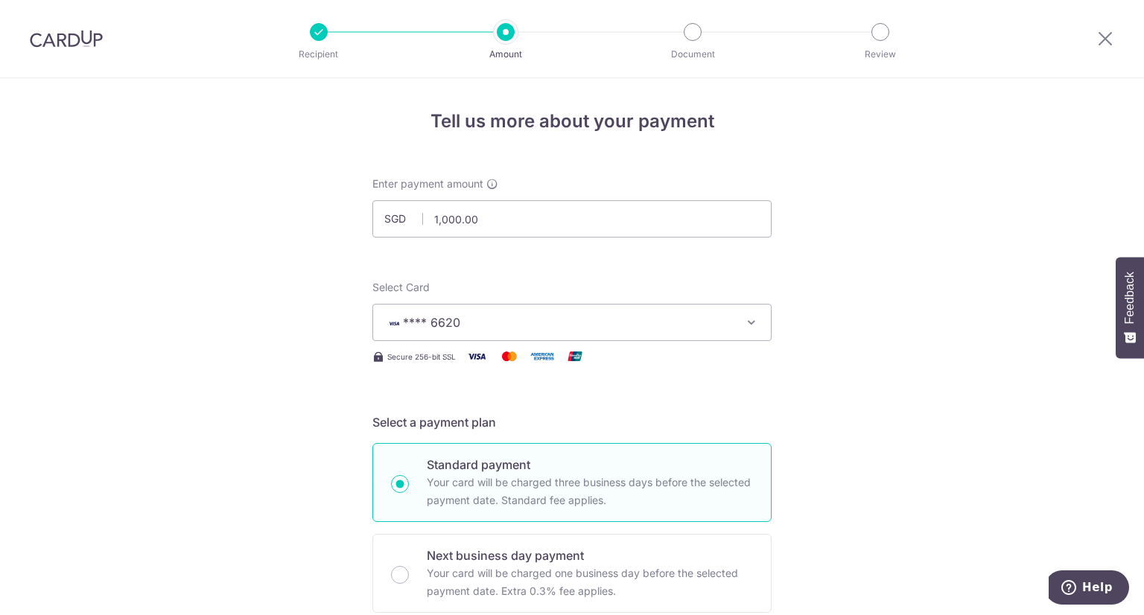
scroll to position [521, 0]
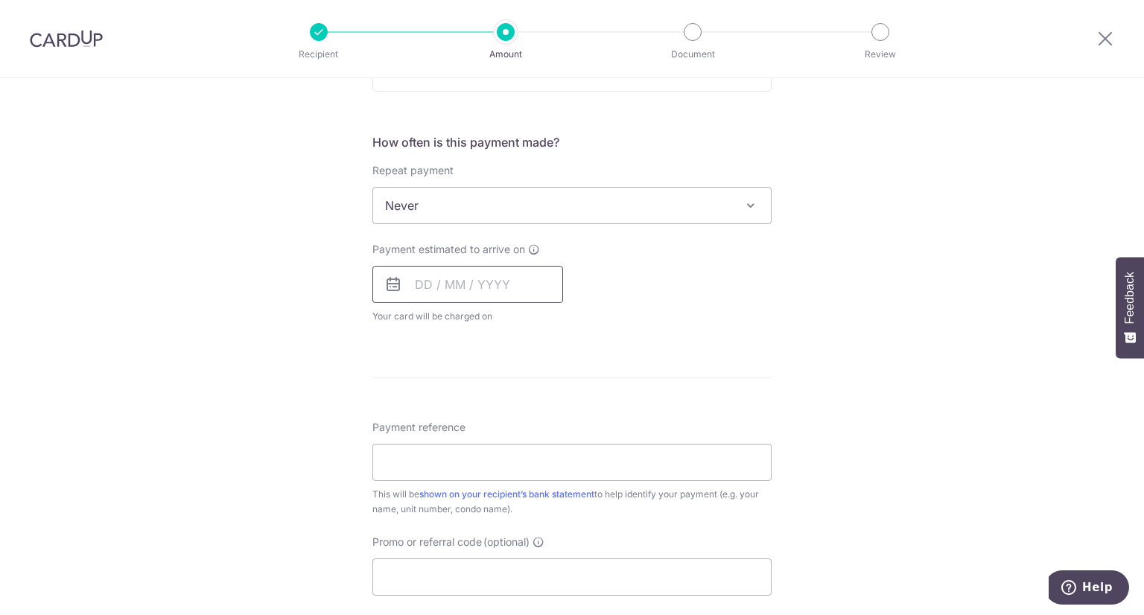
drag, startPoint x: 451, startPoint y: 272, endPoint x: 456, endPoint y: 279, distance: 8.5
click at [451, 272] on input "text" at bounding box center [467, 284] width 191 height 37
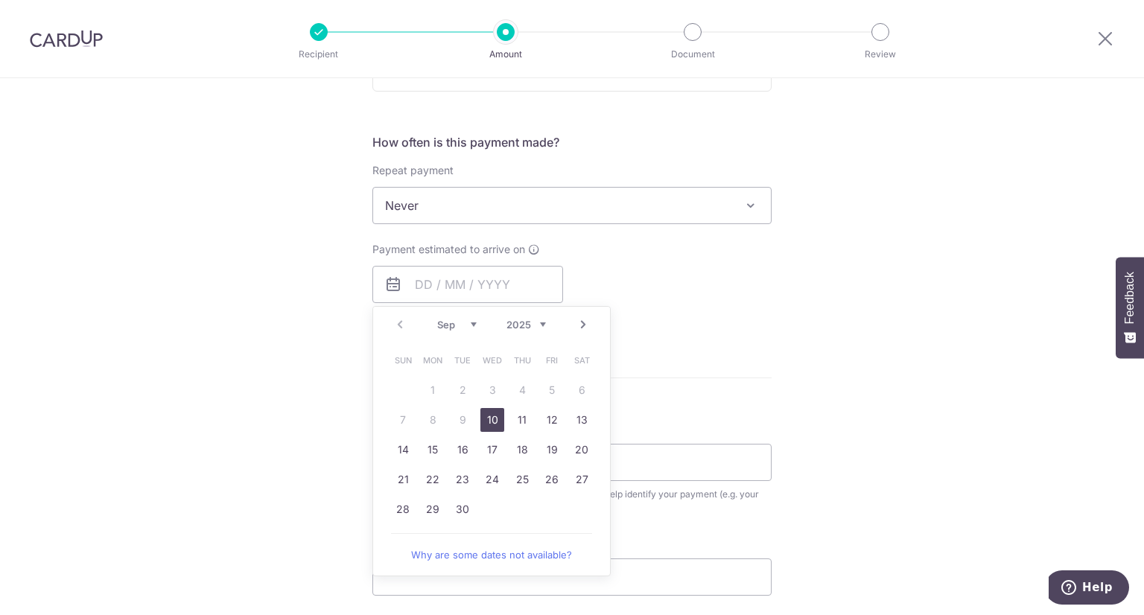
drag, startPoint x: 705, startPoint y: 266, endPoint x: 675, endPoint y: 278, distance: 32.1
click at [705, 266] on div "Payment estimated to arrive on Prev Next Sep Oct Nov Dec 2025 2026 2027 2028 20…" at bounding box center [572, 283] width 417 height 82
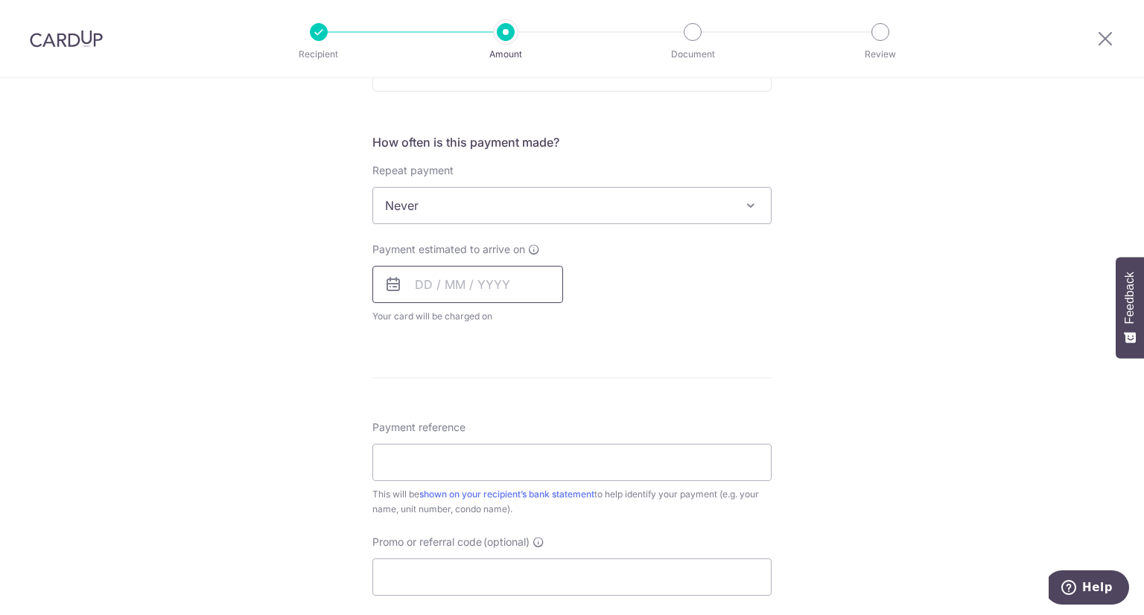
click at [495, 275] on input "text" at bounding box center [467, 284] width 191 height 37
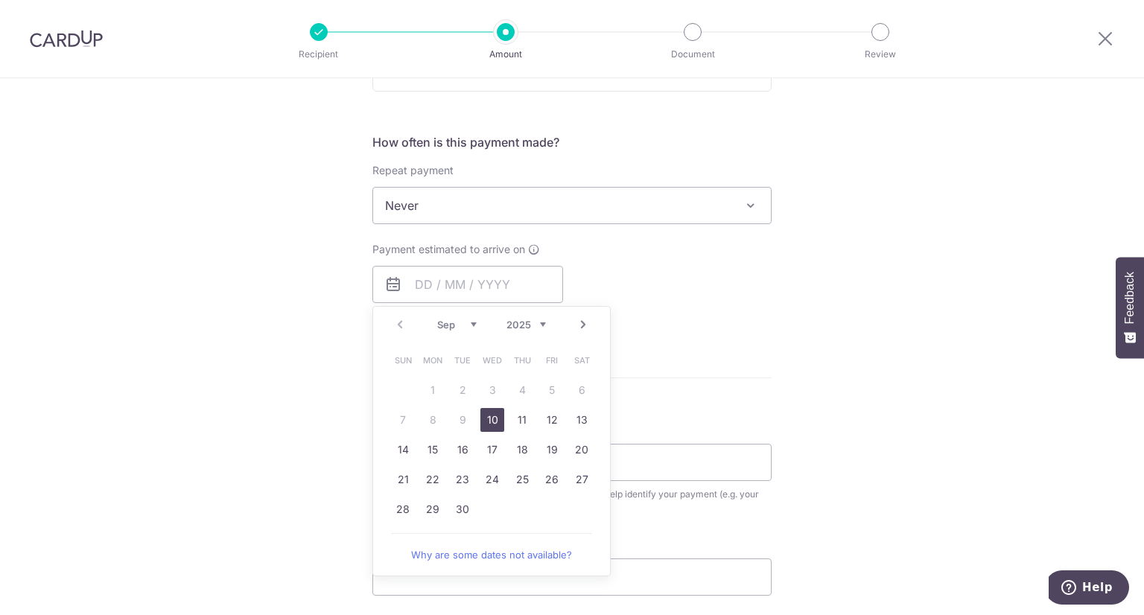
click at [574, 320] on link "Next" at bounding box center [583, 325] width 18 height 18
click at [525, 418] on link "8" at bounding box center [522, 420] width 24 height 24
type input "[DATE]"
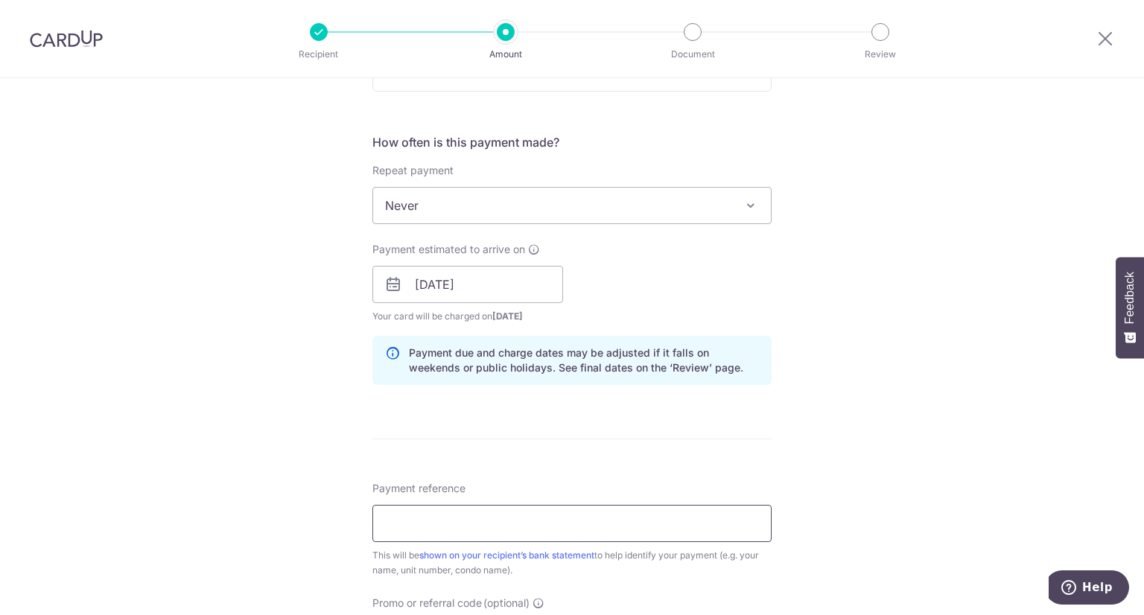
click at [501, 516] on input "Payment reference" at bounding box center [571, 523] width 399 height 37
type input "Rent 100126-090226"
click at [268, 435] on div "Tell us more about your payment Enter payment amount SGD 1,000.00 1000.00 Selec…" at bounding box center [572, 261] width 1144 height 1409
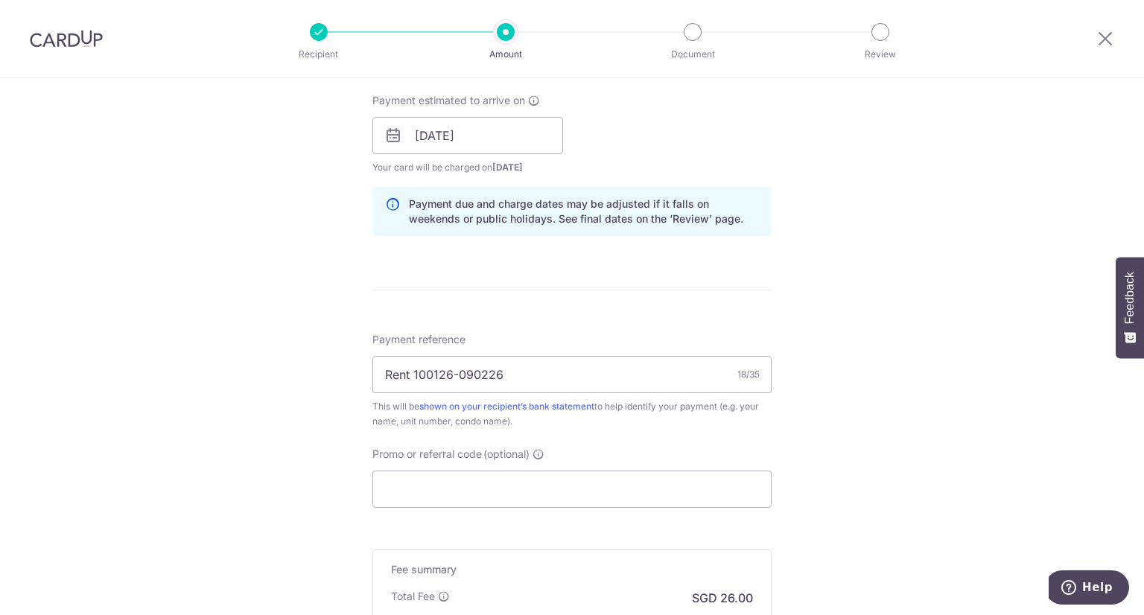
scroll to position [745, 0]
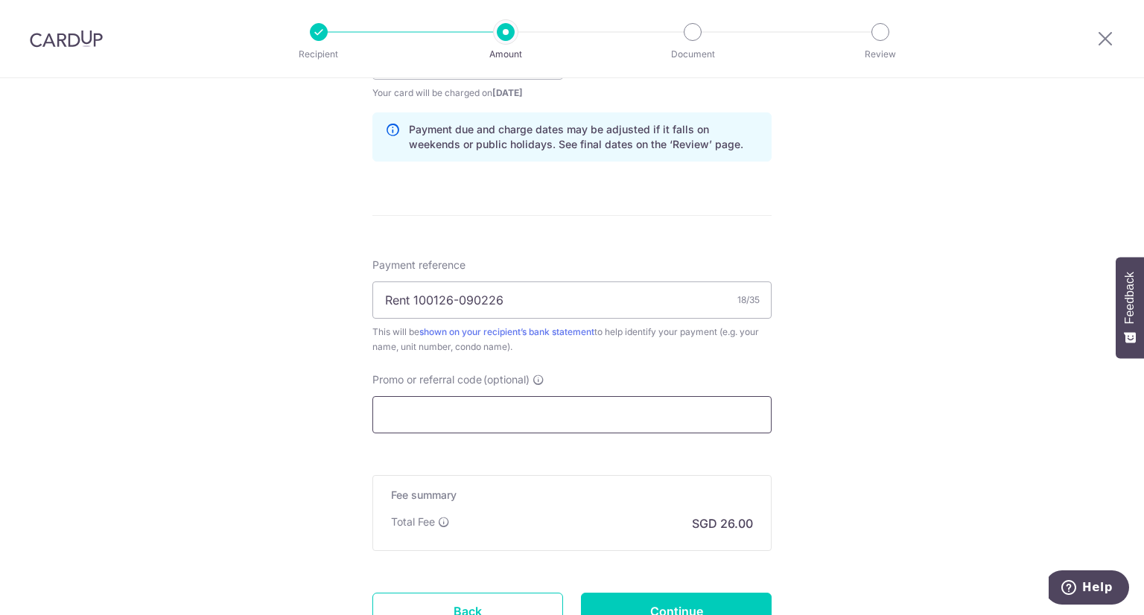
click at [524, 410] on input "Promo or referral code (optional)" at bounding box center [571, 414] width 399 height 37
paste input "SAVERENT179"
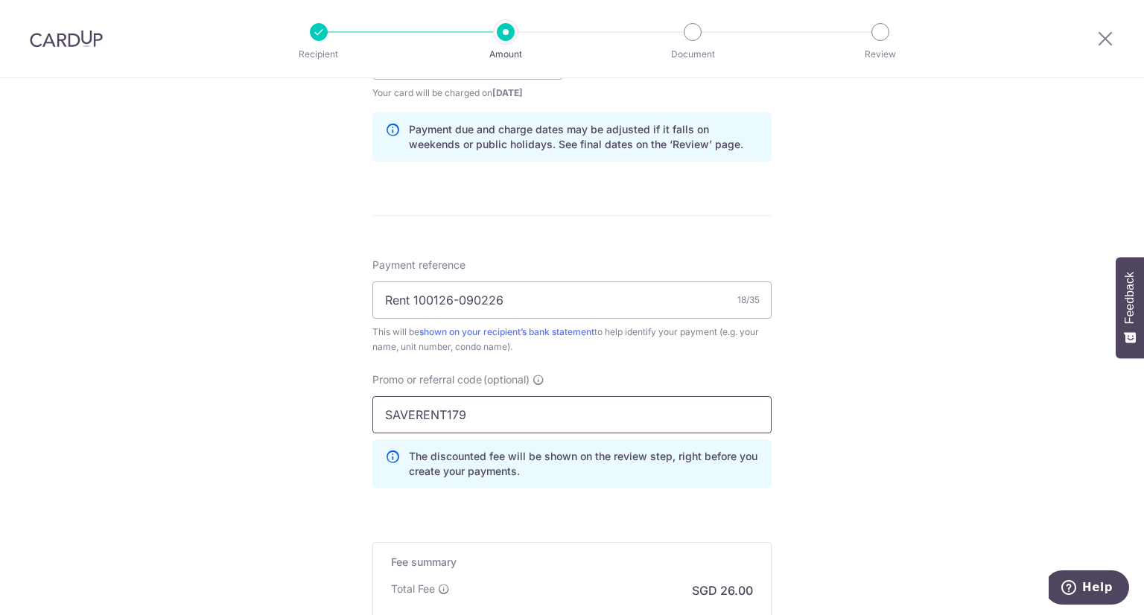
type input "SAVERENT179"
click at [868, 358] on div "Tell us more about your payment Enter payment amount SGD 1,000.00 1000.00 Selec…" at bounding box center [572, 71] width 1144 height 1476
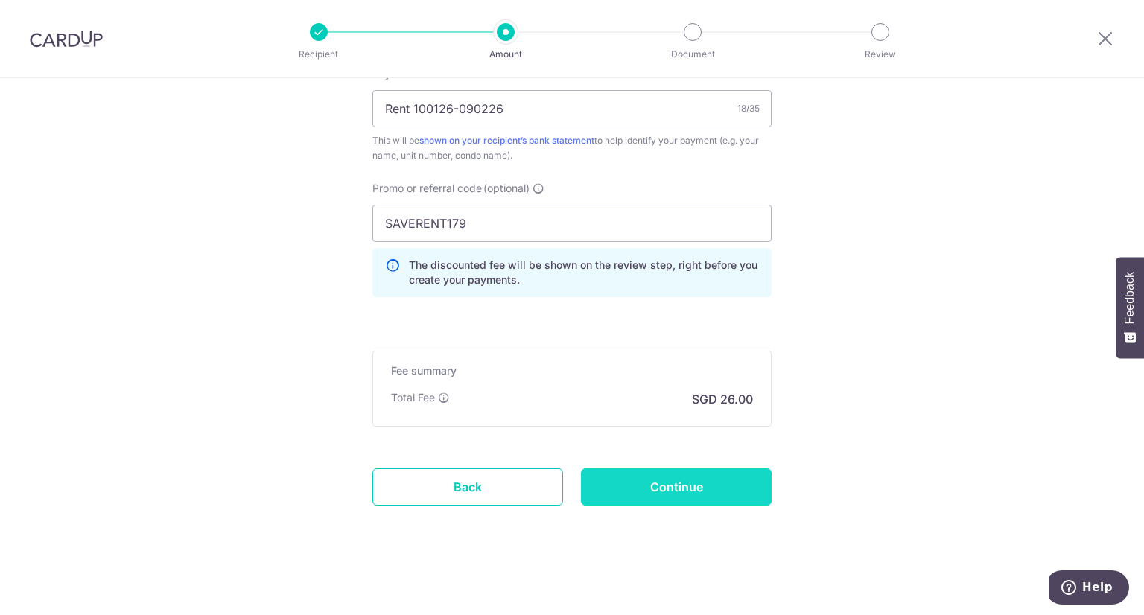
click at [721, 486] on input "Continue" at bounding box center [676, 487] width 191 height 37
type input "Create Schedule"
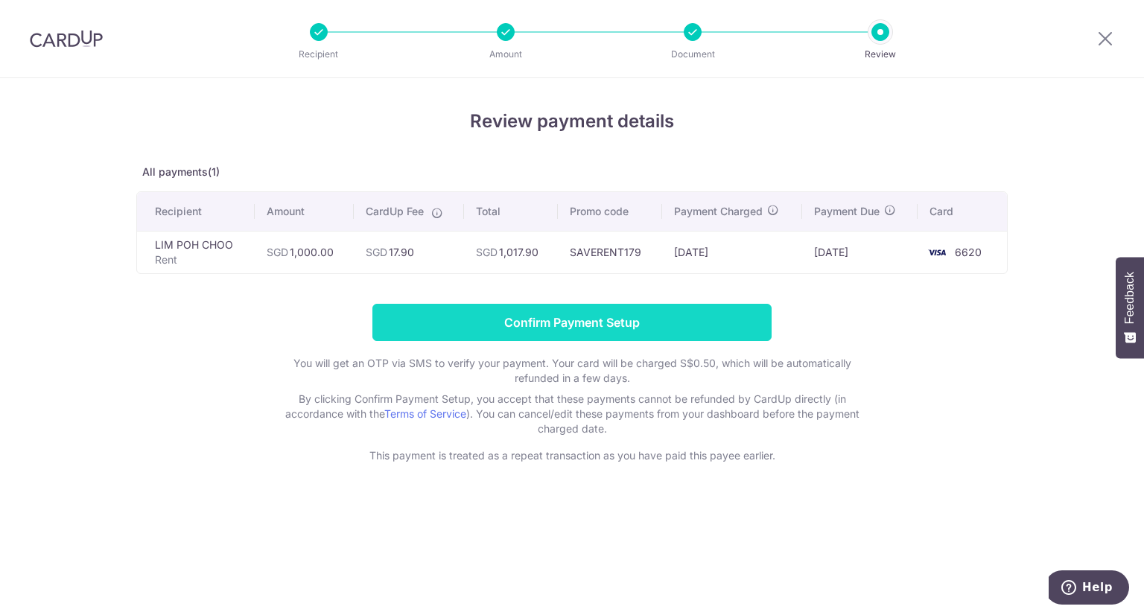
click at [697, 314] on input "Confirm Payment Setup" at bounding box center [571, 322] width 399 height 37
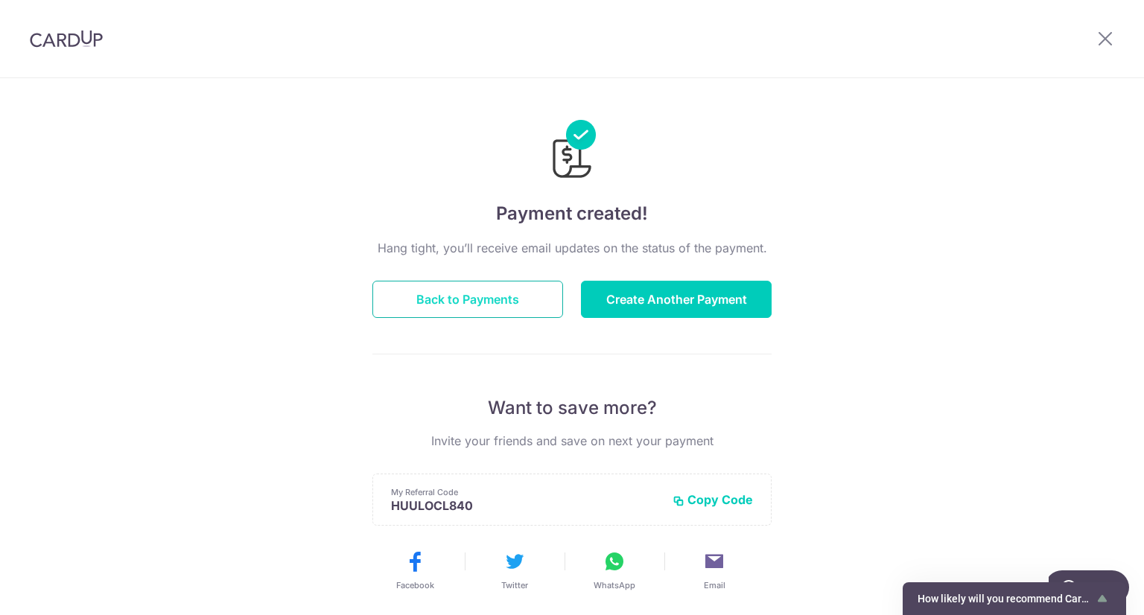
click at [413, 297] on button "Back to Payments" at bounding box center [467, 299] width 191 height 37
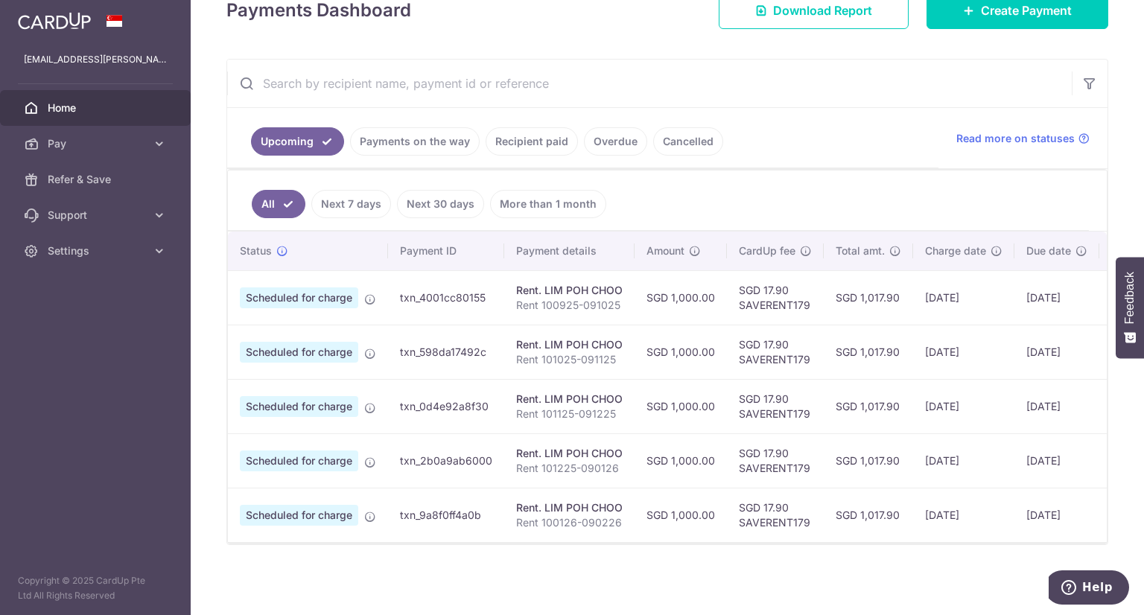
scroll to position [0, 134]
